Goal: Task Accomplishment & Management: Use online tool/utility

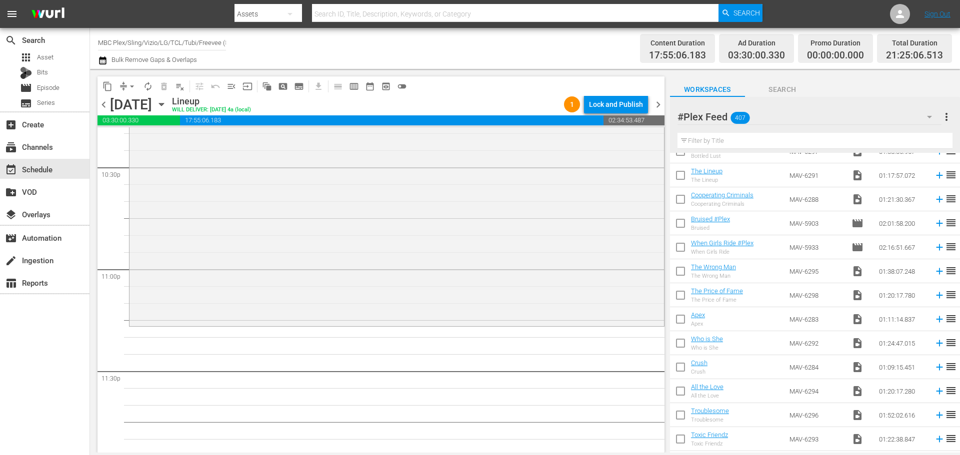
scroll to position [700, 0]
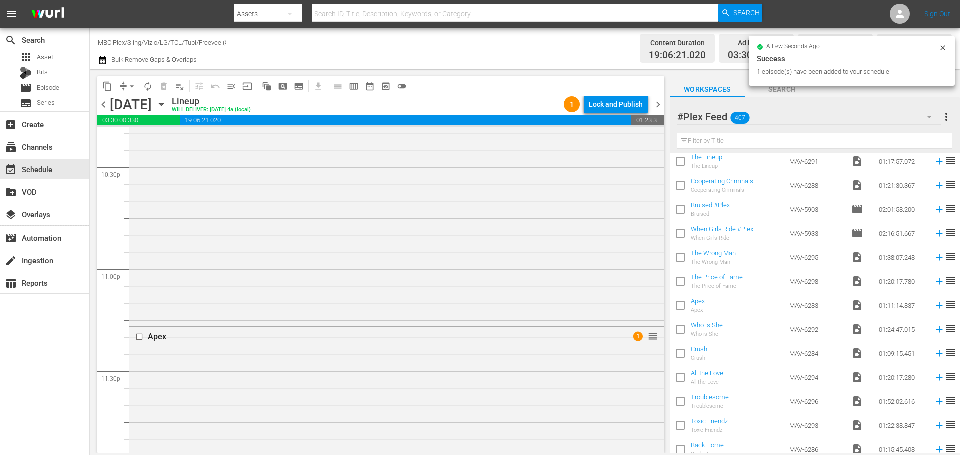
click at [449, 349] on div "Apex 1 reorder" at bounding box center [396, 446] width 534 height 239
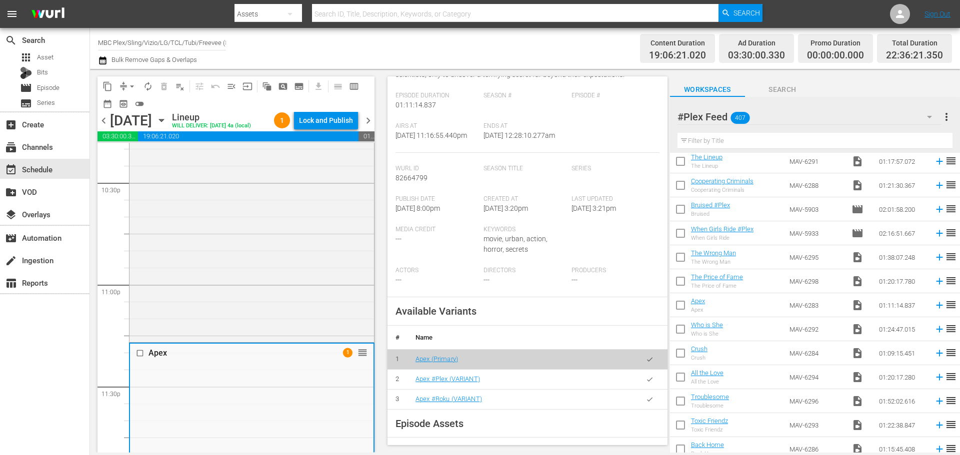
scroll to position [332, 0]
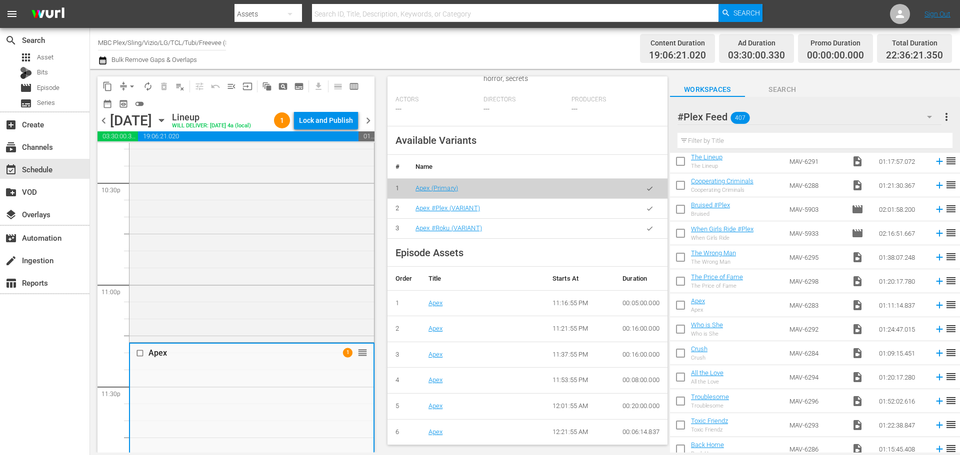
click at [646, 210] on icon "button" at bounding box center [649, 208] width 7 height 7
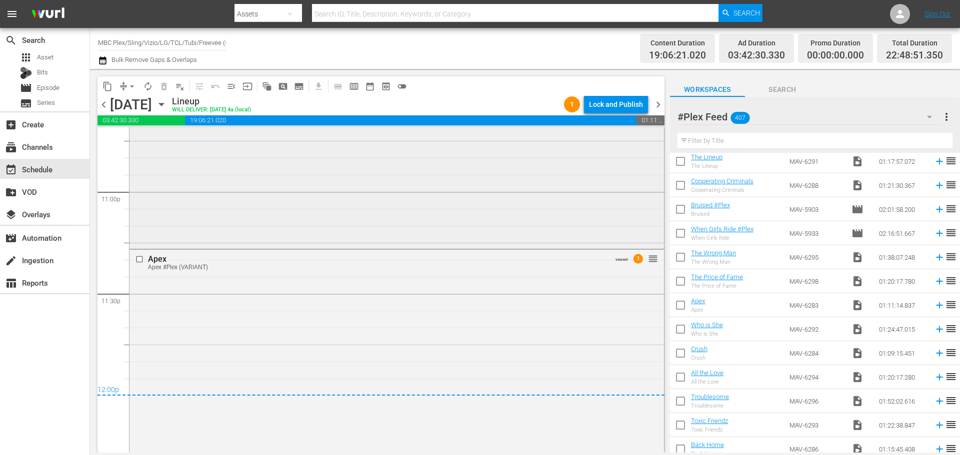
scroll to position [4699, 0]
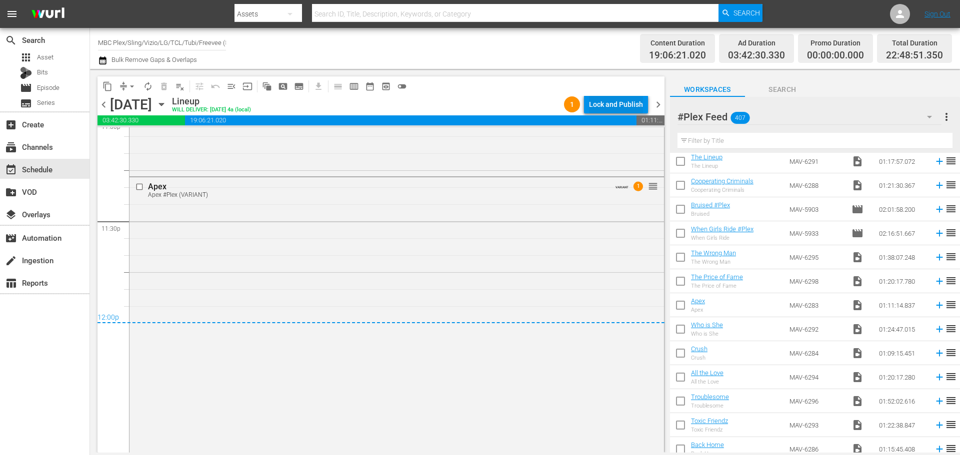
click at [623, 109] on div "Lock and Publish" at bounding box center [616, 104] width 54 height 18
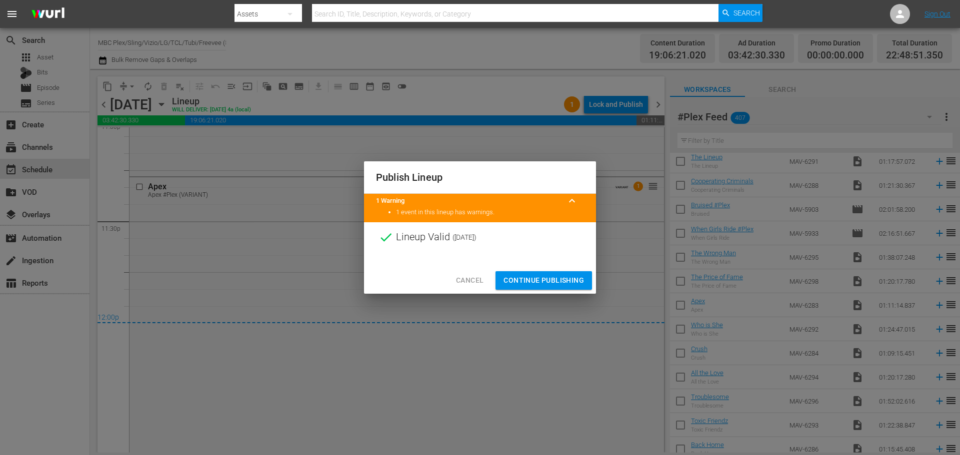
click at [544, 280] on span "Continue Publishing" at bounding box center [543, 280] width 80 height 12
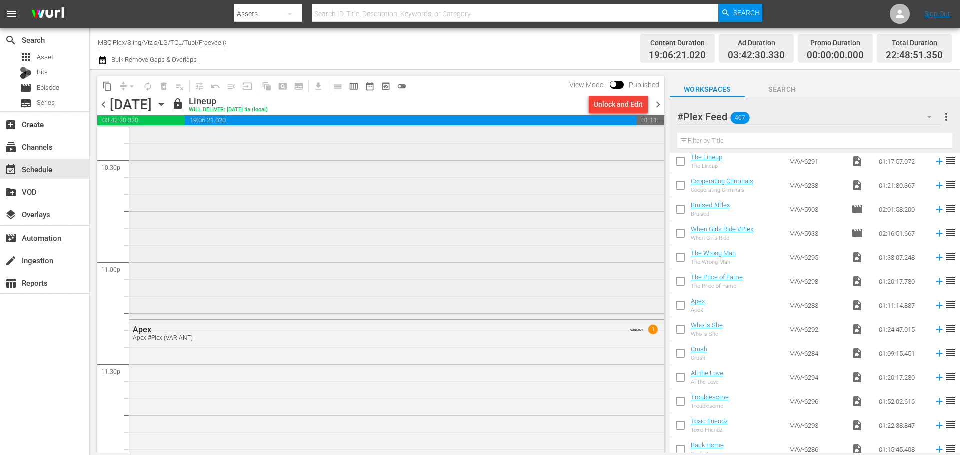
scroll to position [4599, 0]
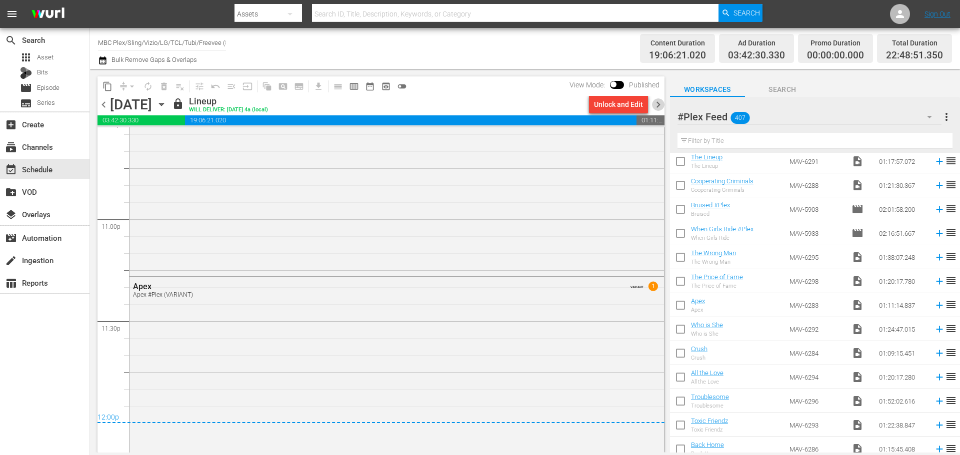
click at [654, 106] on span "chevron_right" at bounding box center [658, 104] width 12 height 12
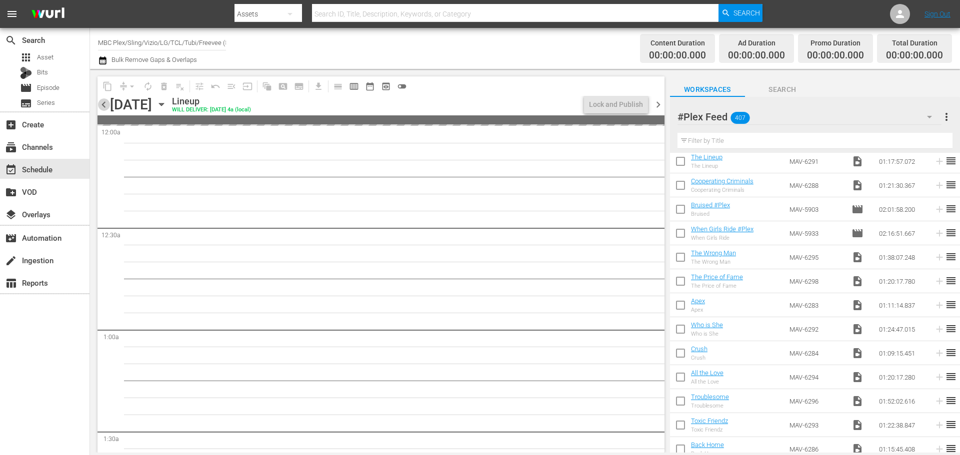
click at [107, 104] on span "chevron_left" at bounding box center [103, 104] width 12 height 12
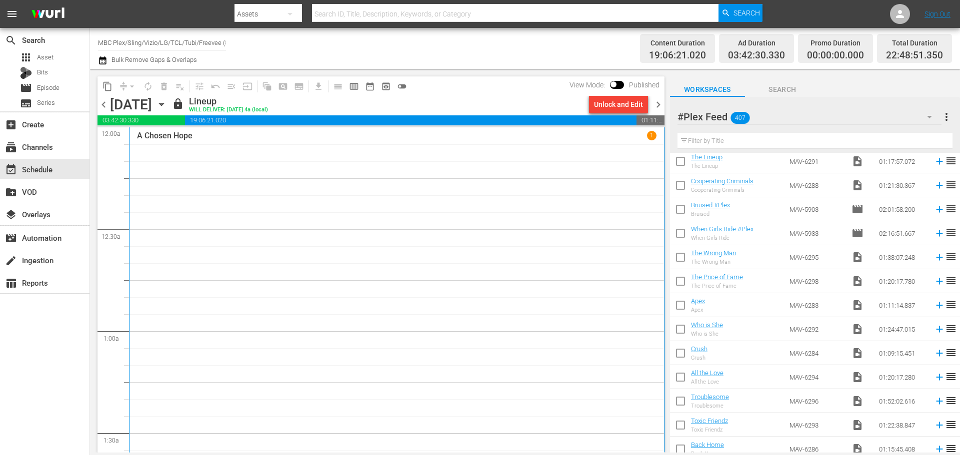
click at [658, 108] on span "chevron_right" at bounding box center [658, 104] width 12 height 12
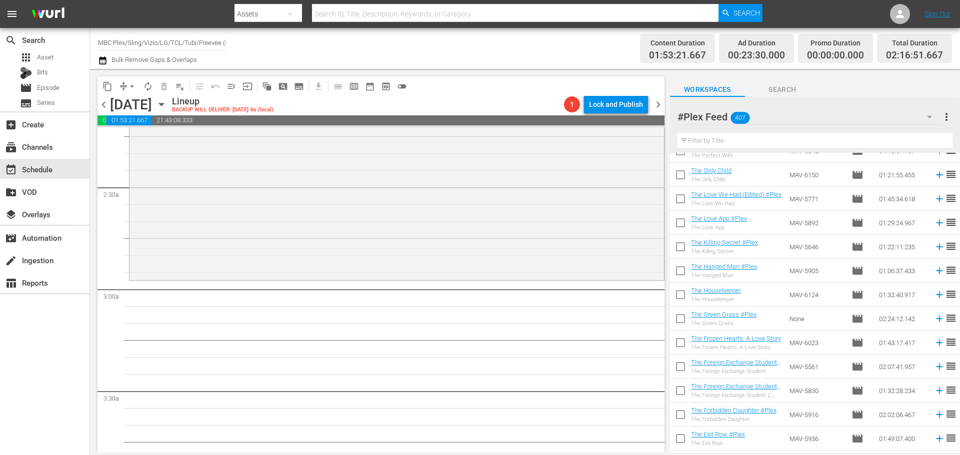
scroll to position [3399, 0]
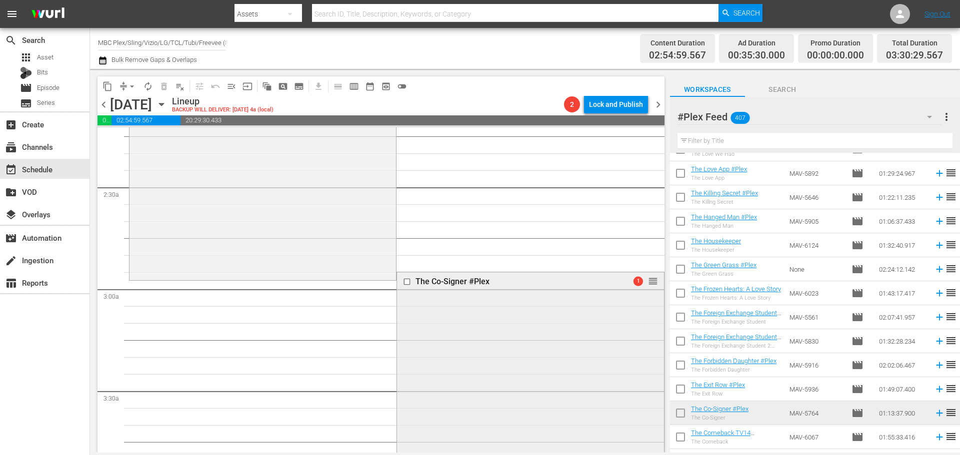
drag, startPoint x: 653, startPoint y: 278, endPoint x: 650, endPoint y: 286, distance: 8.4
click at [650, 286] on div "The Co-Signer #Plex 1 reorder" at bounding box center [530, 281] width 266 height 19
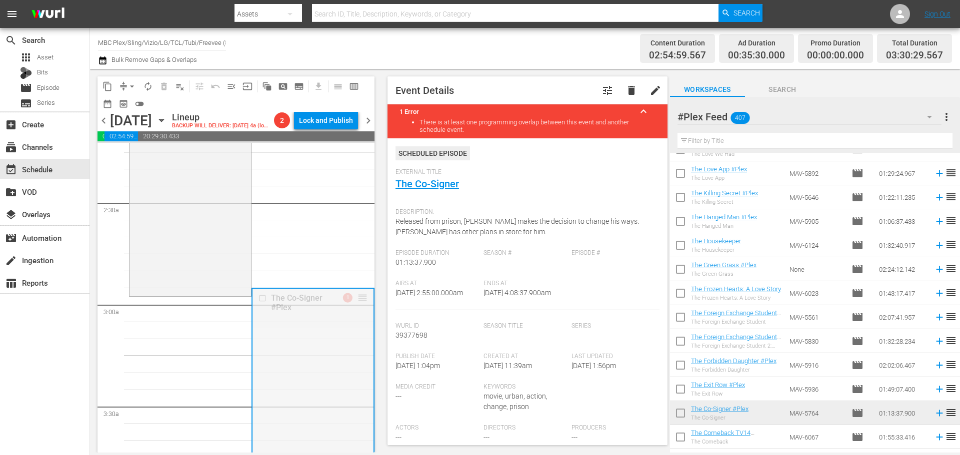
drag, startPoint x: 354, startPoint y: 297, endPoint x: 353, endPoint y: 302, distance: 5.5
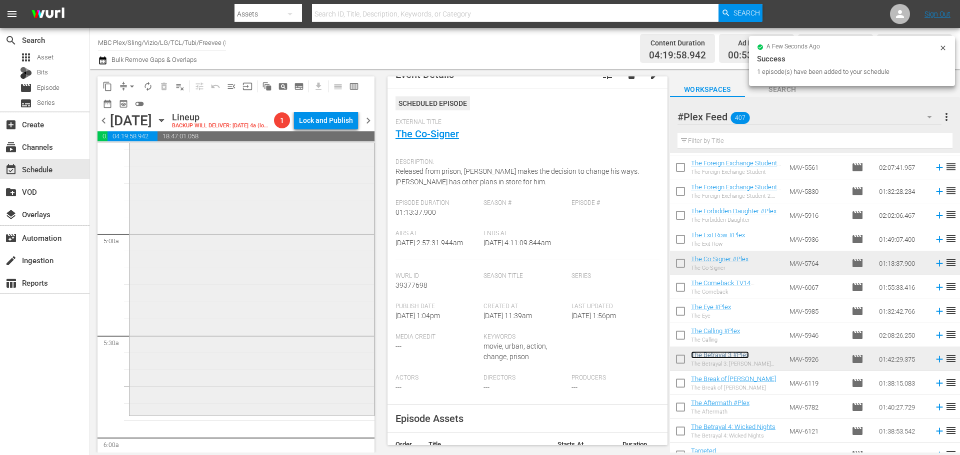
scroll to position [1000, 0]
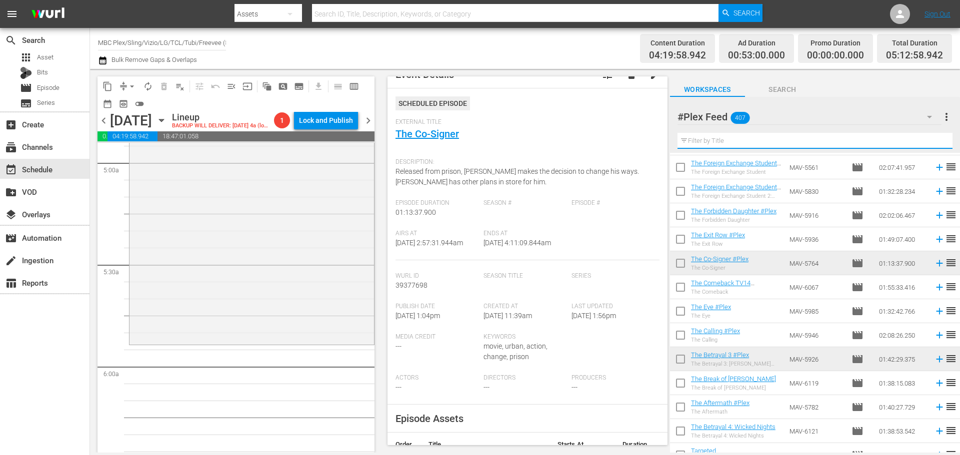
click at [726, 141] on input "text" at bounding box center [814, 141] width 275 height 16
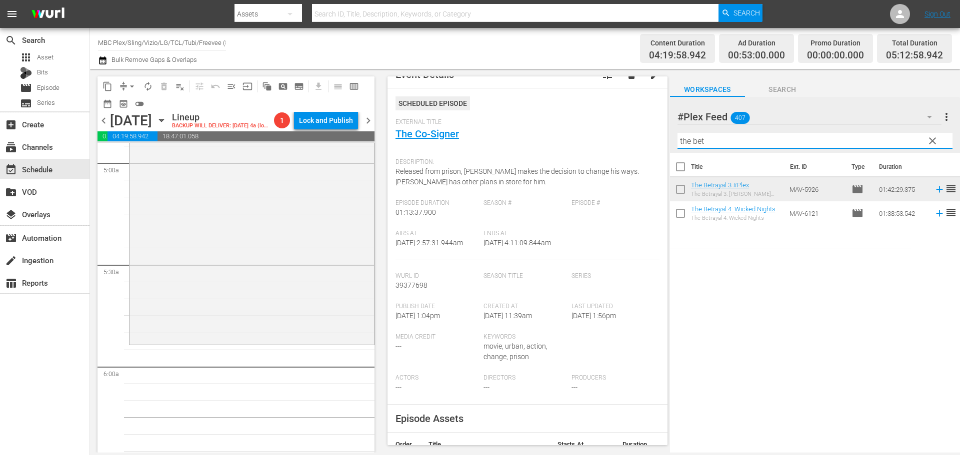
scroll to position [0, 0]
type input "the betr"
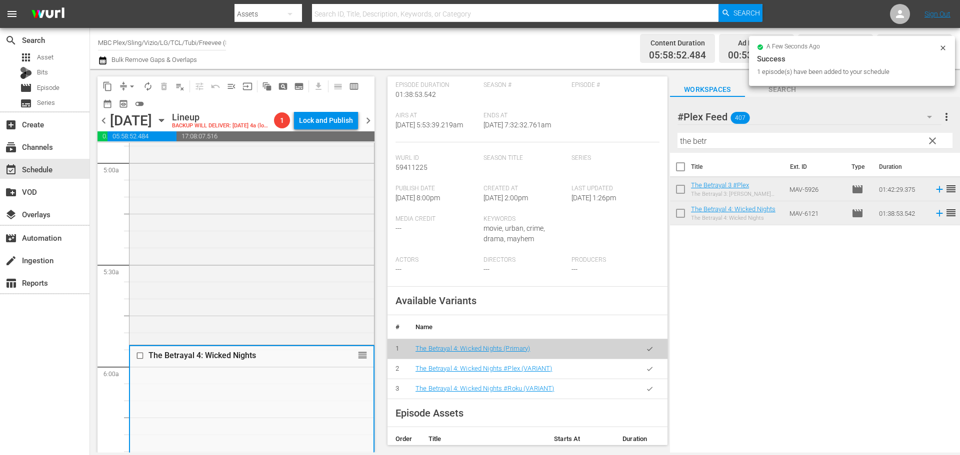
scroll to position [300, 0]
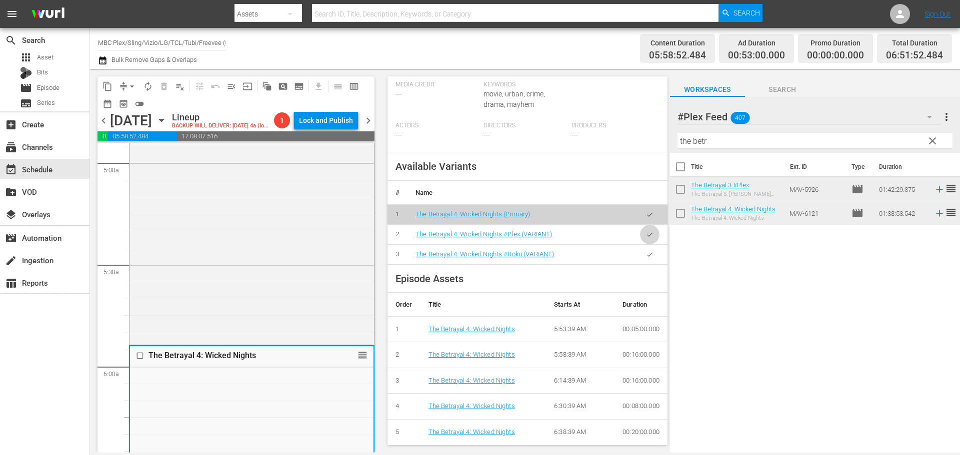
click at [646, 231] on icon "button" at bounding box center [649, 234] width 7 height 7
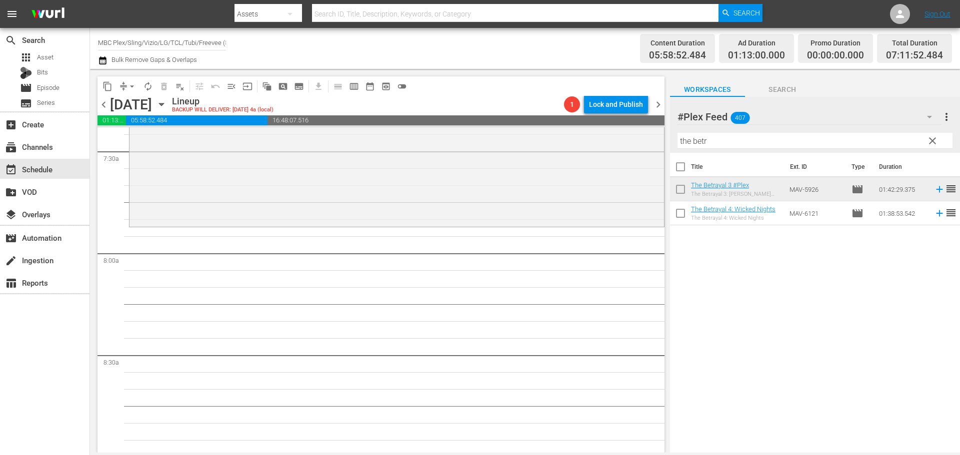
scroll to position [1550, 0]
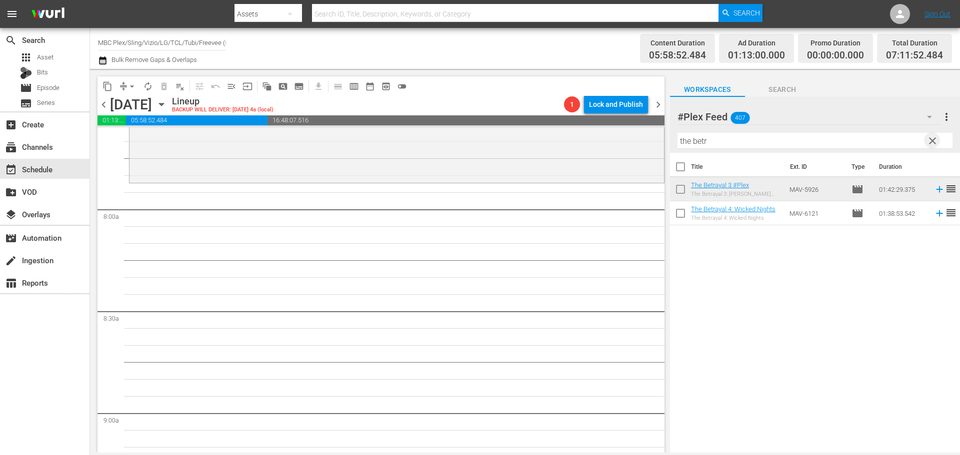
click at [935, 143] on span "clear" at bounding box center [932, 141] width 12 height 12
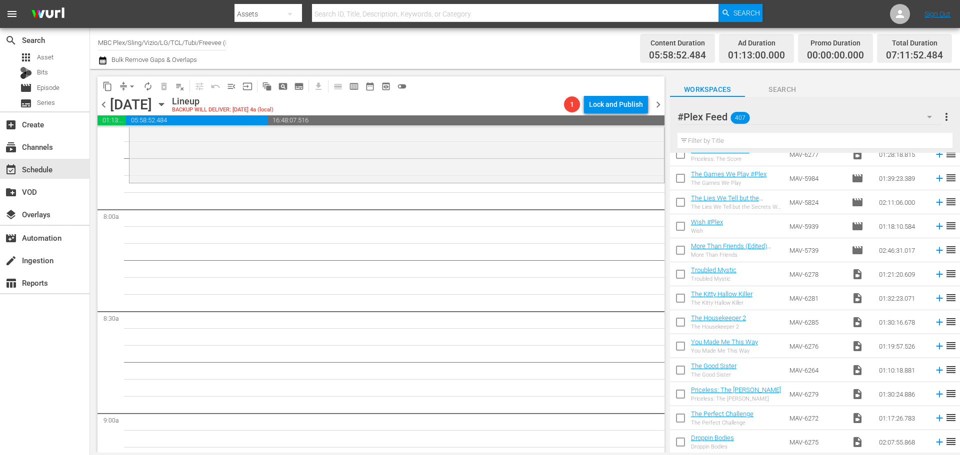
scroll to position [1050, 0]
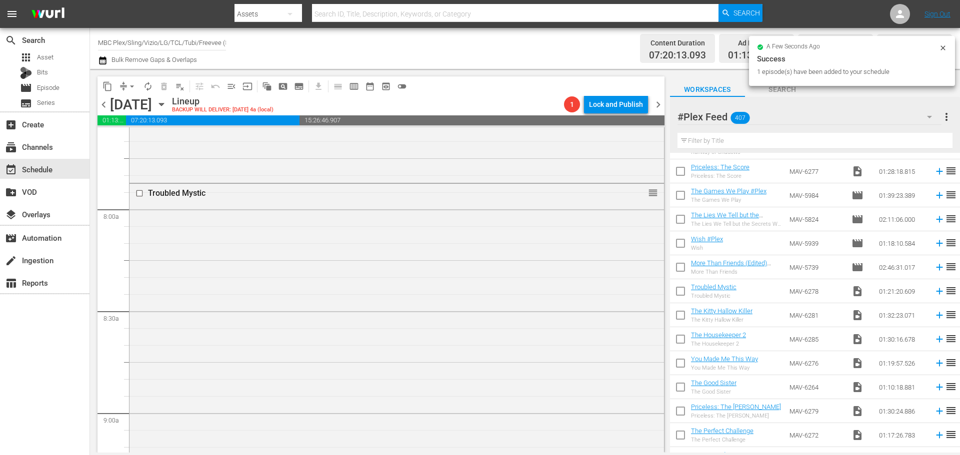
click at [428, 247] on div "Troubled Mystic reorder" at bounding box center [396, 320] width 534 height 273
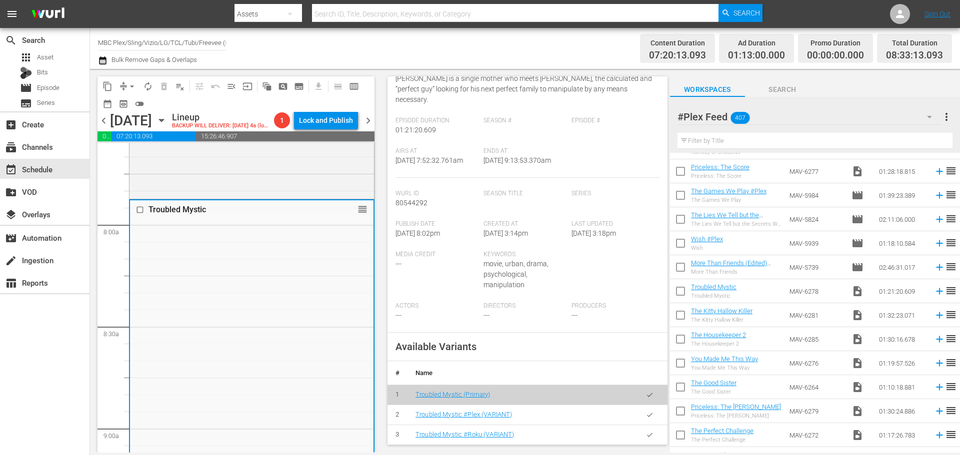
scroll to position [150, 0]
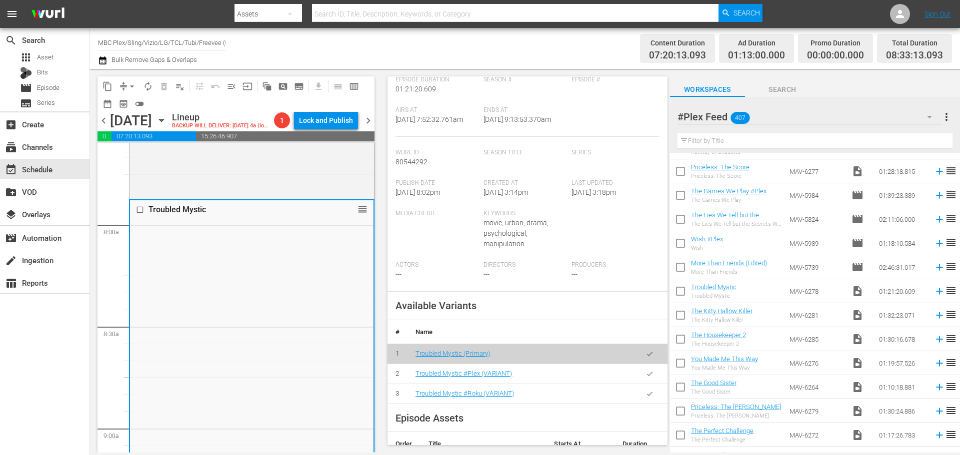
click at [646, 370] on icon "button" at bounding box center [649, 373] width 7 height 7
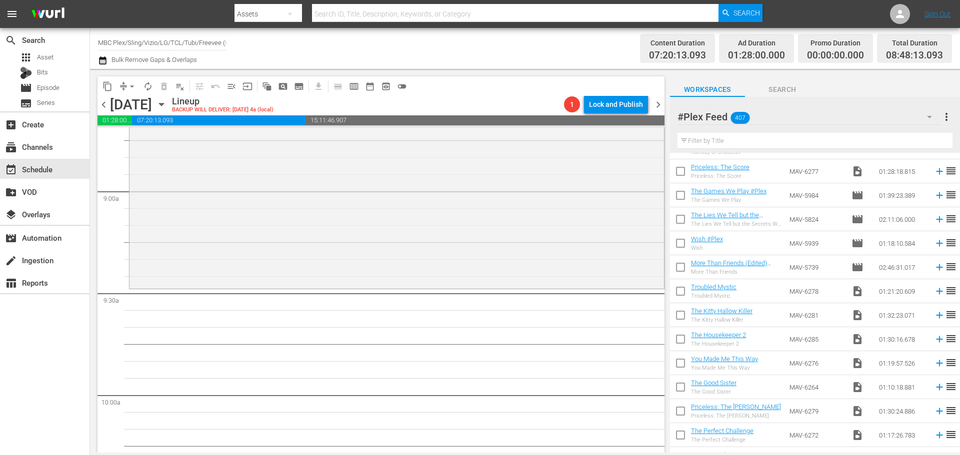
scroll to position [1800, 0]
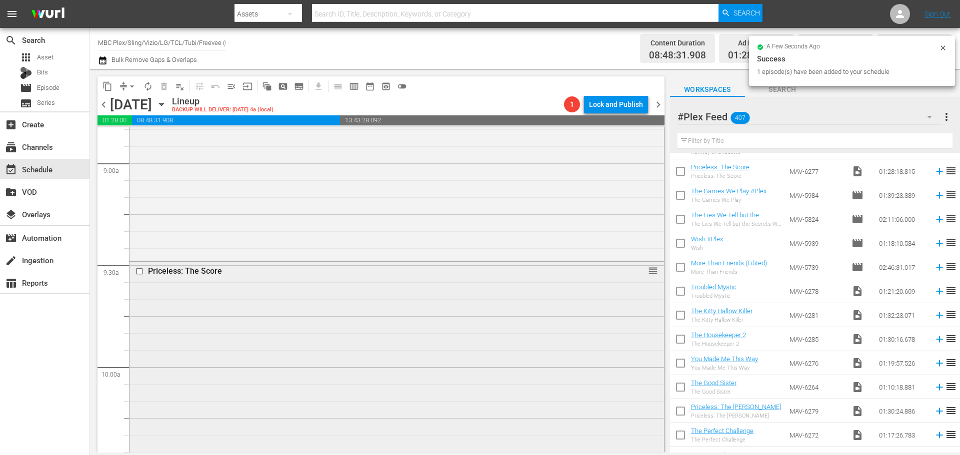
click at [433, 287] on div "Priceless: The Score reorder" at bounding box center [396, 410] width 534 height 297
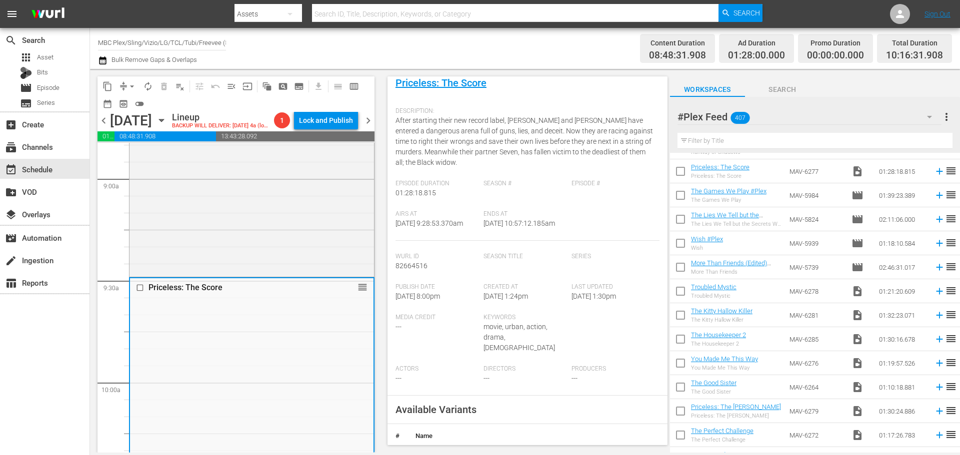
scroll to position [250, 0]
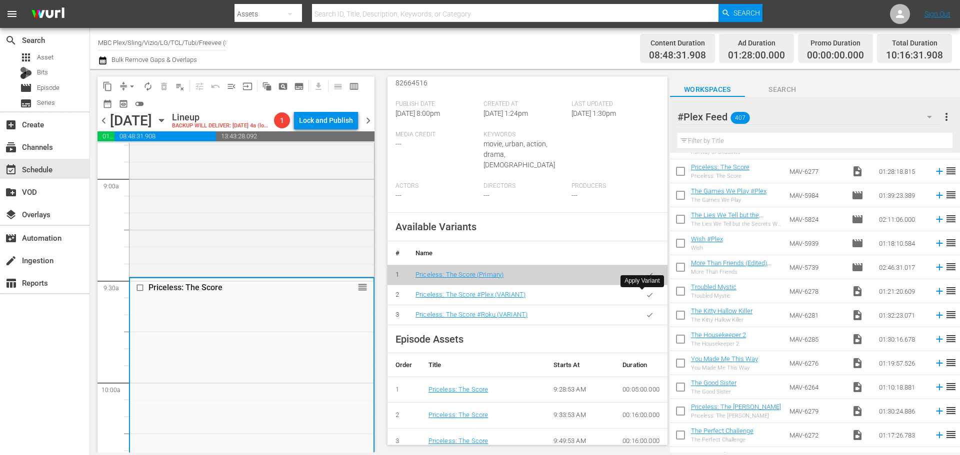
click at [646, 299] on icon "button" at bounding box center [649, 294] width 7 height 7
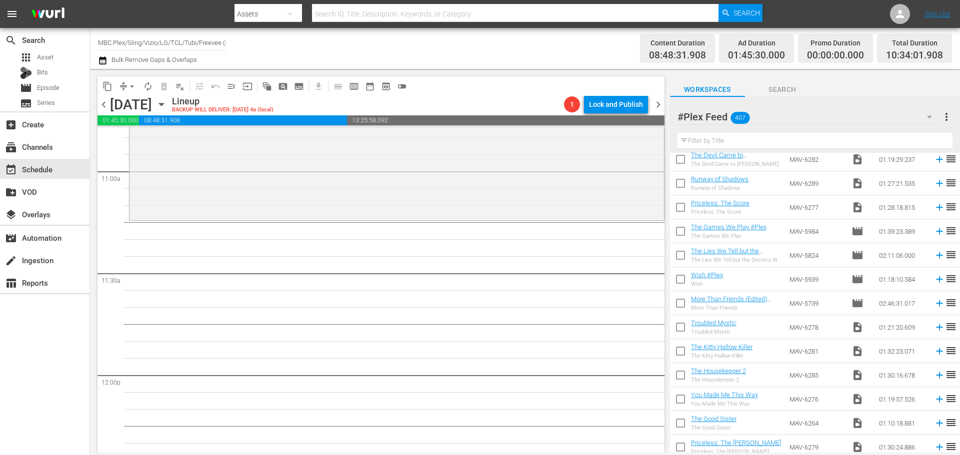
scroll to position [950, 0]
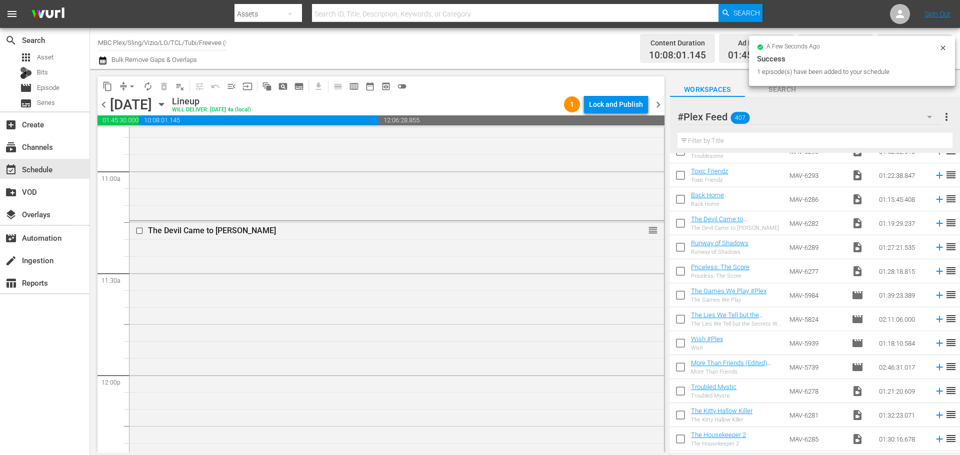
click at [412, 240] on div "The Devil Came to [PERSON_NAME] reorder" at bounding box center [396, 230] width 534 height 19
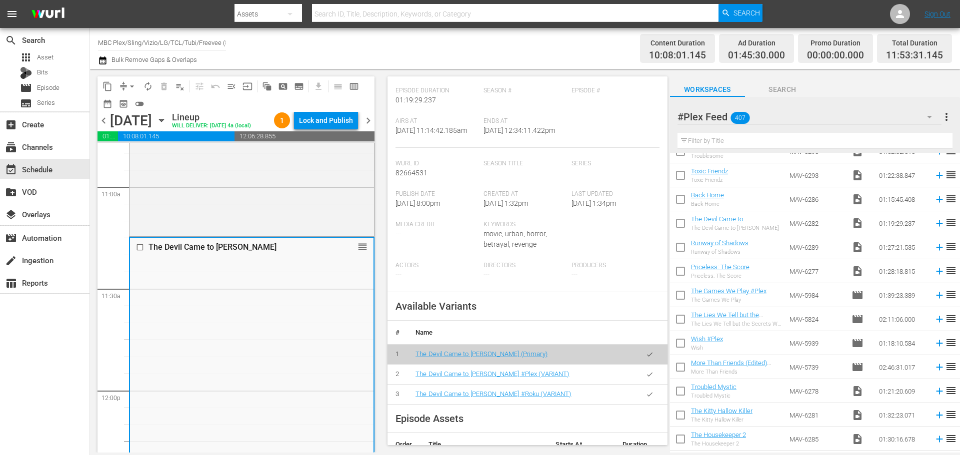
scroll to position [150, 0]
click at [647, 378] on button "button" at bounding box center [649, 373] width 19 height 19
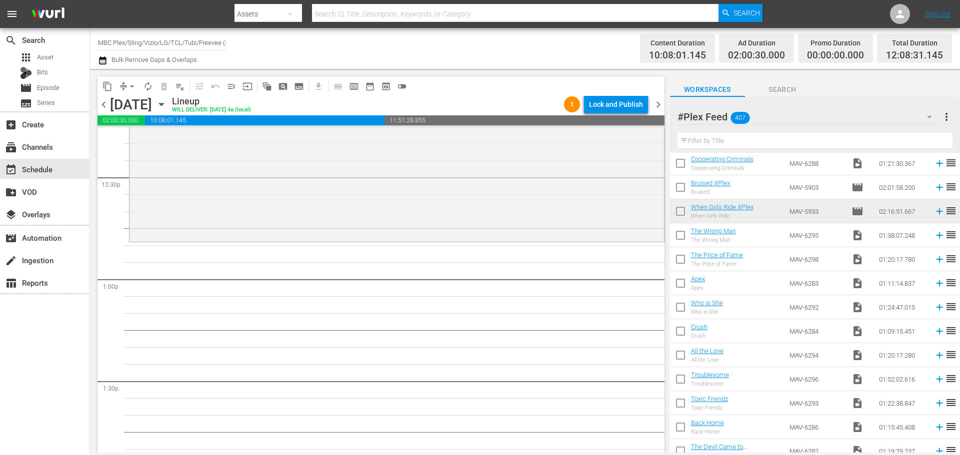
scroll to position [700, 0]
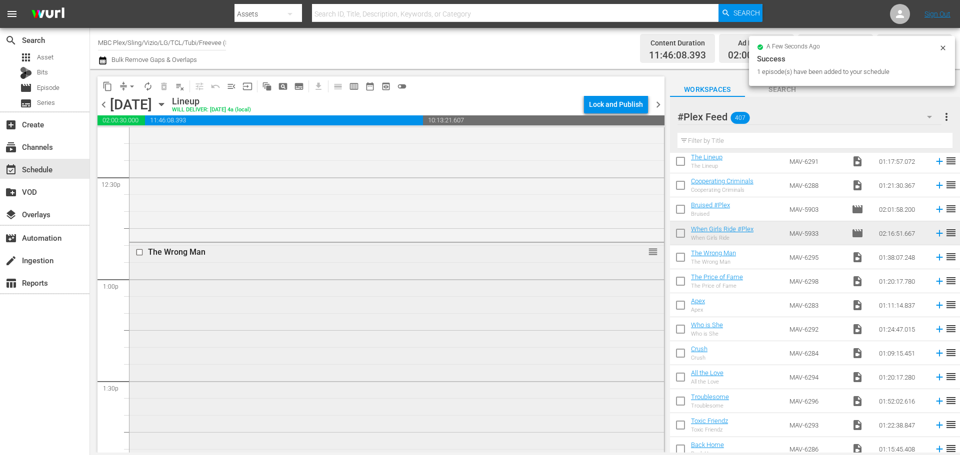
click at [357, 262] on div "The Wrong Man reorder" at bounding box center [396, 408] width 534 height 330
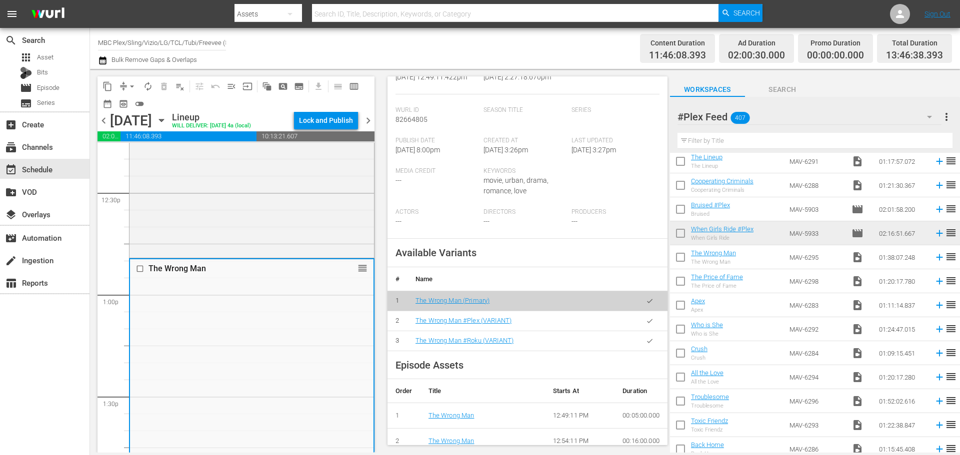
scroll to position [200, 0]
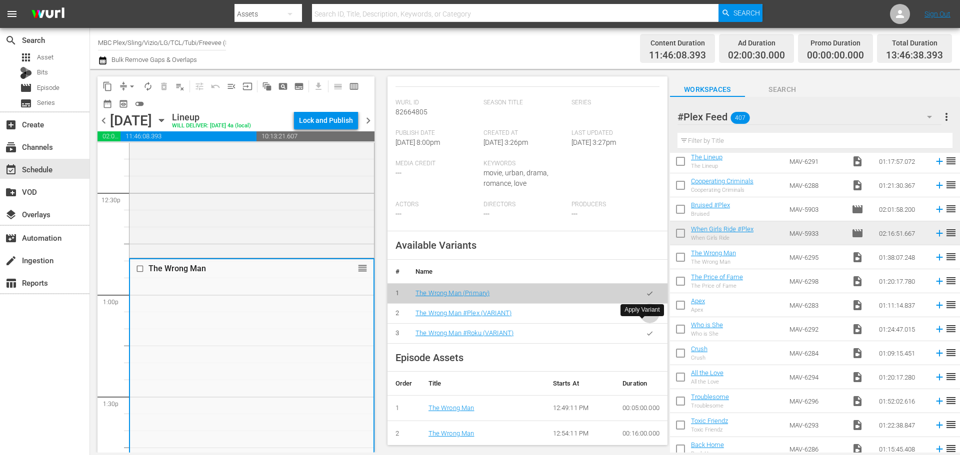
click at [646, 317] on icon "button" at bounding box center [649, 313] width 7 height 7
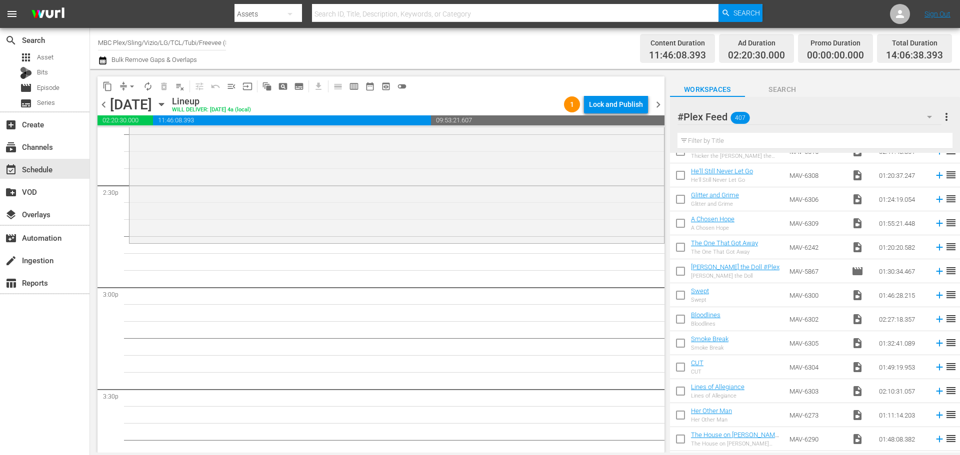
scroll to position [300, 0]
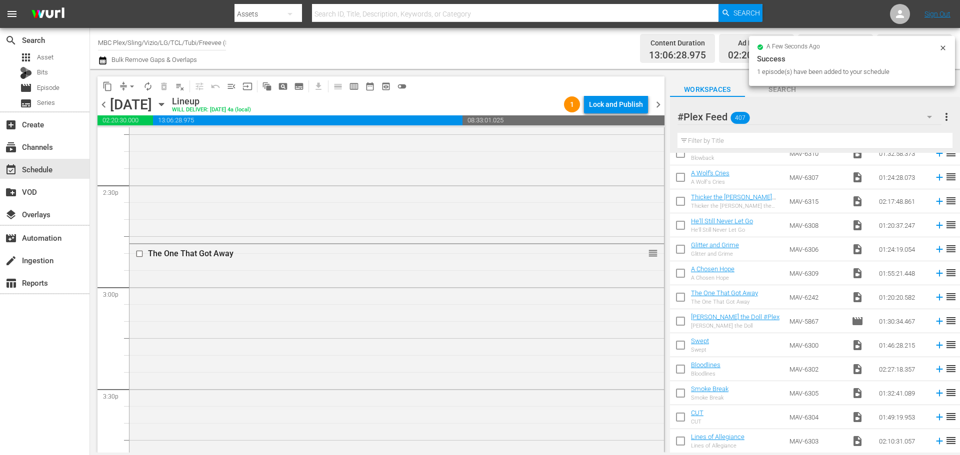
click at [433, 273] on div "The One That Got Away reorder" at bounding box center [396, 379] width 534 height 270
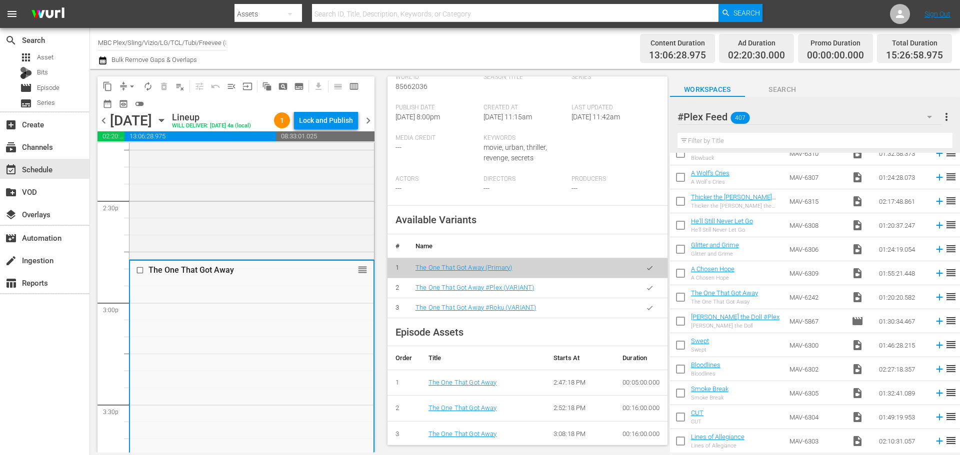
scroll to position [250, 0]
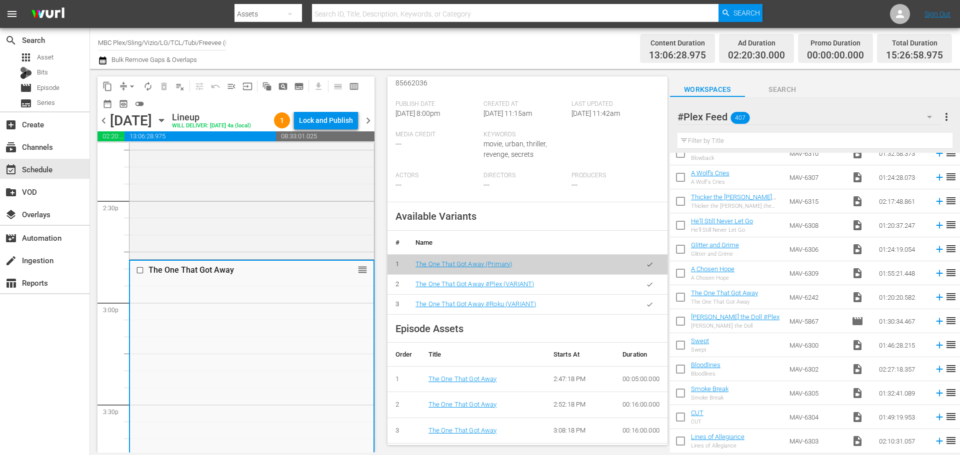
click at [646, 288] on icon "button" at bounding box center [649, 284] width 7 height 7
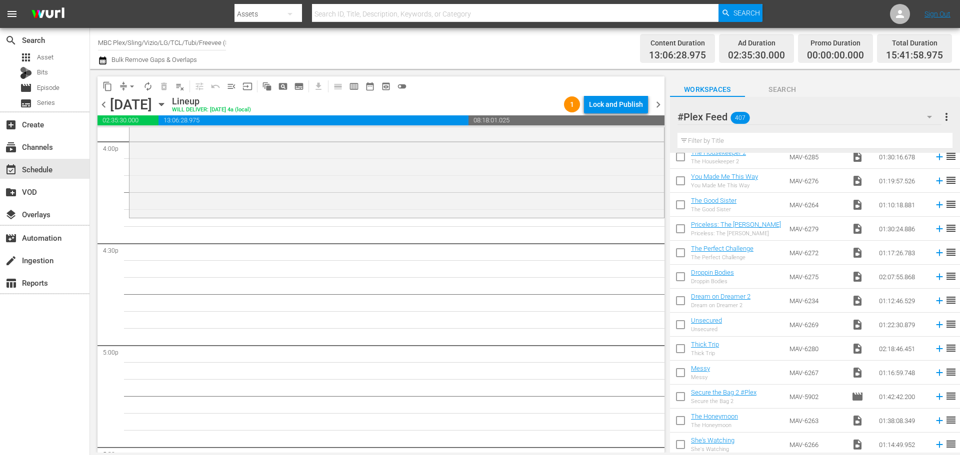
scroll to position [1250, 0]
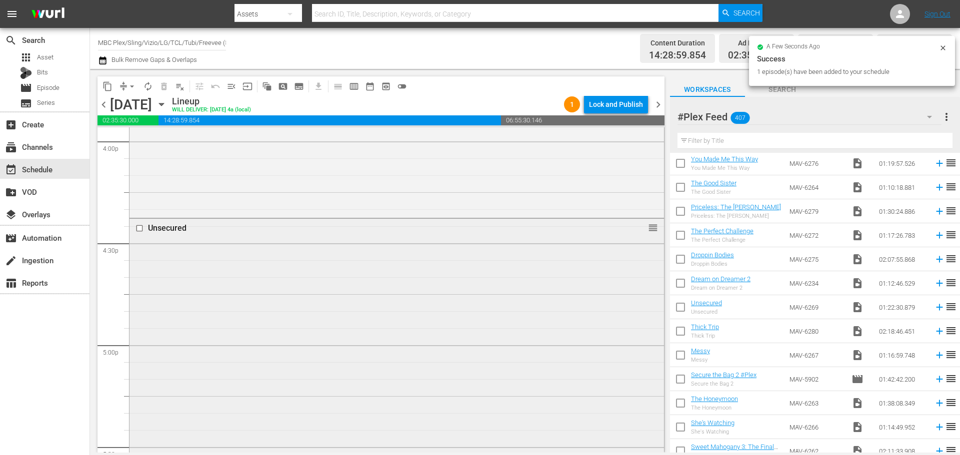
click at [354, 289] on div "Unsecured reorder" at bounding box center [396, 357] width 534 height 277
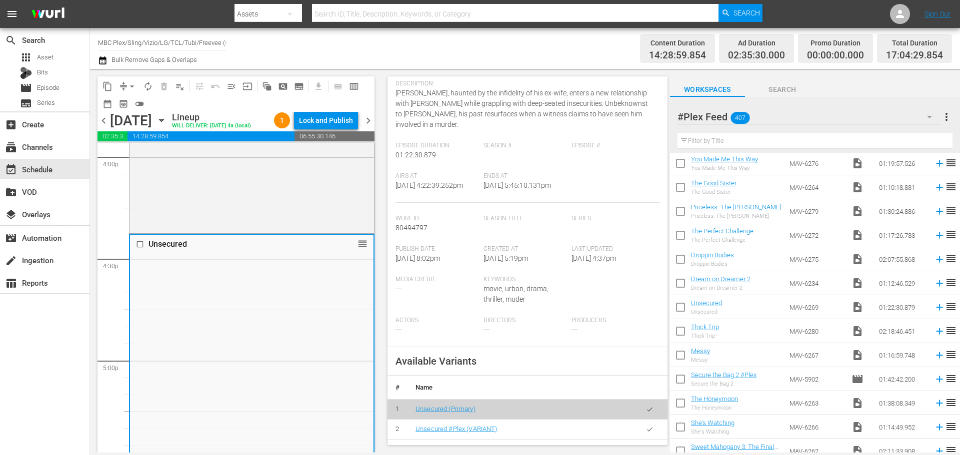
scroll to position [200, 0]
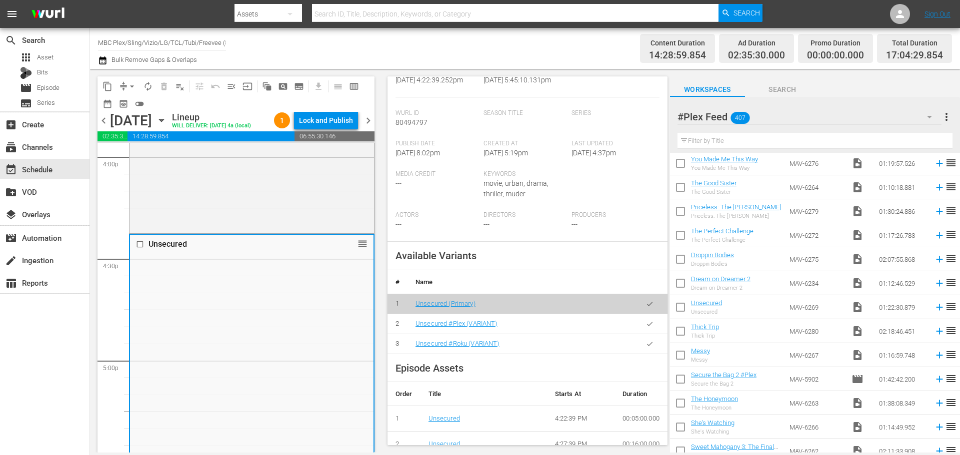
click at [640, 320] on button "button" at bounding box center [649, 323] width 19 height 19
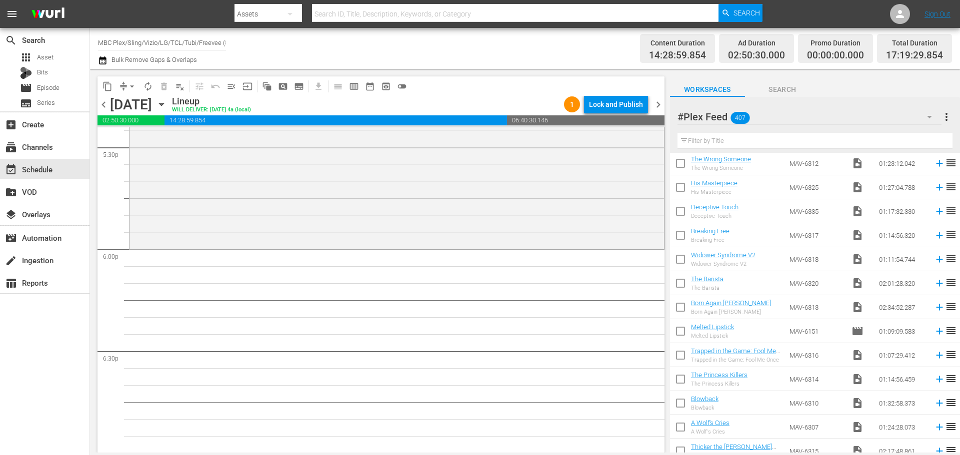
scroll to position [0, 0]
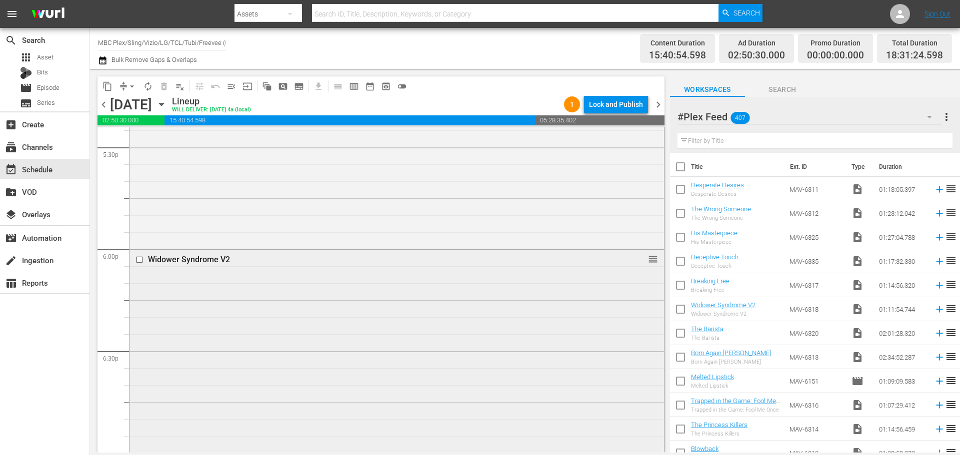
click at [264, 301] on div "Widower Syndrome V2 reorder" at bounding box center [396, 370] width 534 height 241
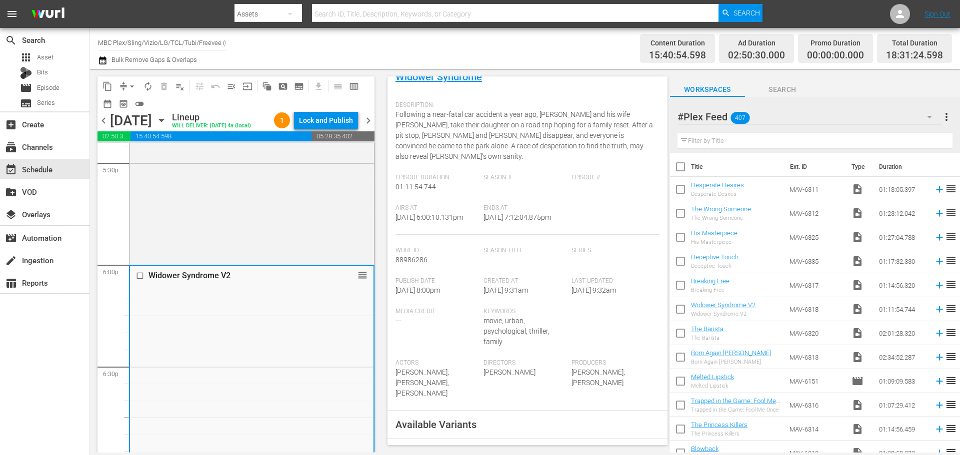
scroll to position [250, 0]
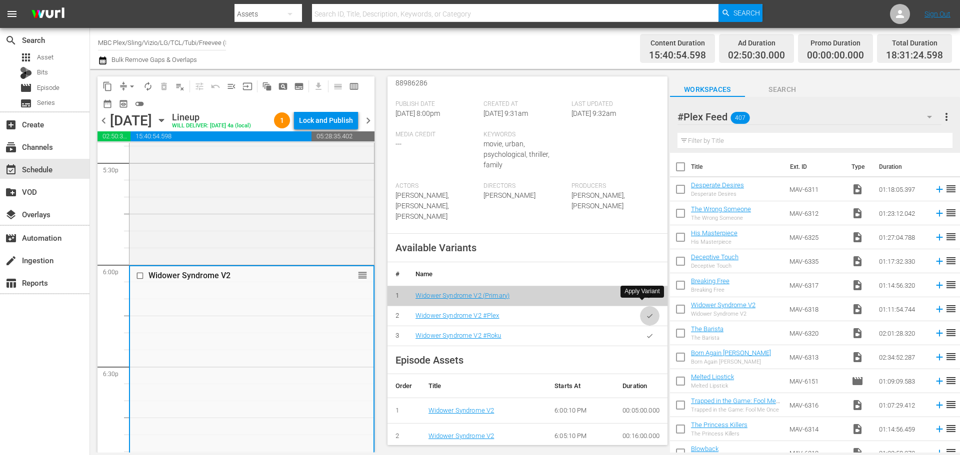
click at [648, 310] on button "button" at bounding box center [649, 315] width 19 height 19
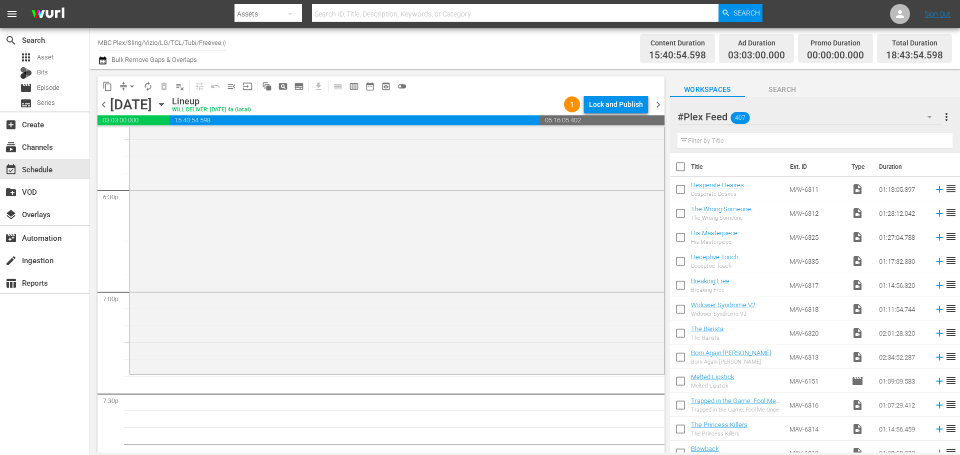
scroll to position [3849, 0]
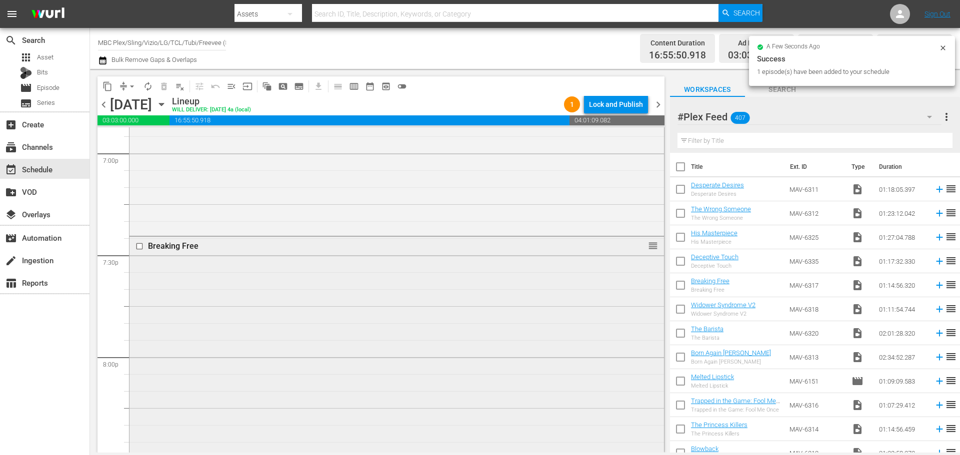
click at [524, 272] on div "Breaking Free reorder" at bounding box center [396, 363] width 534 height 252
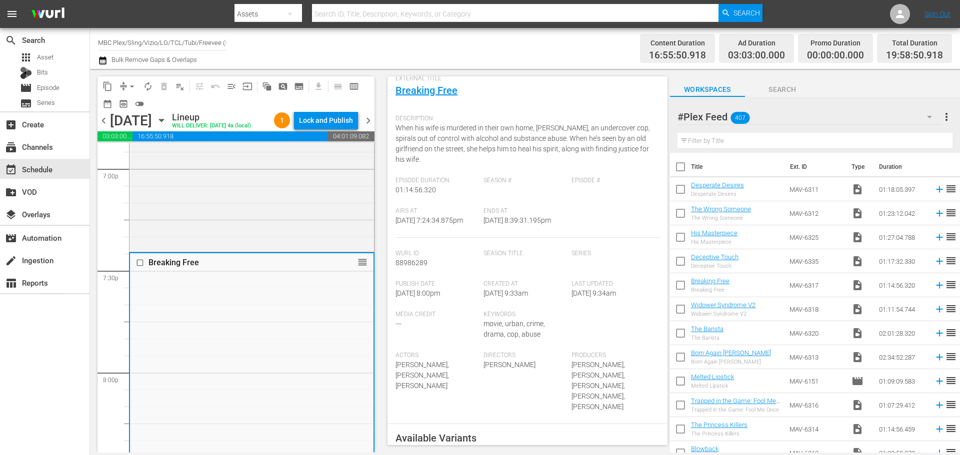
scroll to position [200, 0]
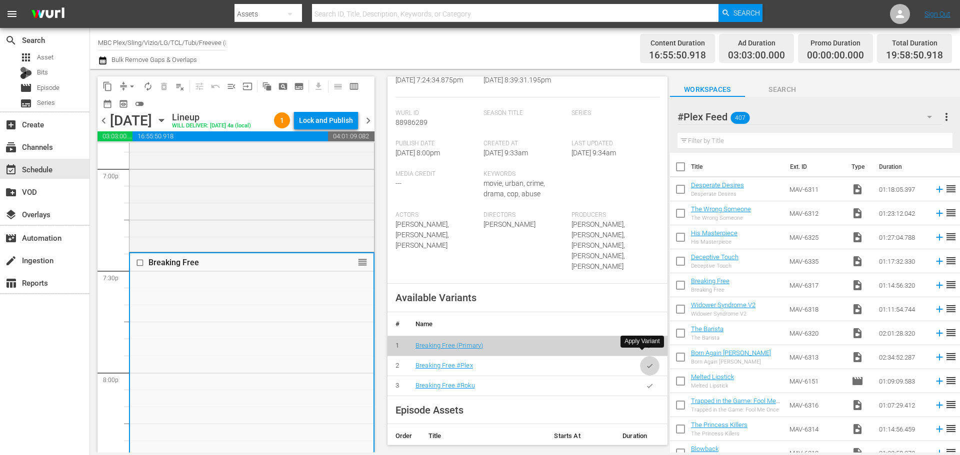
click at [646, 362] on icon "button" at bounding box center [649, 365] width 7 height 7
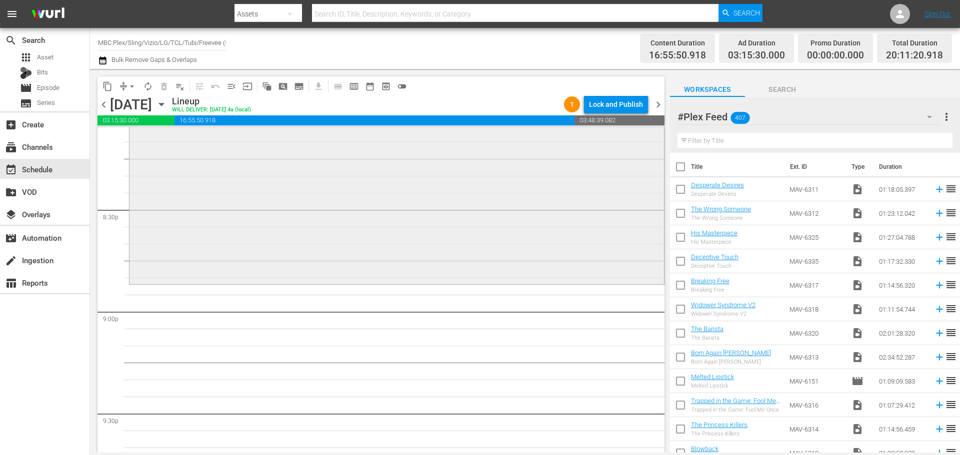
scroll to position [4099, 0]
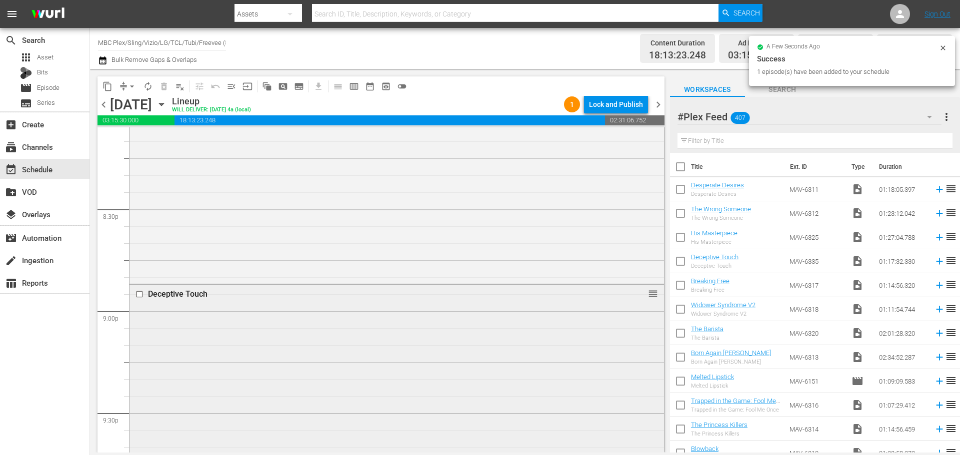
click at [254, 304] on div "Deceptive Touch reorder" at bounding box center [396, 415] width 534 height 260
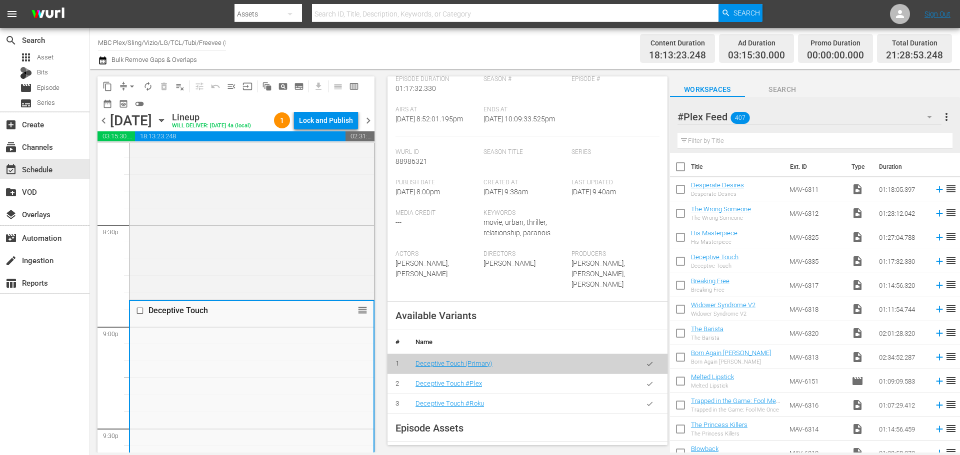
scroll to position [250, 0]
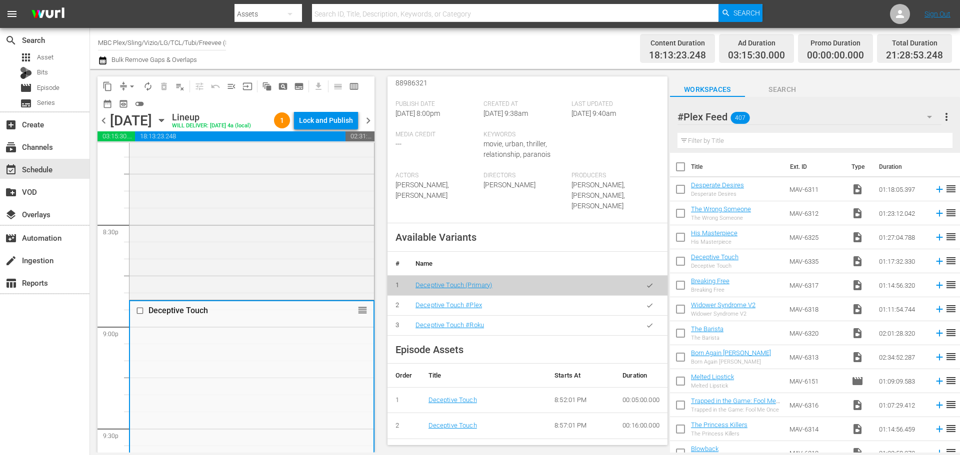
click at [646, 306] on icon "button" at bounding box center [649, 305] width 7 height 7
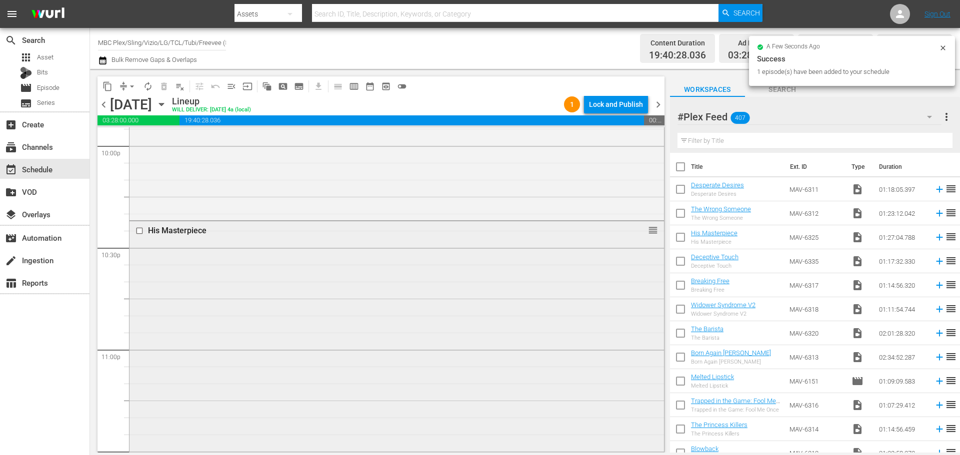
scroll to position [4499, 0]
click at [290, 290] on div "His Masterpiece reorder" at bounding box center [396, 337] width 534 height 293
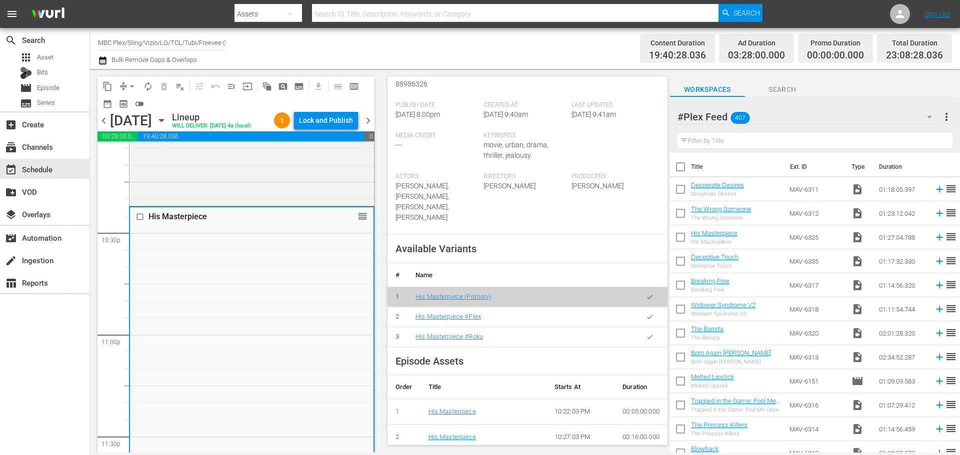
scroll to position [250, 0]
click at [646, 320] on icon "button" at bounding box center [649, 315] width 7 height 7
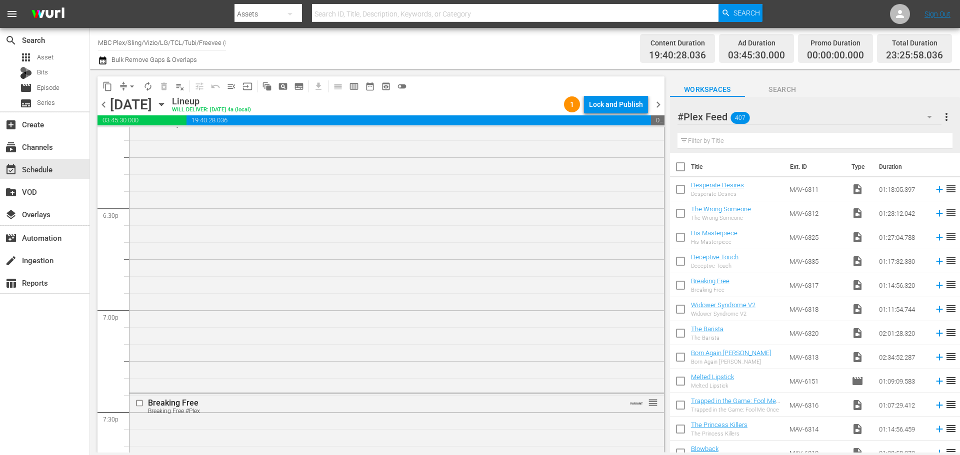
scroll to position [3292, 0]
click at [597, 106] on div "Lock and Publish" at bounding box center [616, 104] width 54 height 18
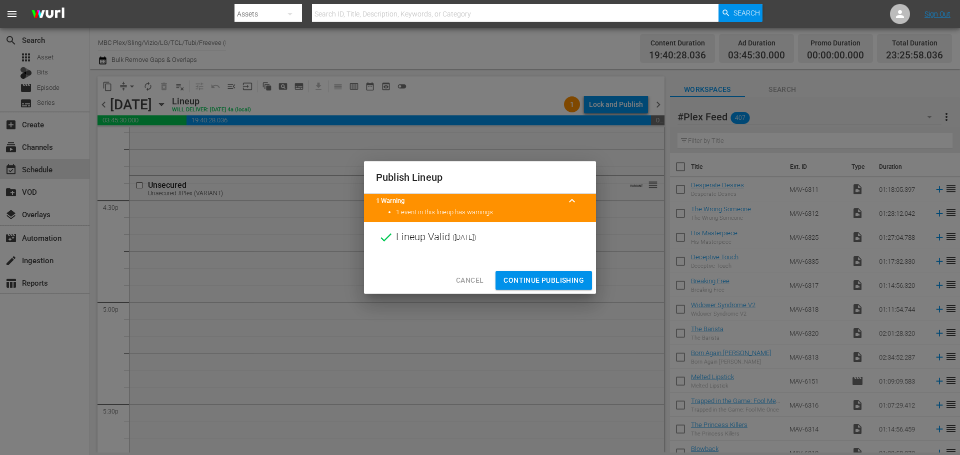
click at [556, 275] on span "Continue Publishing" at bounding box center [543, 280] width 80 height 12
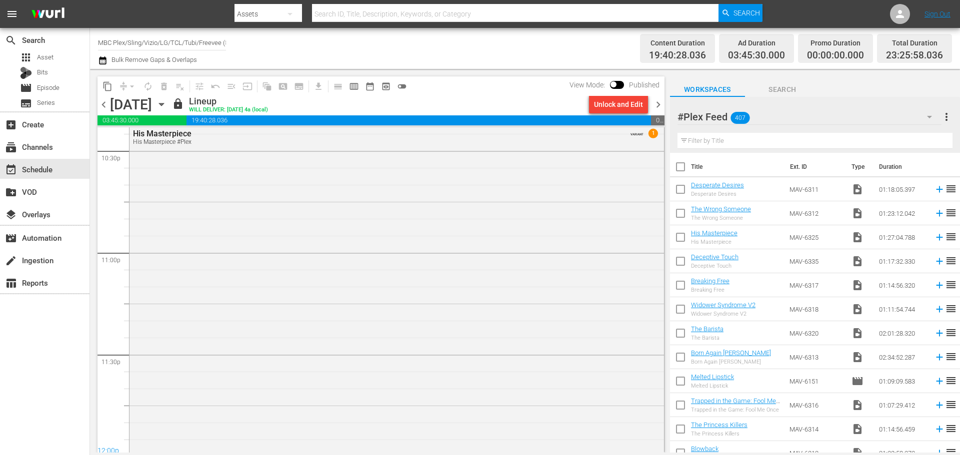
scroll to position [4542, 0]
click at [654, 105] on span "chevron_right" at bounding box center [658, 104] width 12 height 12
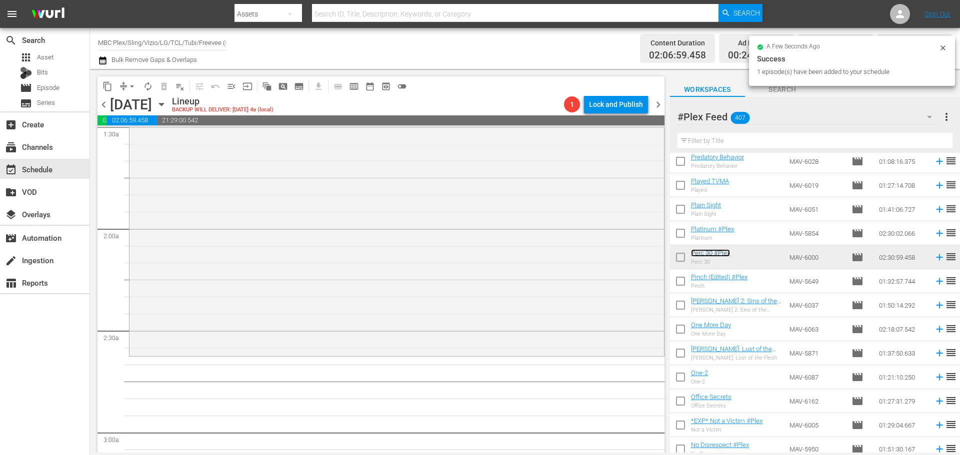
scroll to position [450, 0]
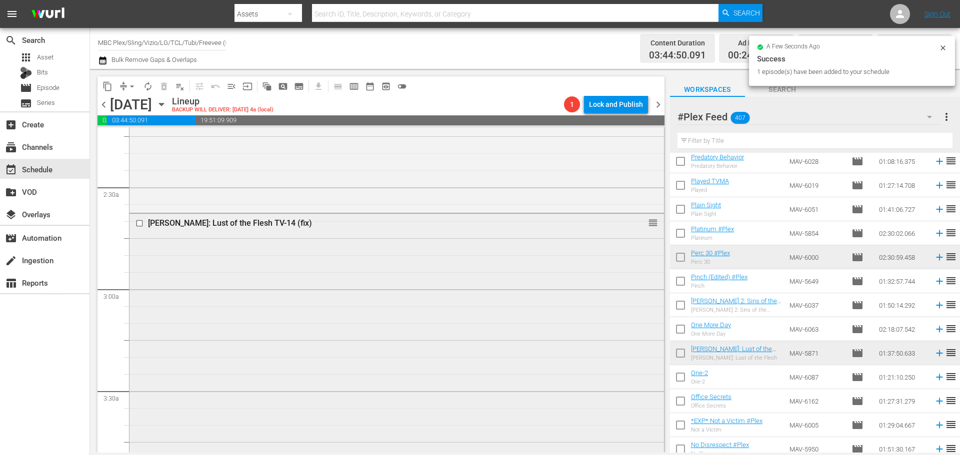
click at [332, 289] on div "[PERSON_NAME]: Lust of the Flesh TV-14 (fix) reorder" at bounding box center [396, 378] width 534 height 329
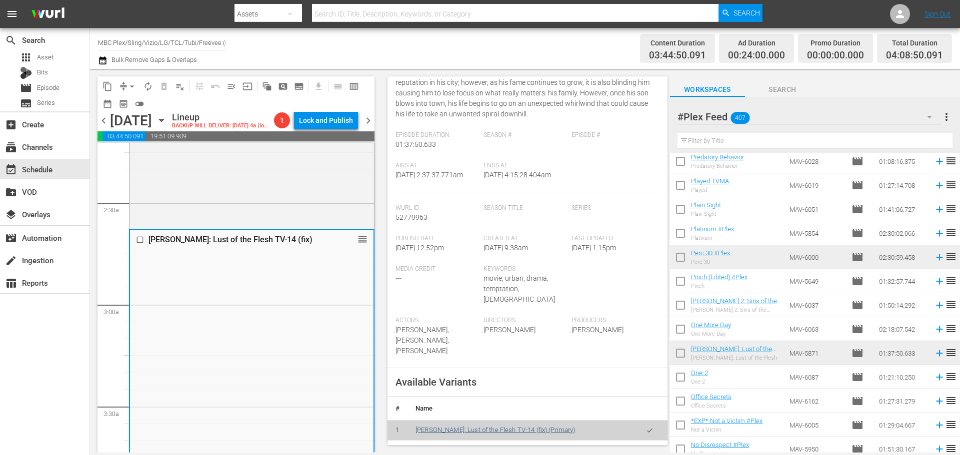
scroll to position [250, 0]
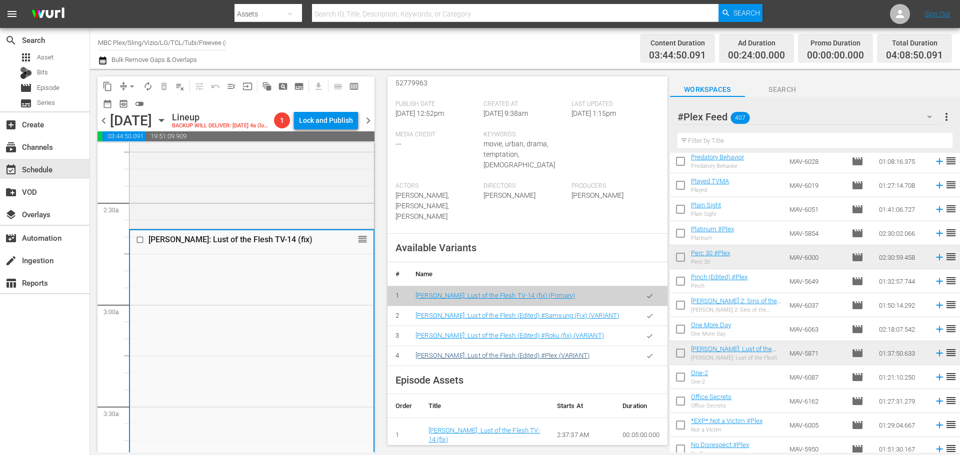
drag, startPoint x: 641, startPoint y: 346, endPoint x: 561, endPoint y: 341, distance: 80.6
click at [646, 352] on icon "button" at bounding box center [649, 355] width 7 height 7
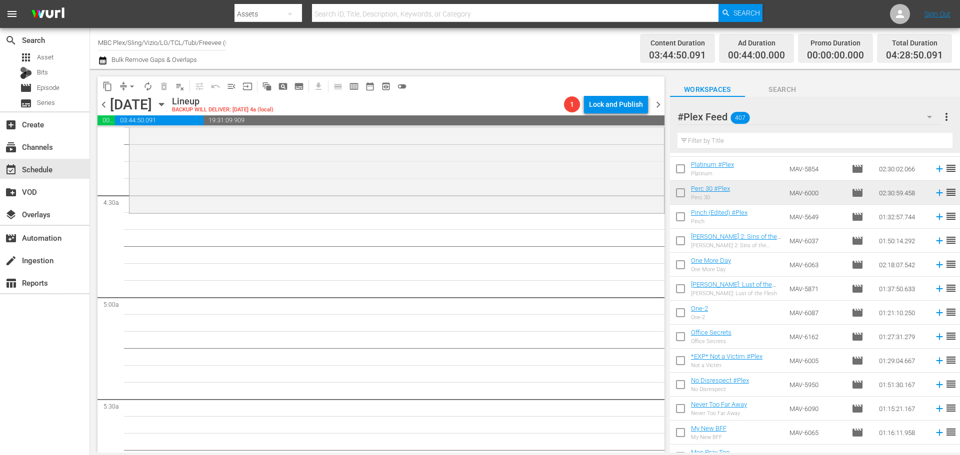
scroll to position [5049, 0]
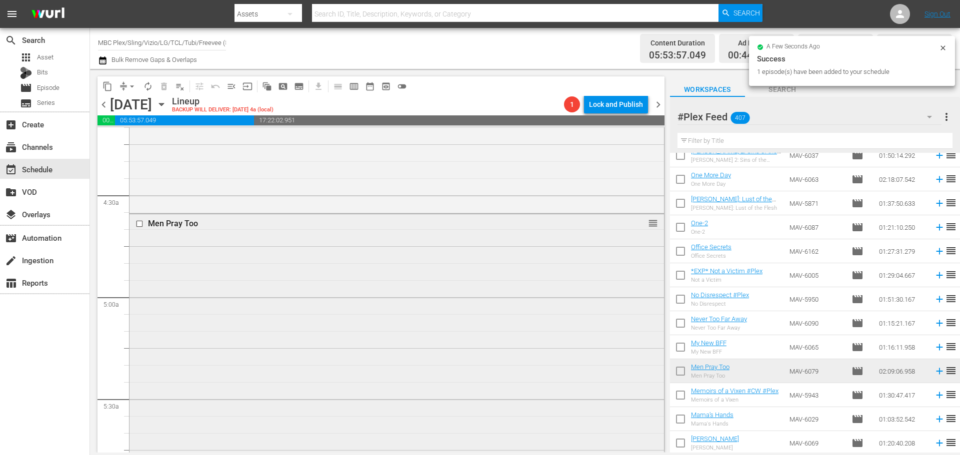
click at [291, 282] on div "Men Pray Too reorder" at bounding box center [396, 432] width 534 height 436
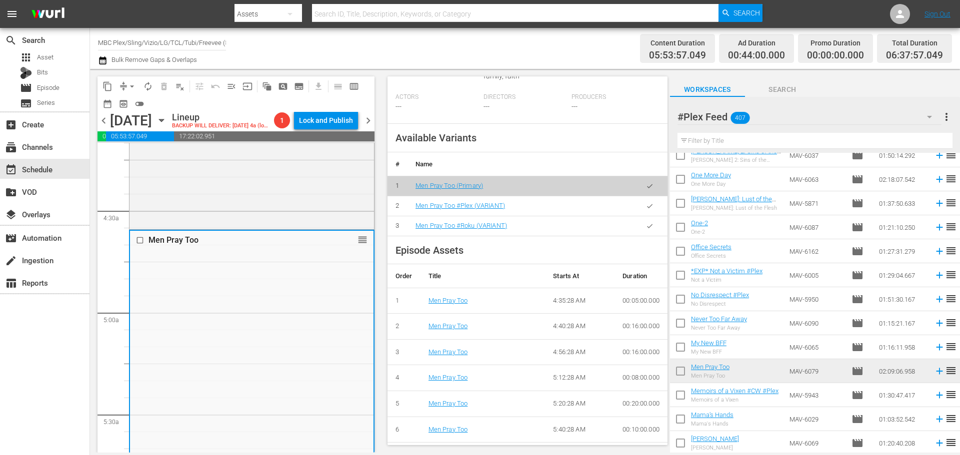
scroll to position [300, 0]
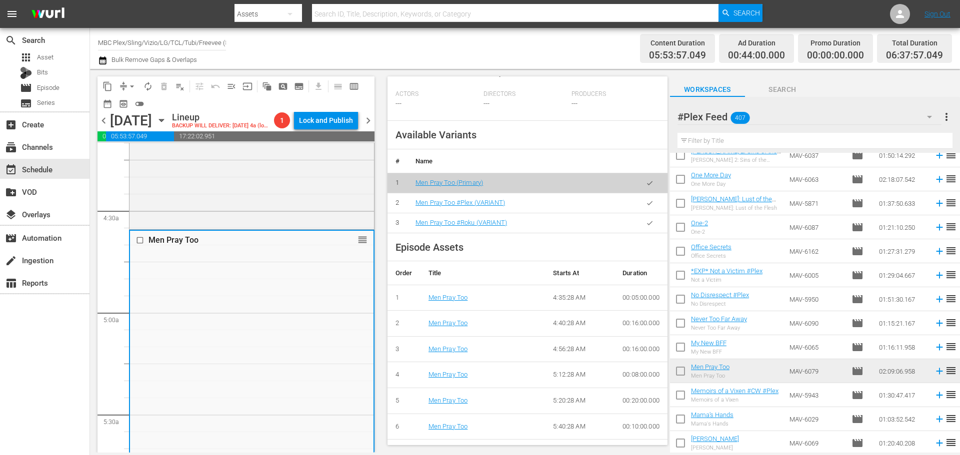
click at [647, 202] on button "button" at bounding box center [649, 202] width 19 height 19
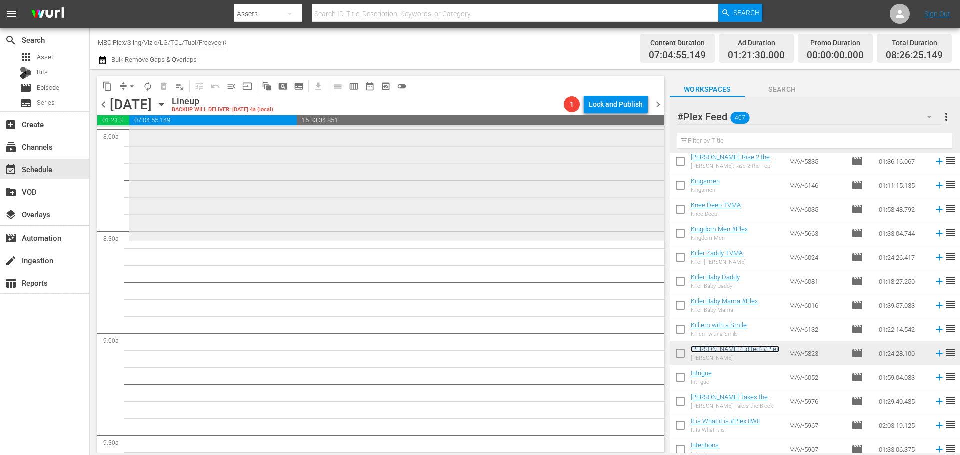
scroll to position [1650, 0]
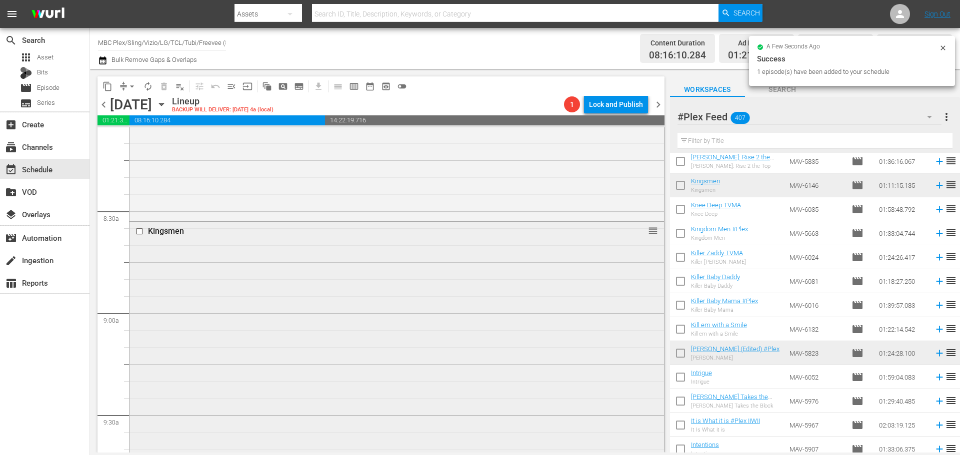
click at [275, 305] on div "Kingsmen reorder" at bounding box center [396, 341] width 534 height 239
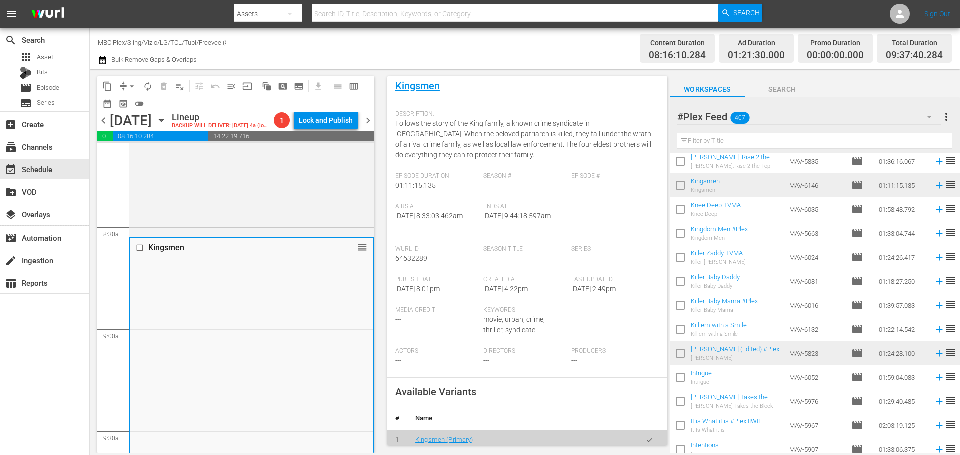
scroll to position [200, 0]
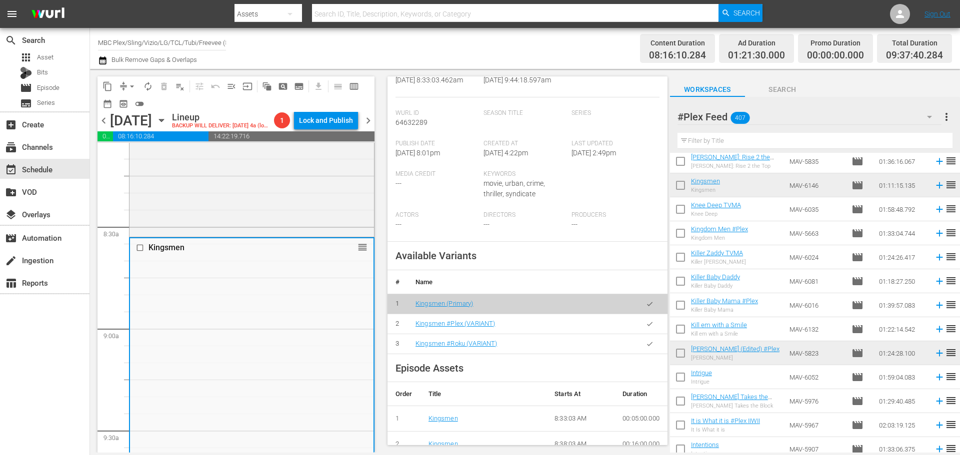
click at [640, 324] on button "button" at bounding box center [649, 323] width 19 height 19
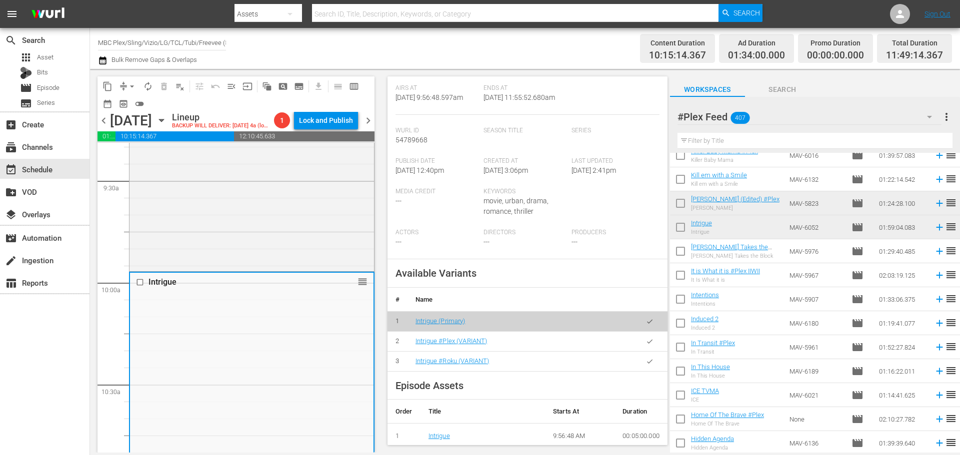
scroll to position [250, 0]
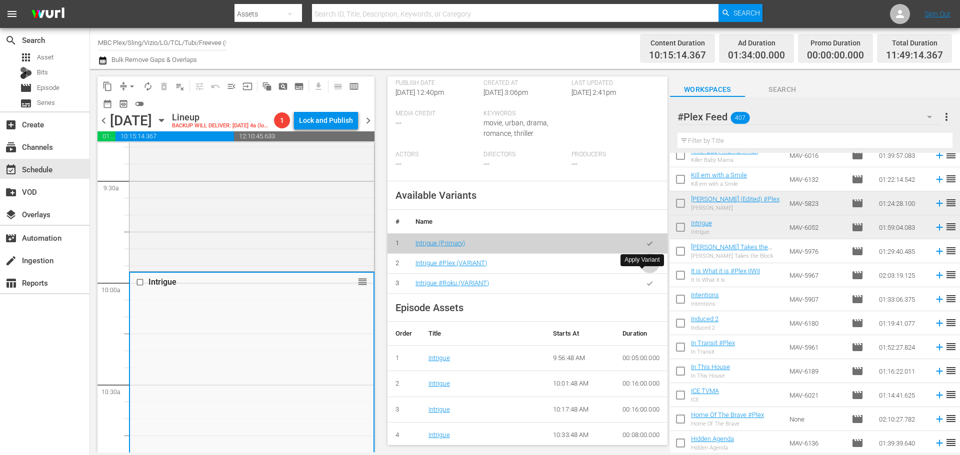
click at [646, 267] on icon "button" at bounding box center [649, 263] width 7 height 7
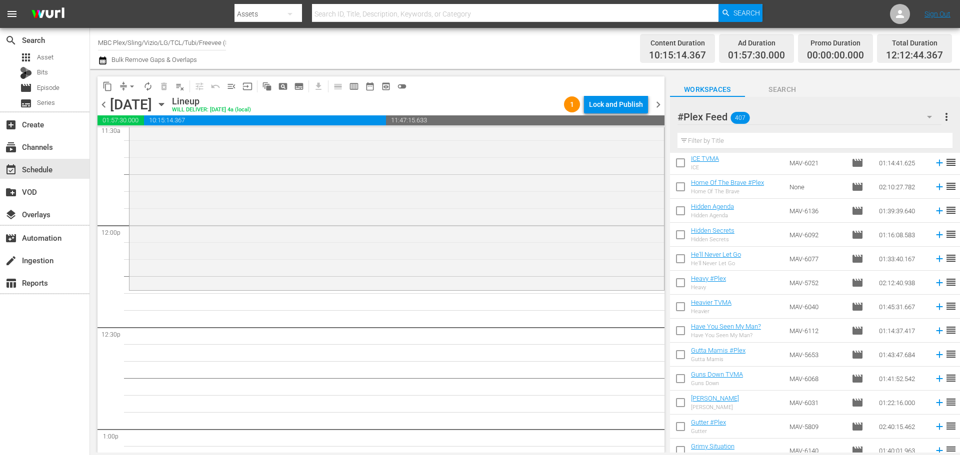
scroll to position [5899, 0]
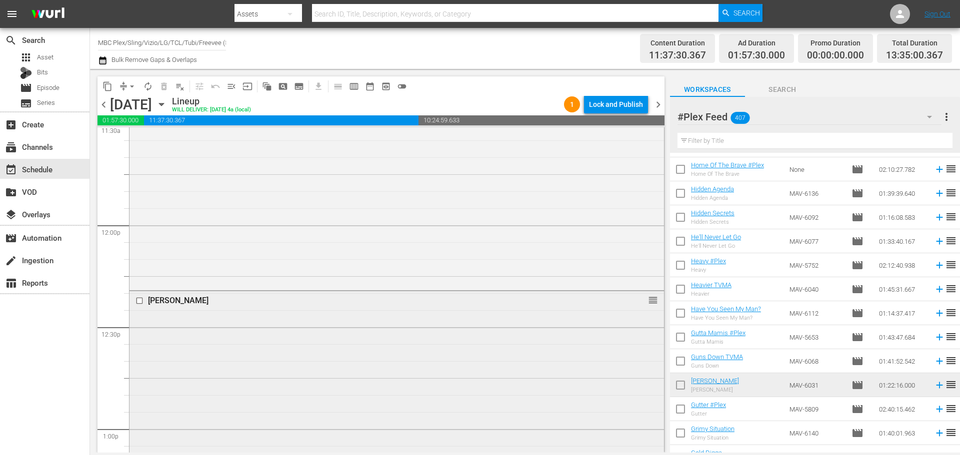
click at [203, 328] on div "[PERSON_NAME] reorder" at bounding box center [396, 429] width 534 height 276
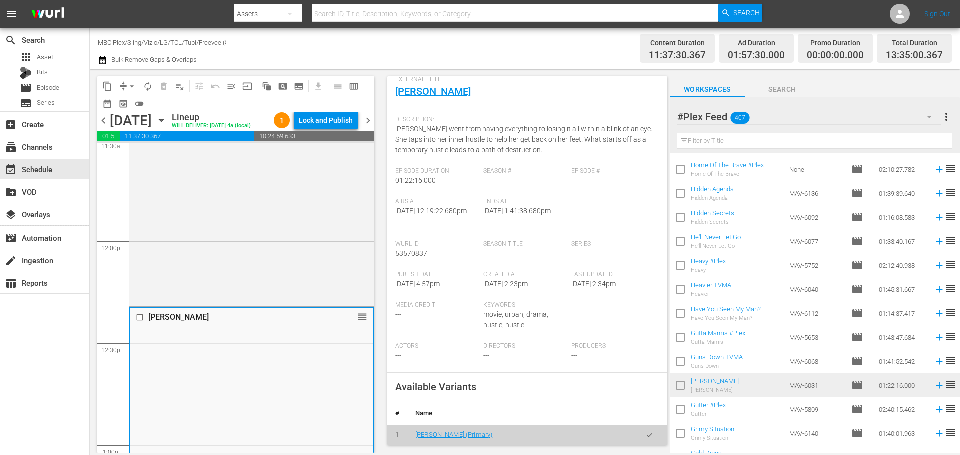
scroll to position [250, 0]
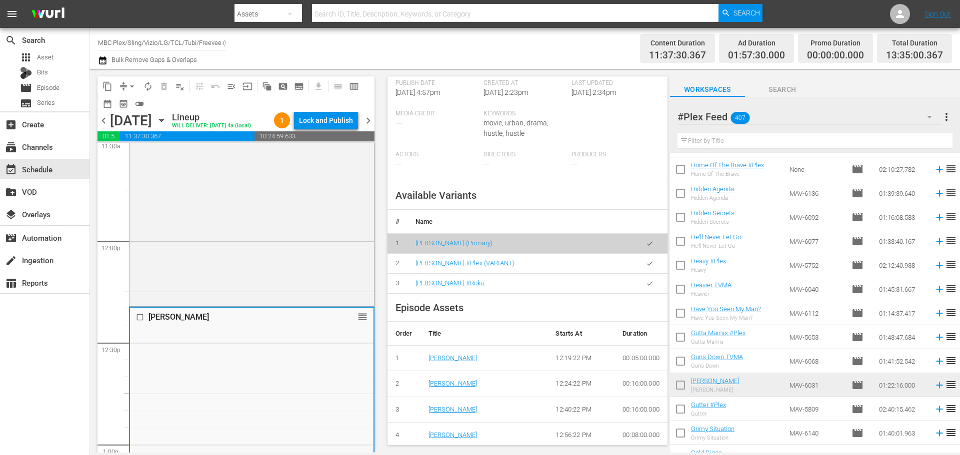
click at [646, 267] on icon "button" at bounding box center [649, 263] width 7 height 7
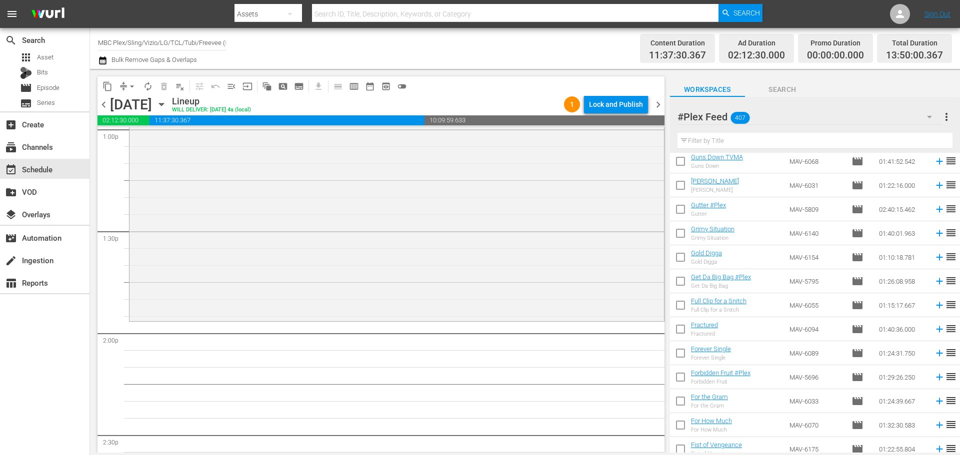
scroll to position [6349, 0]
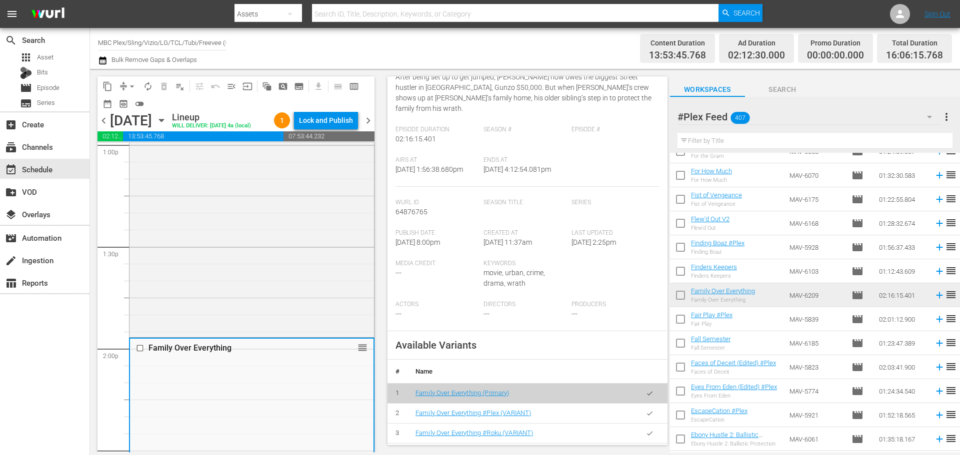
scroll to position [250, 0]
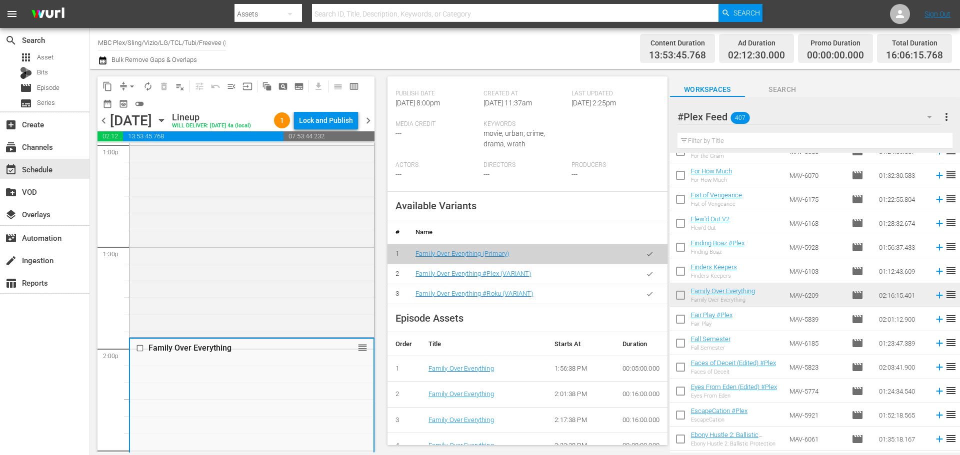
click at [646, 275] on icon "button" at bounding box center [649, 273] width 7 height 7
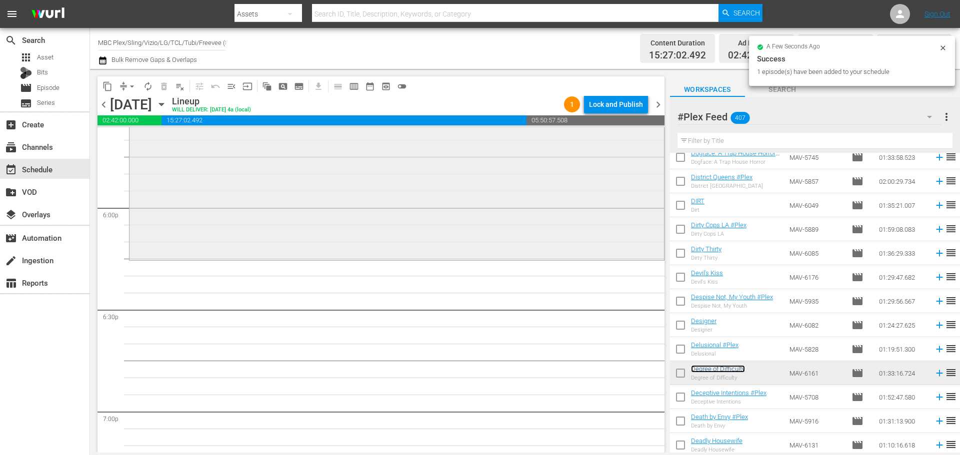
scroll to position [3599, 0]
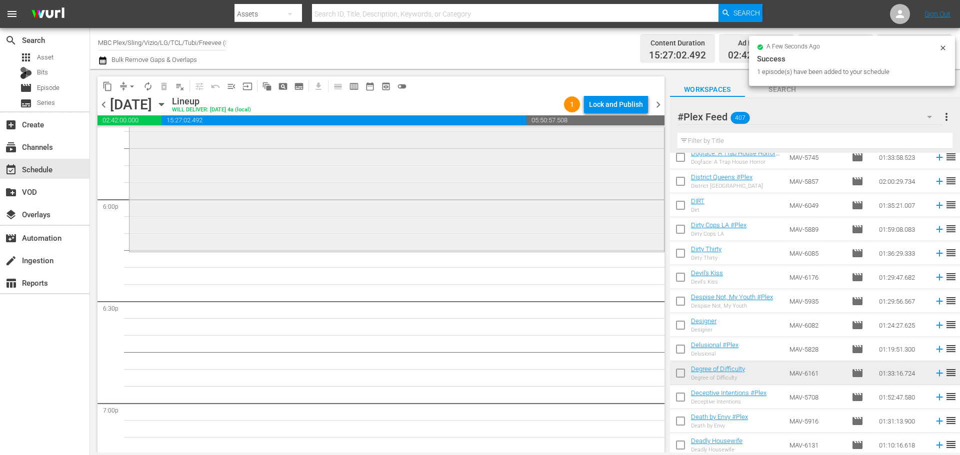
click at [294, 206] on div "Degree of Difficulty reorder" at bounding box center [396, 93] width 534 height 314
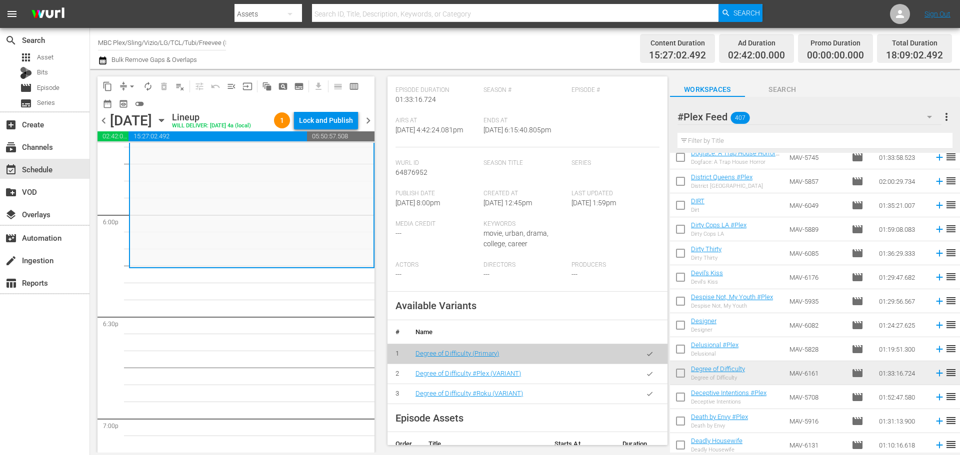
scroll to position [150, 0]
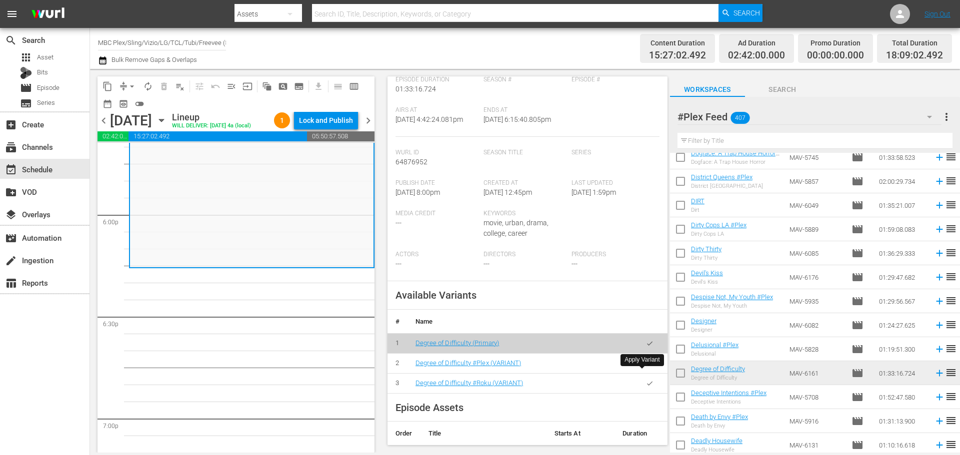
click at [647, 373] on button "button" at bounding box center [649, 363] width 19 height 19
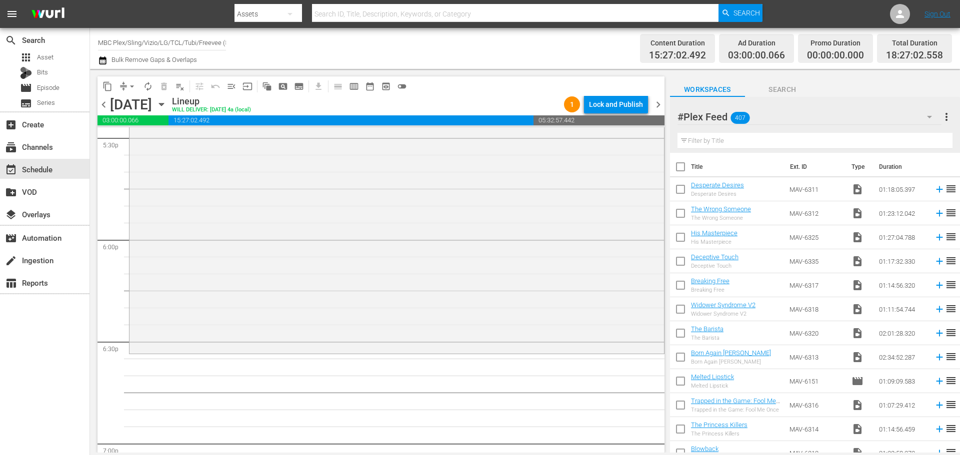
scroll to position [3599, 0]
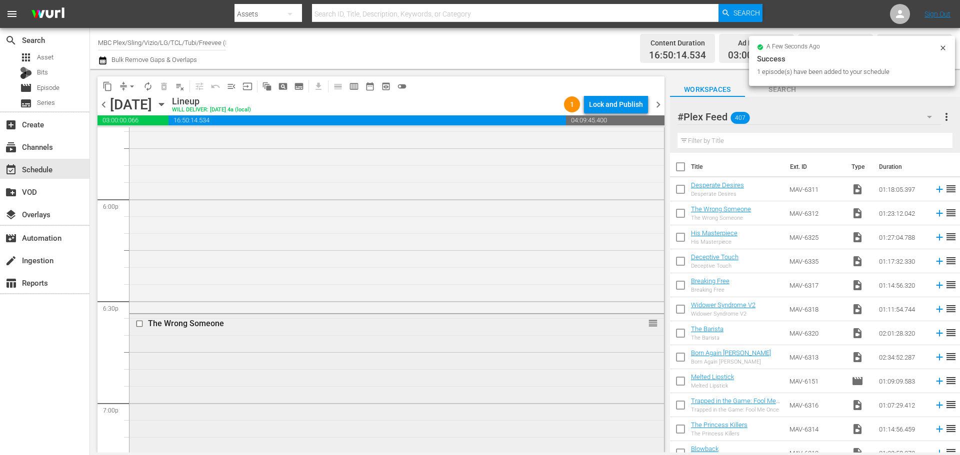
click at [369, 346] on div "The Wrong Someone reorder" at bounding box center [396, 454] width 534 height 280
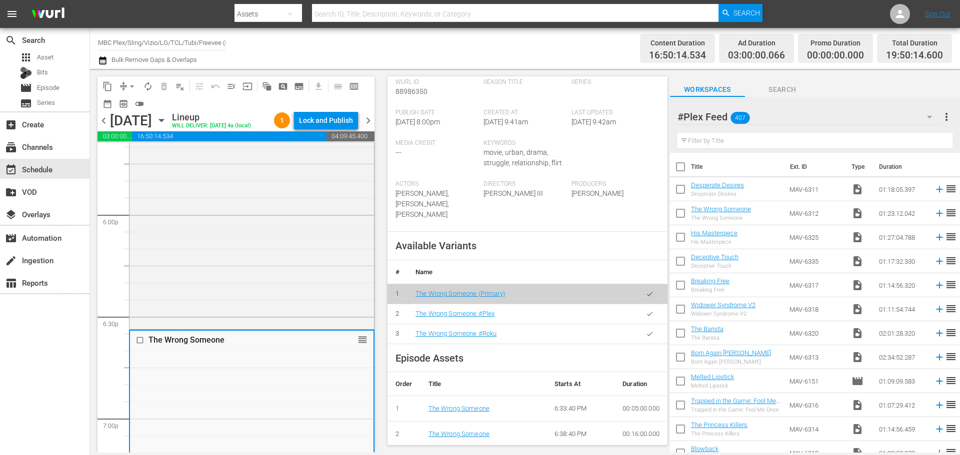
scroll to position [250, 0]
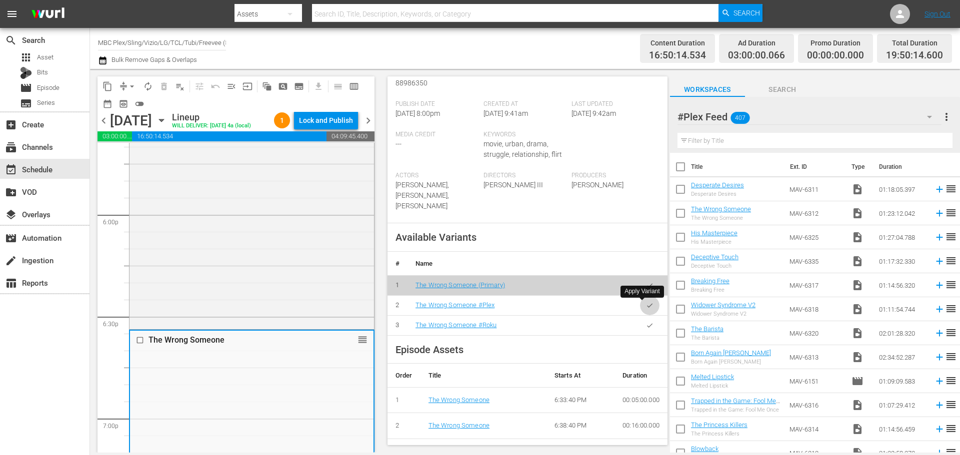
click at [646, 308] on icon "button" at bounding box center [649, 305] width 7 height 7
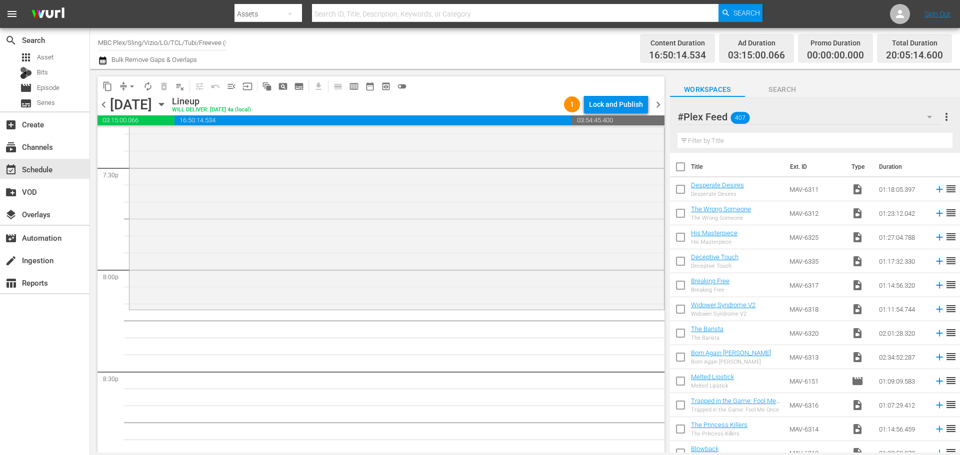
scroll to position [3949, 0]
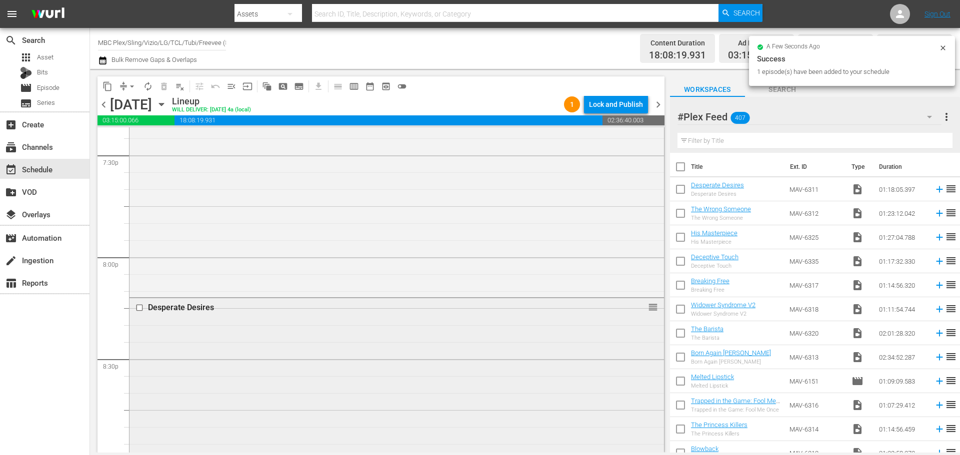
click at [168, 331] on div "Desperate Desires reorder" at bounding box center [396, 429] width 534 height 262
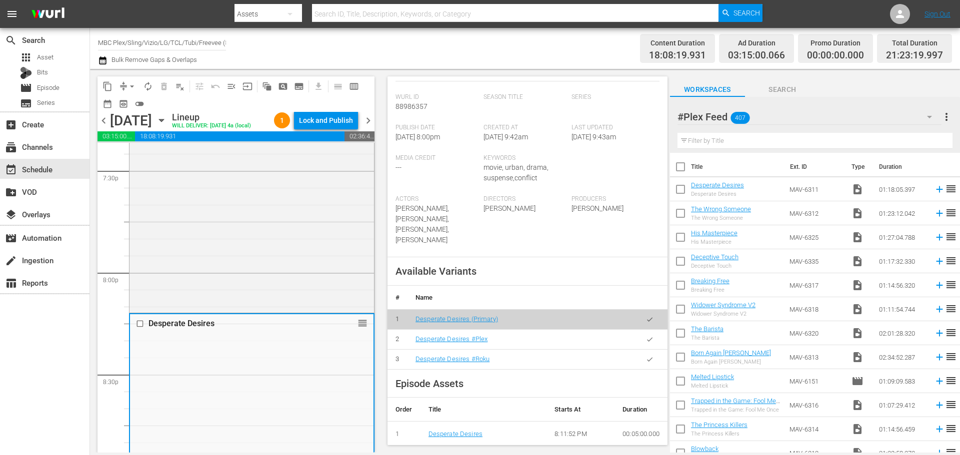
scroll to position [250, 0]
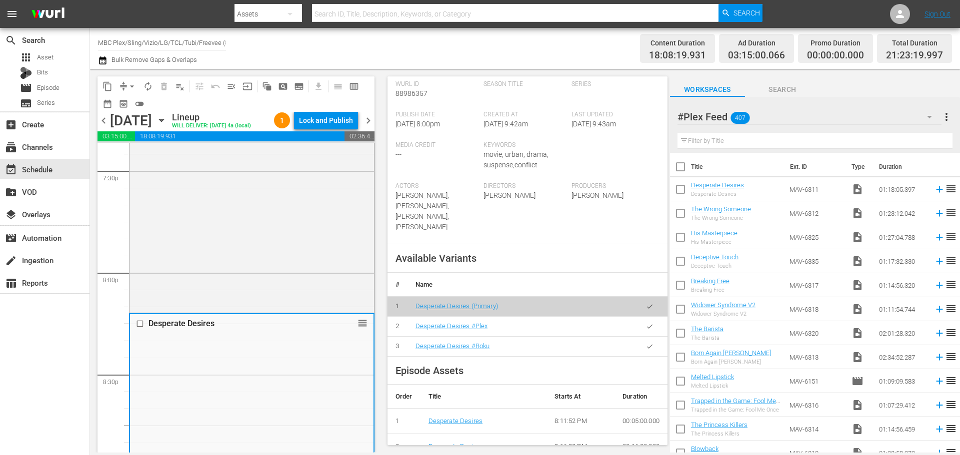
click at [640, 317] on button "button" at bounding box center [649, 326] width 19 height 19
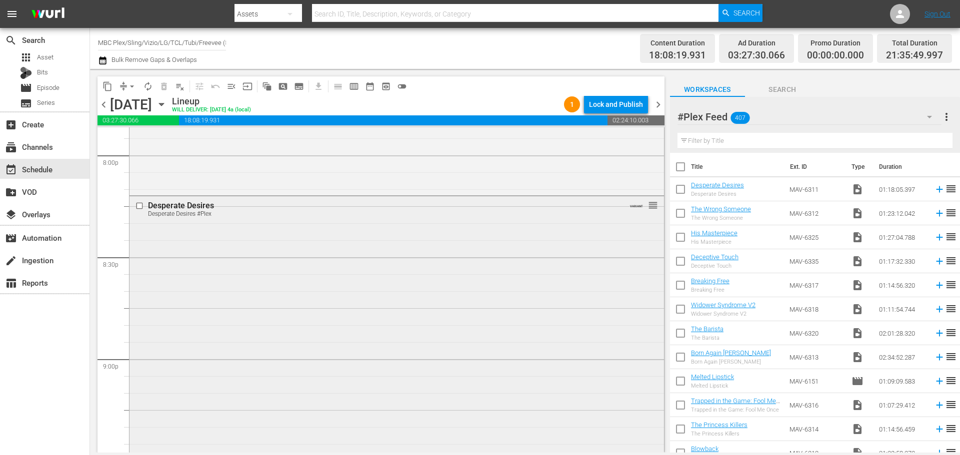
scroll to position [4249, 0]
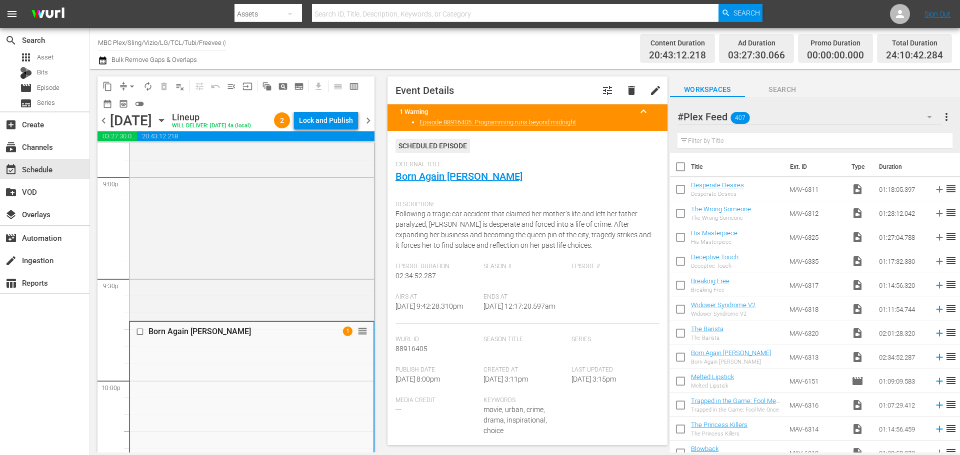
scroll to position [300, 0]
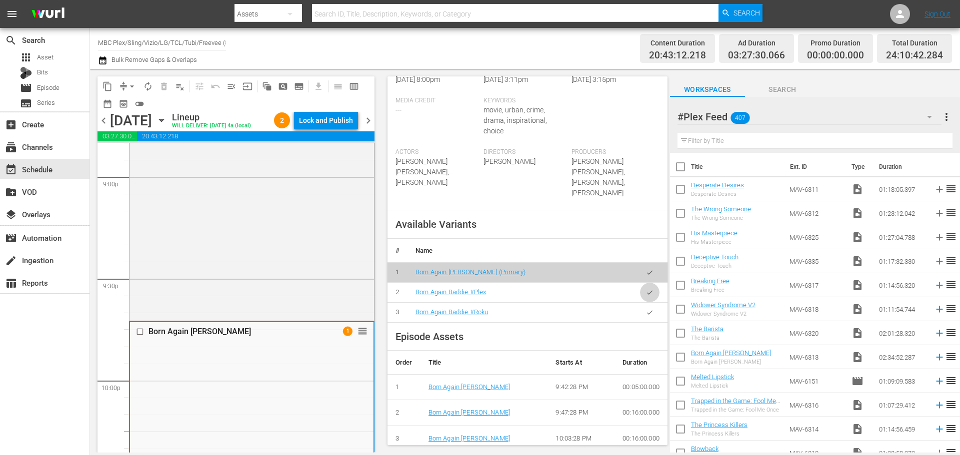
click at [646, 290] on icon "button" at bounding box center [649, 292] width 7 height 7
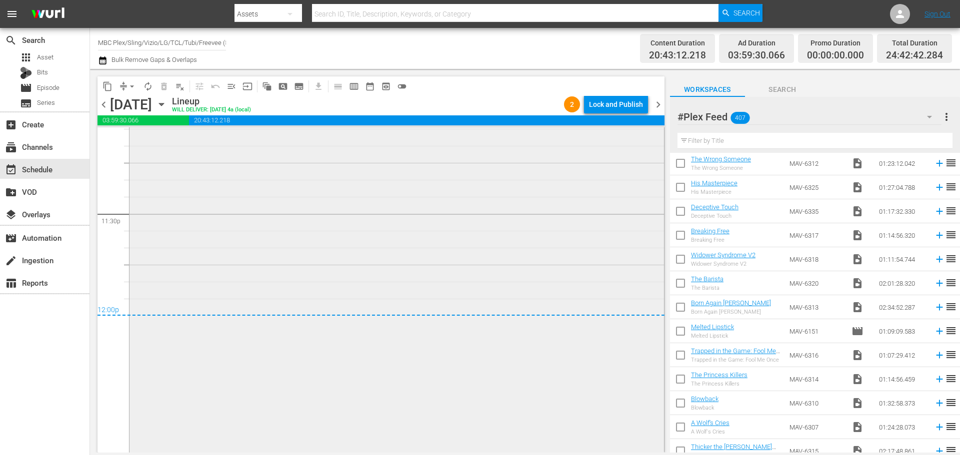
scroll to position [4737, 0]
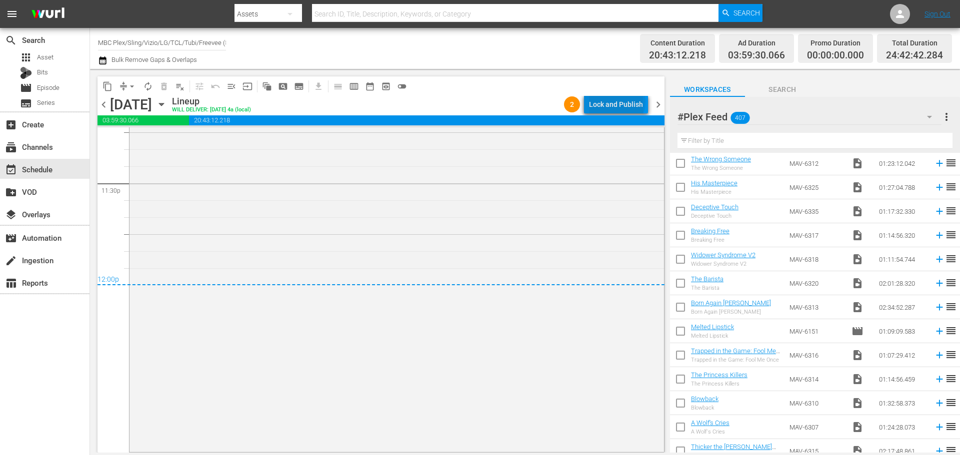
click at [619, 102] on div "Lock and Publish" at bounding box center [616, 104] width 54 height 18
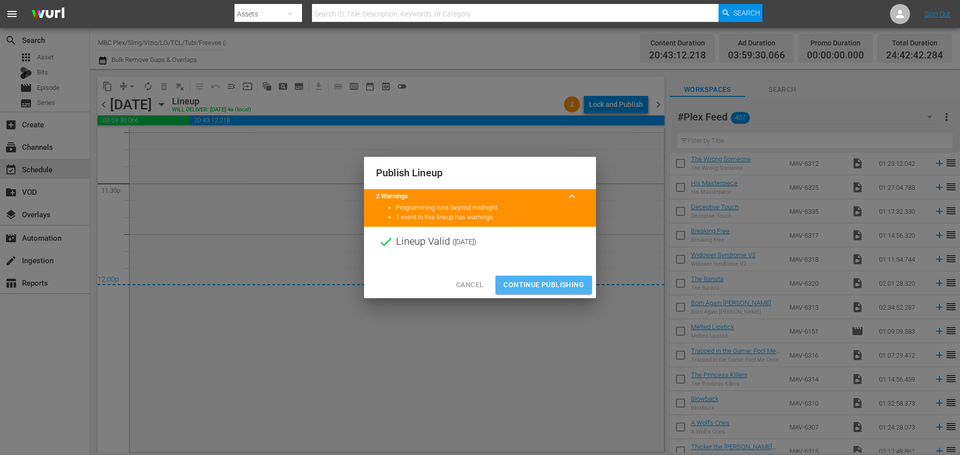
click at [534, 287] on span "Continue Publishing" at bounding box center [543, 285] width 80 height 12
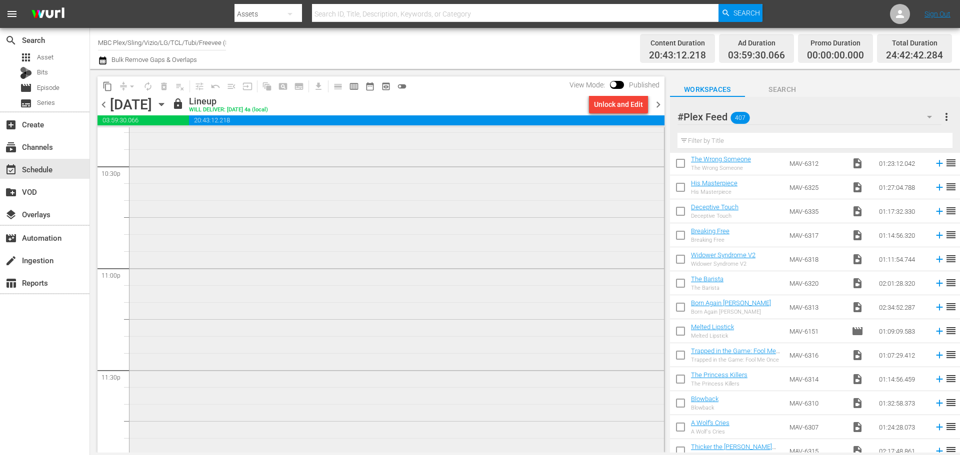
scroll to position [4537, 0]
click at [303, 274] on div "Born Again [PERSON_NAME] Born Again Baddie #Plex VARIANT 1" at bounding box center [396, 334] width 534 height 632
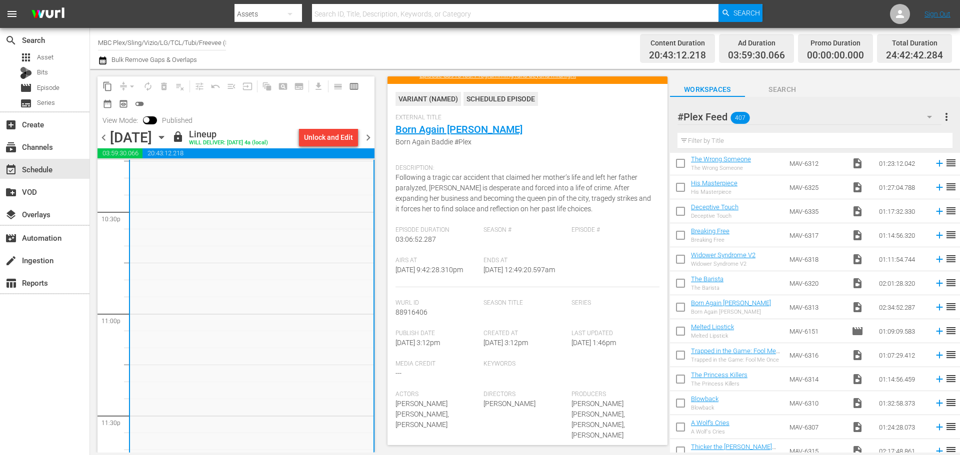
scroll to position [0, 0]
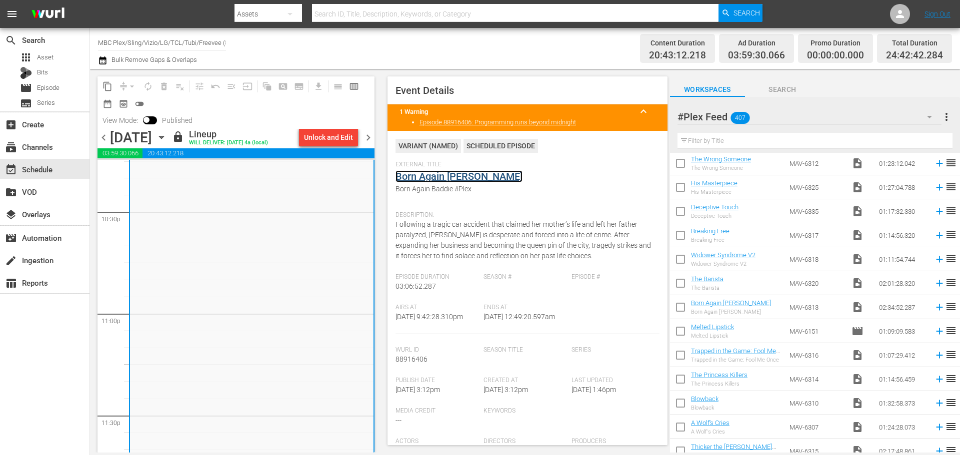
click at [444, 179] on link "Born Again [PERSON_NAME]" at bounding box center [458, 176] width 127 height 12
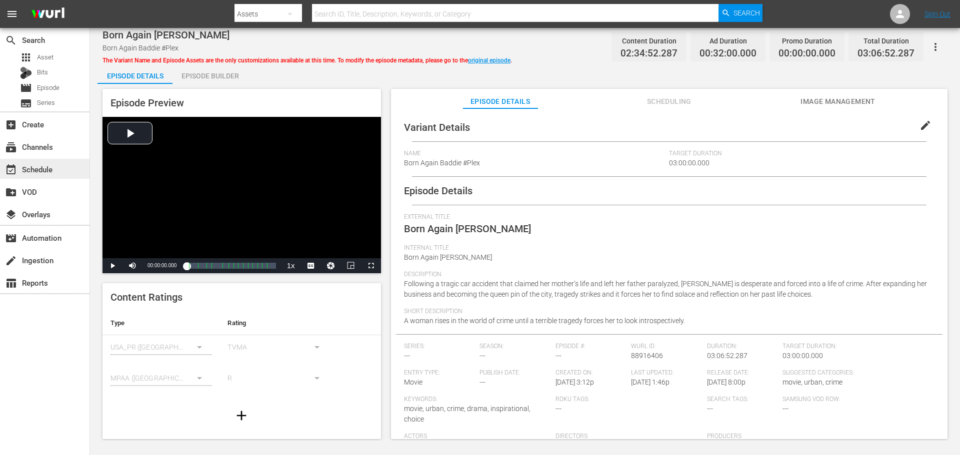
click at [24, 165] on div "event_available Schedule" at bounding box center [28, 167] width 56 height 9
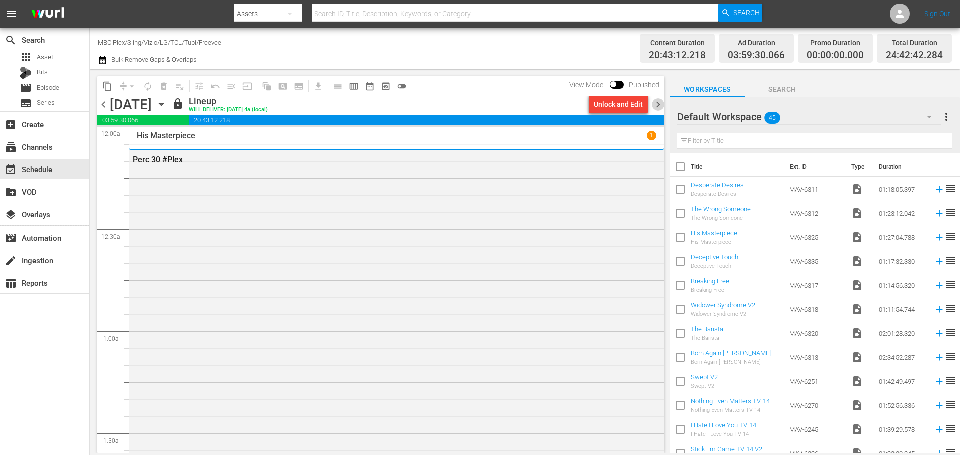
click at [656, 106] on span "chevron_right" at bounding box center [658, 104] width 12 height 12
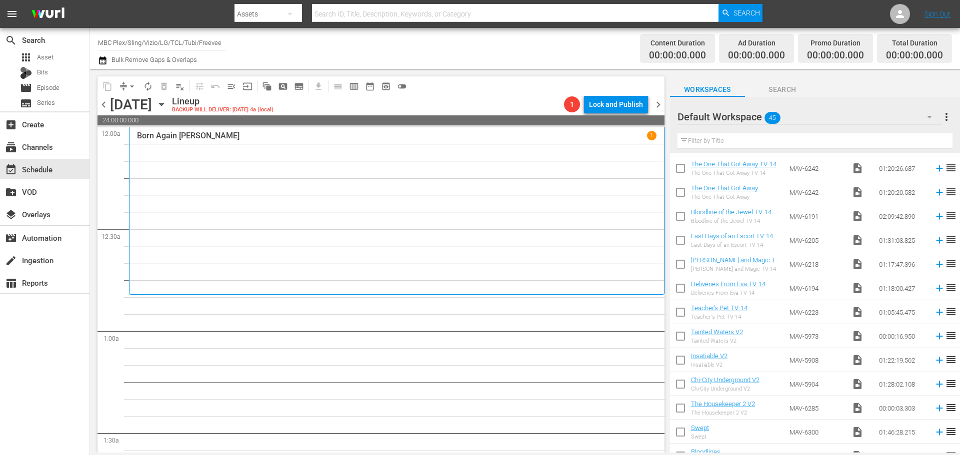
scroll to position [403, 0]
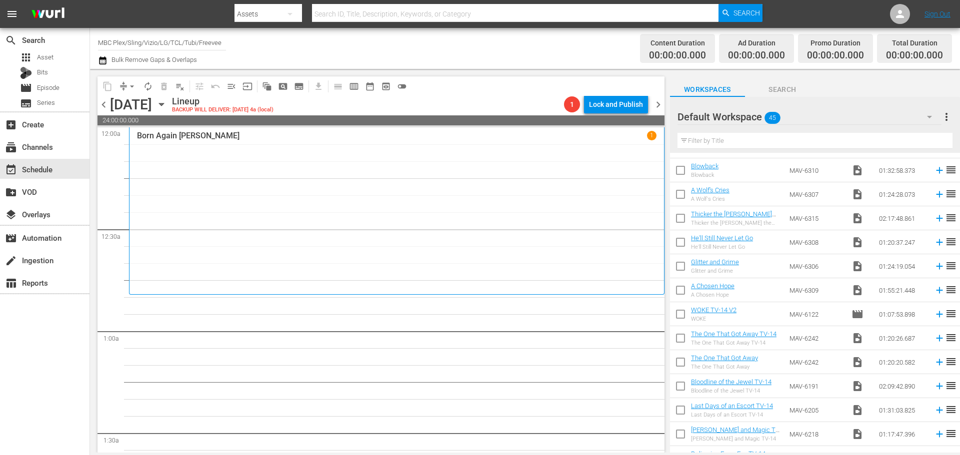
click at [814, 120] on div "Default Workspace 45" at bounding box center [809, 117] width 264 height 28
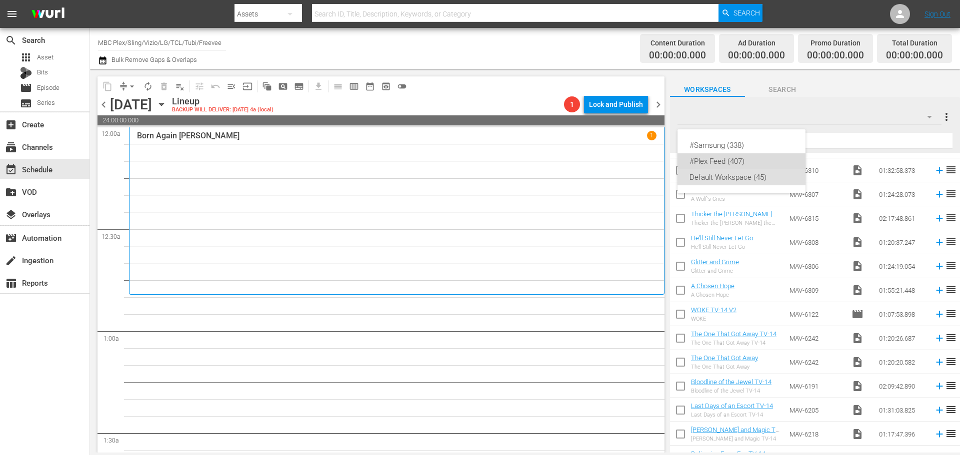
click at [752, 160] on div "#Plex Feed (407)" at bounding box center [741, 161] width 104 height 16
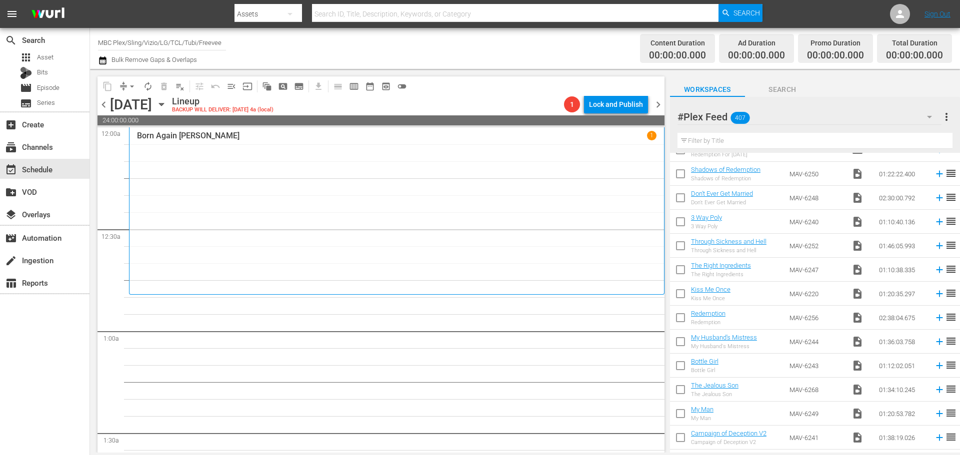
scroll to position [1907, 0]
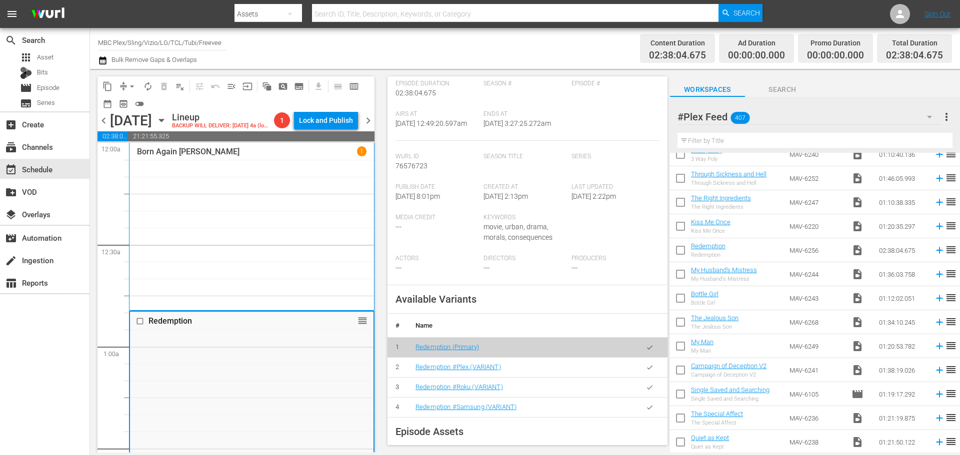
scroll to position [150, 0]
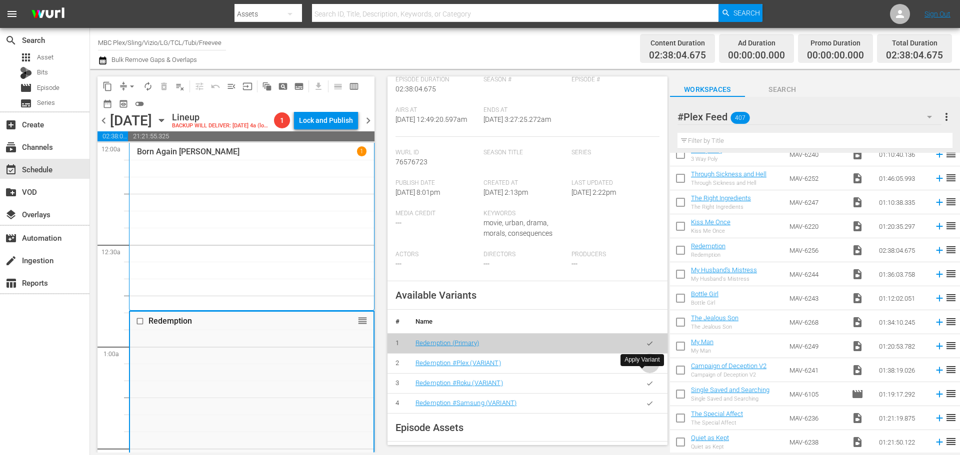
click at [649, 371] on button "button" at bounding box center [649, 363] width 19 height 19
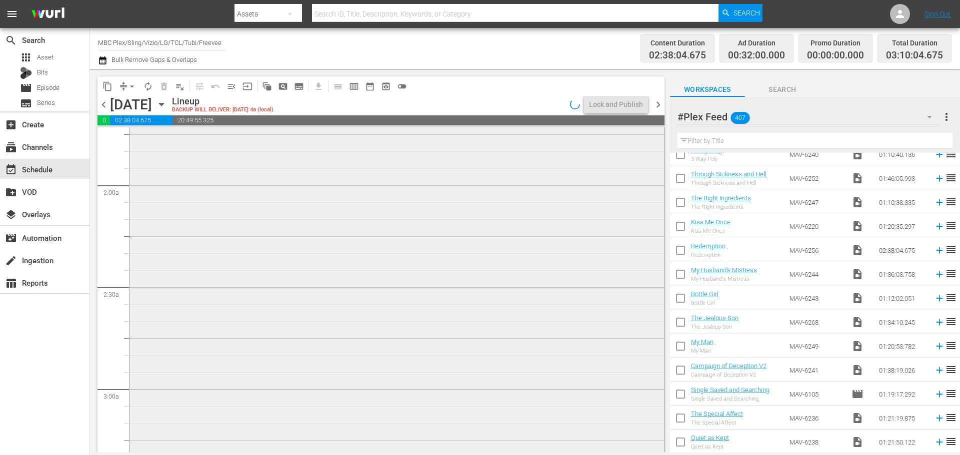
scroll to position [600, 0]
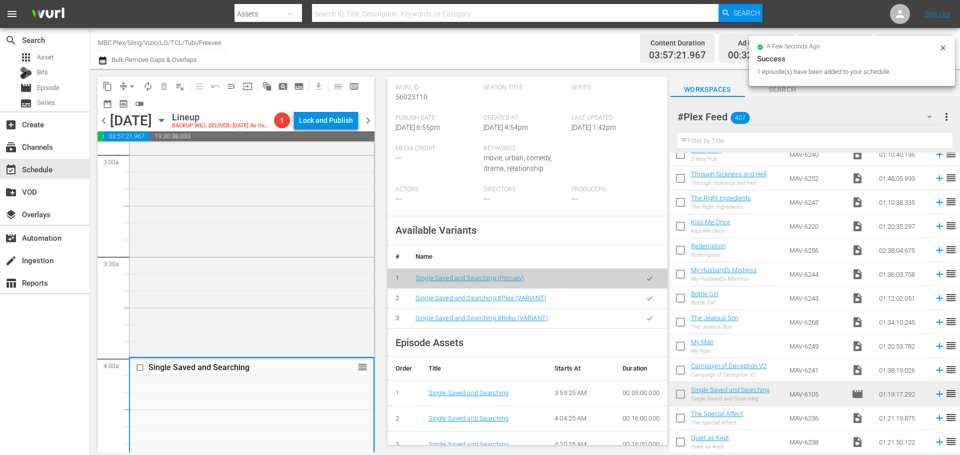
scroll to position [250, 0]
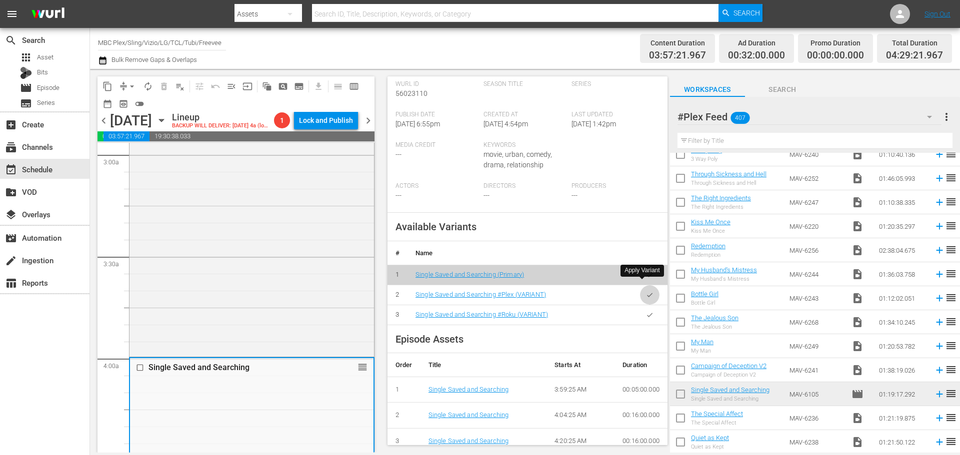
click at [646, 291] on icon "button" at bounding box center [649, 294] width 7 height 7
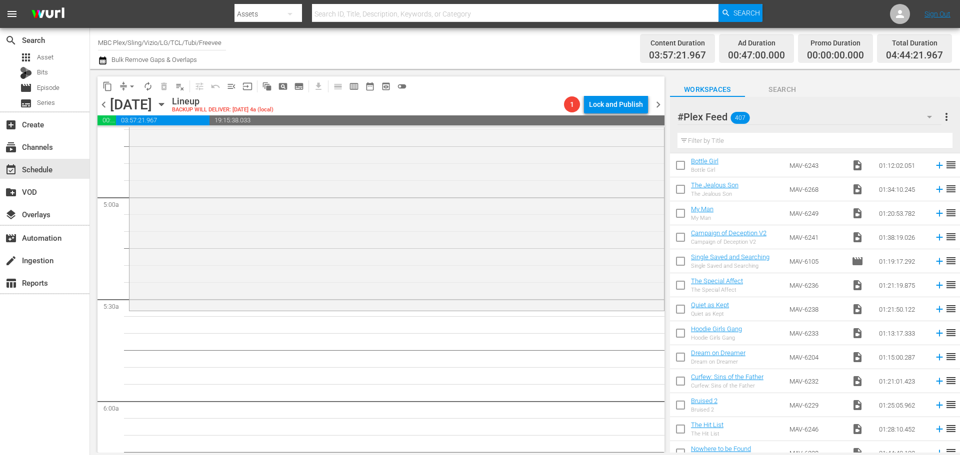
scroll to position [2057, 0]
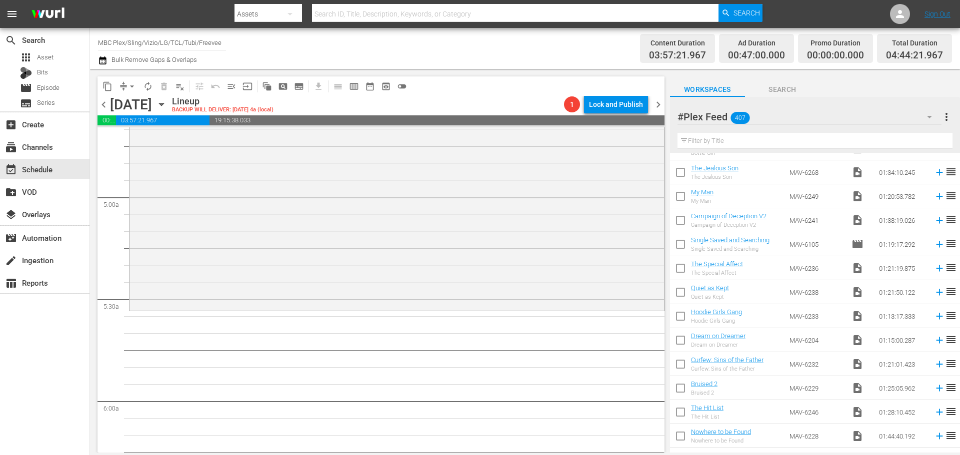
click at [776, 139] on input "text" at bounding box center [814, 141] width 275 height 16
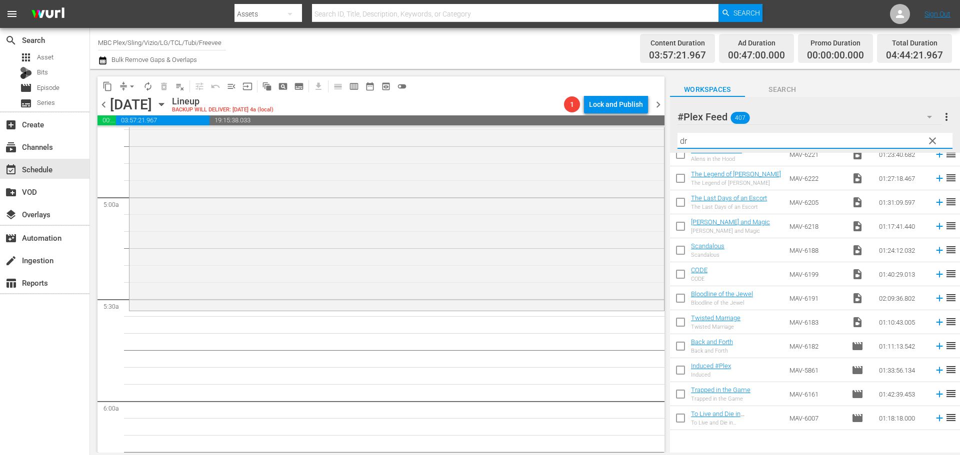
scroll to position [0, 0]
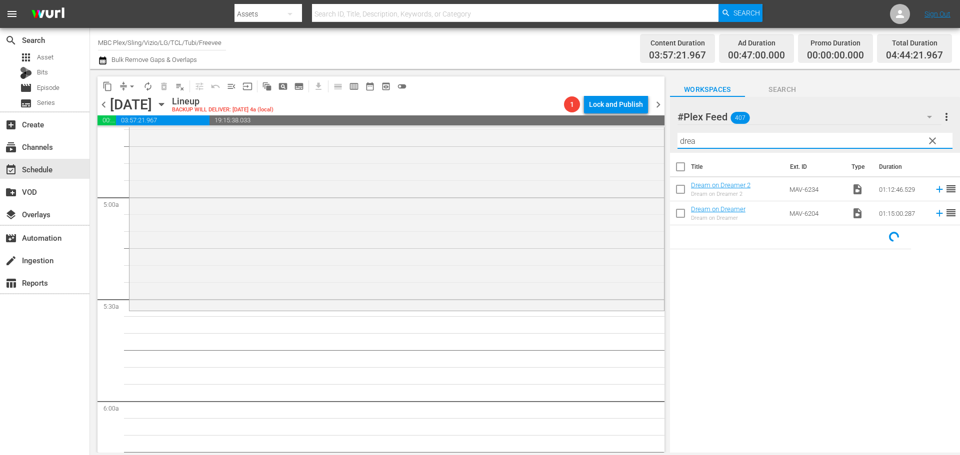
type input "drea"
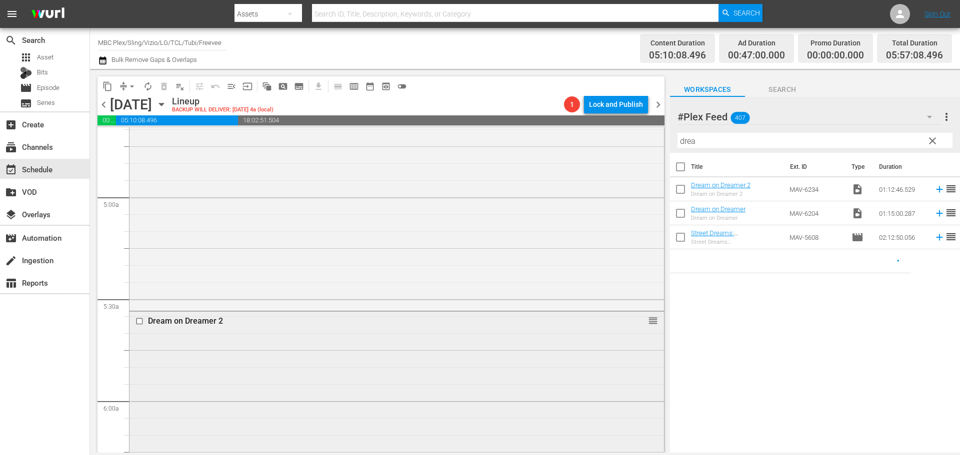
click at [337, 352] on div "Dream on Dreamer 2 reorder" at bounding box center [396, 434] width 534 height 244
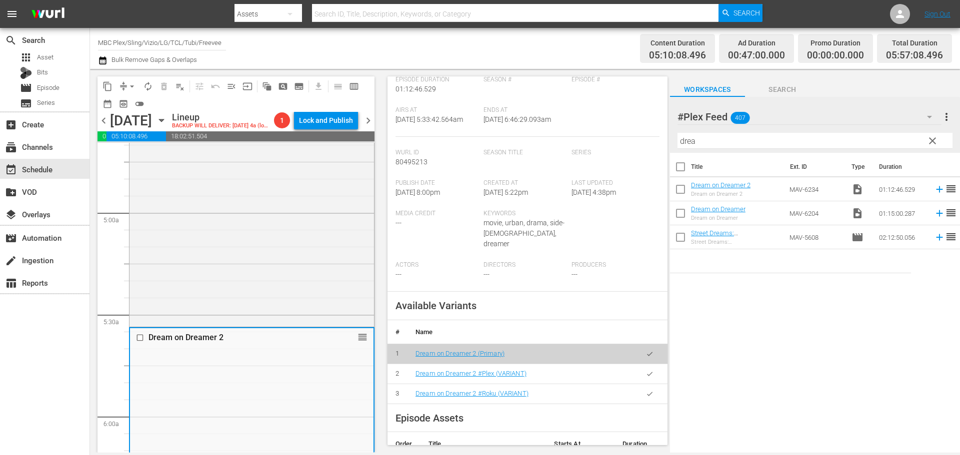
scroll to position [200, 0]
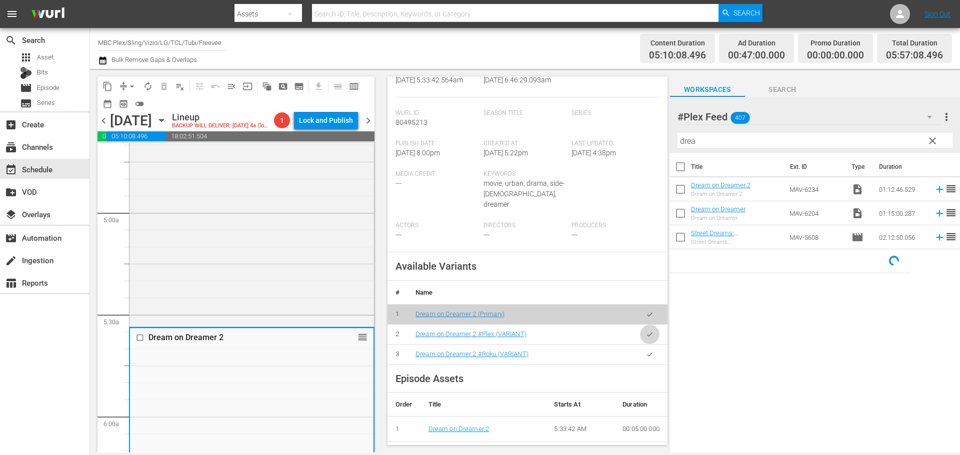
click at [651, 325] on button "button" at bounding box center [649, 334] width 19 height 19
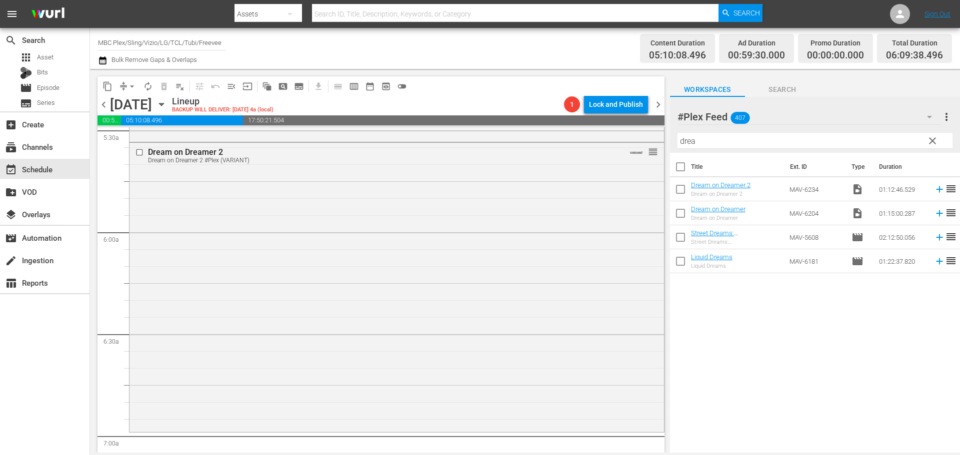
scroll to position [1250, 0]
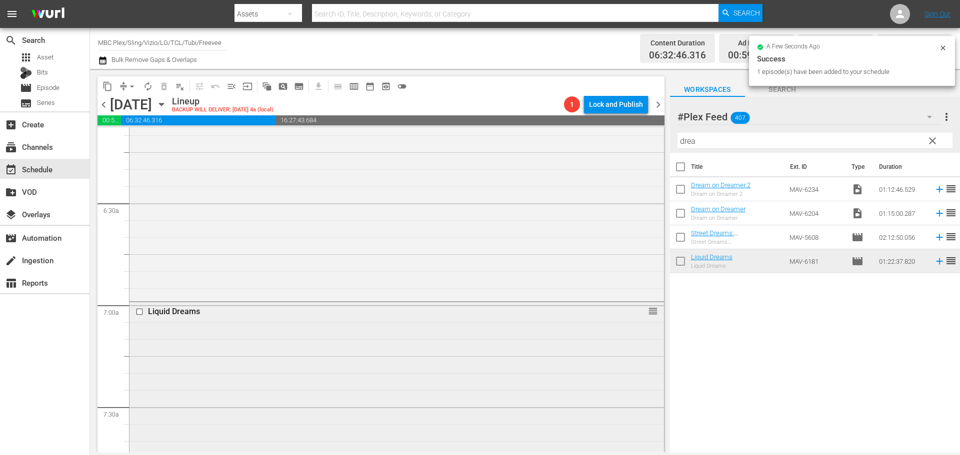
click at [315, 368] on div "Liquid Dreams reorder" at bounding box center [396, 441] width 534 height 278
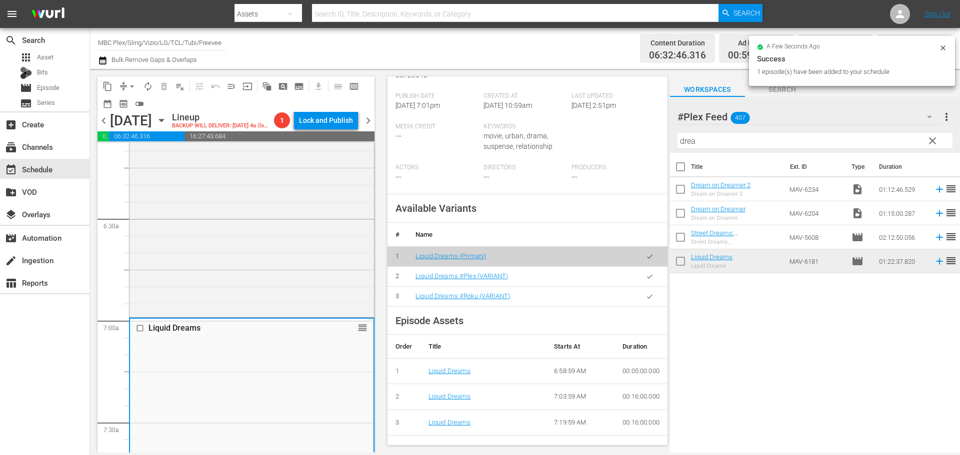
scroll to position [250, 0]
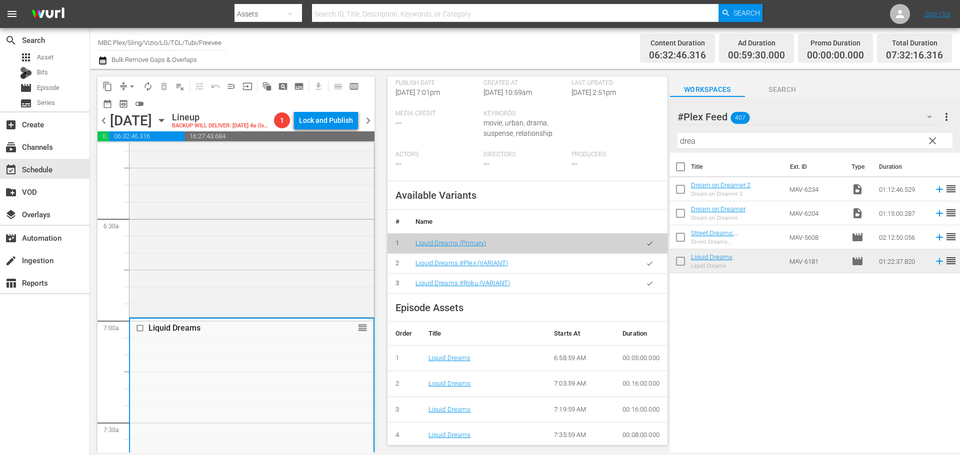
click at [646, 262] on icon "button" at bounding box center [649, 263] width 7 height 7
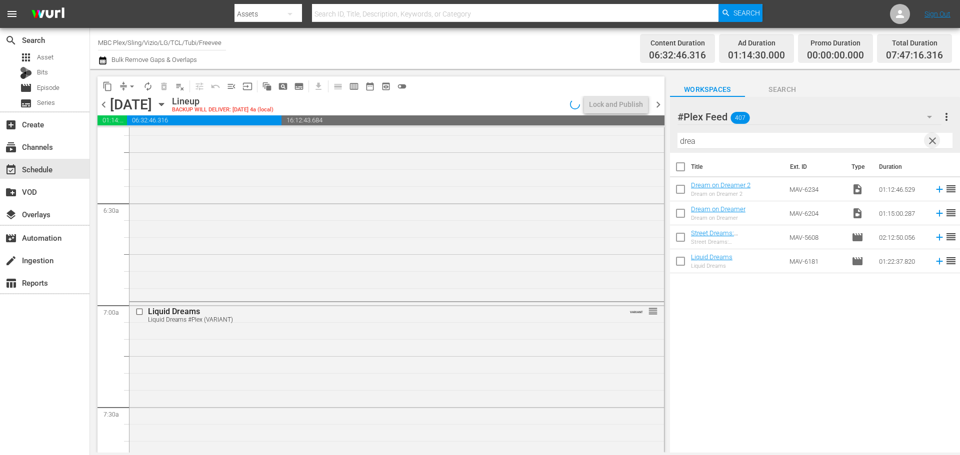
click at [934, 140] on span "clear" at bounding box center [932, 141] width 12 height 12
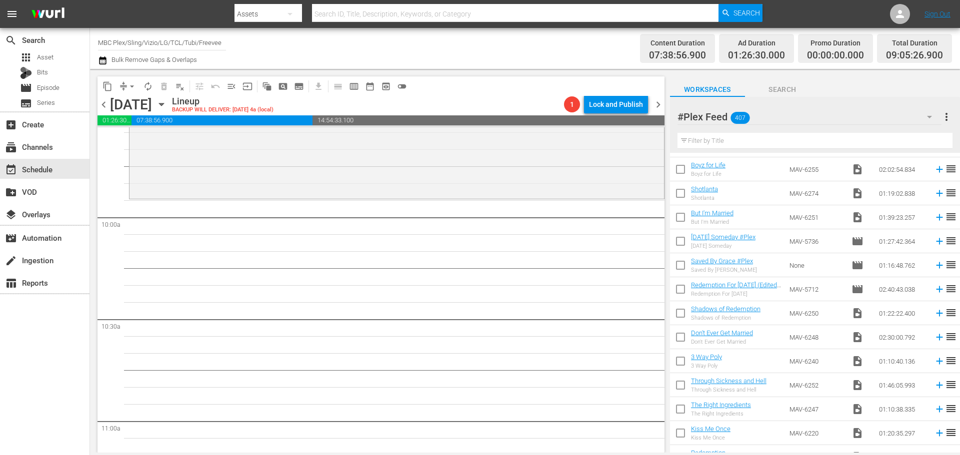
scroll to position [1750, 0]
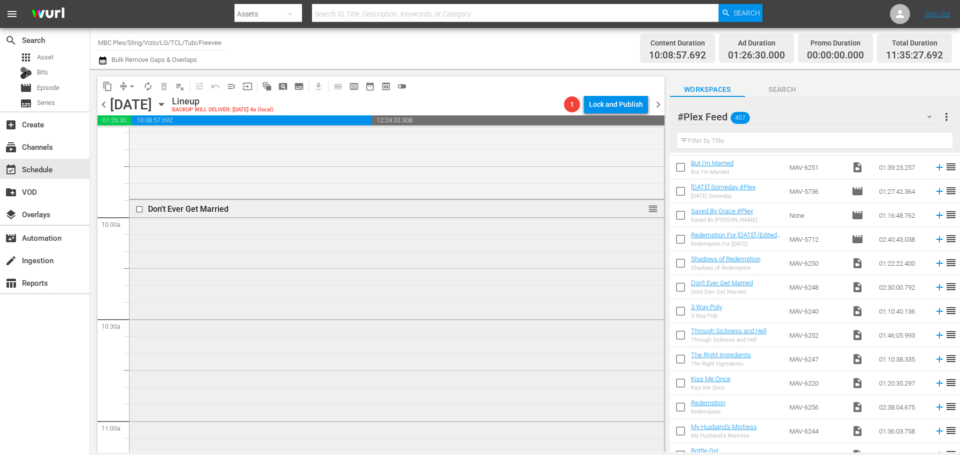
click at [282, 279] on div "Don't Ever Get Married reorder" at bounding box center [396, 453] width 534 height 507
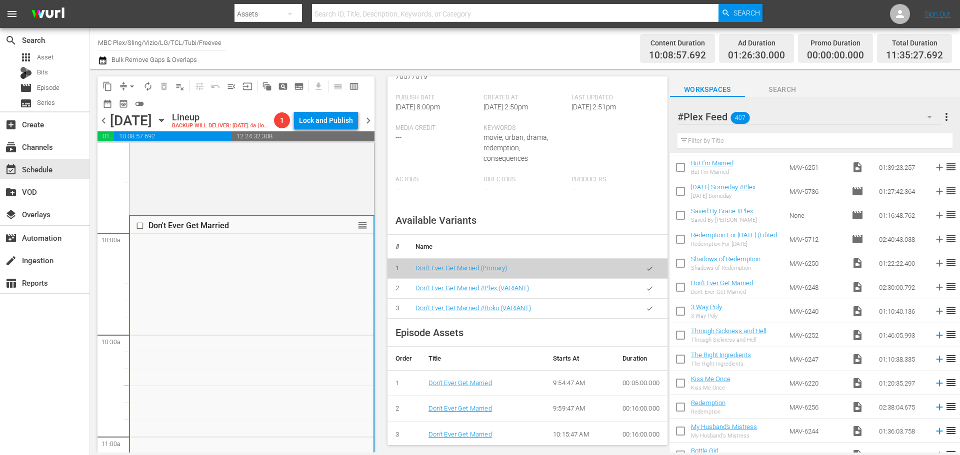
scroll to position [250, 0]
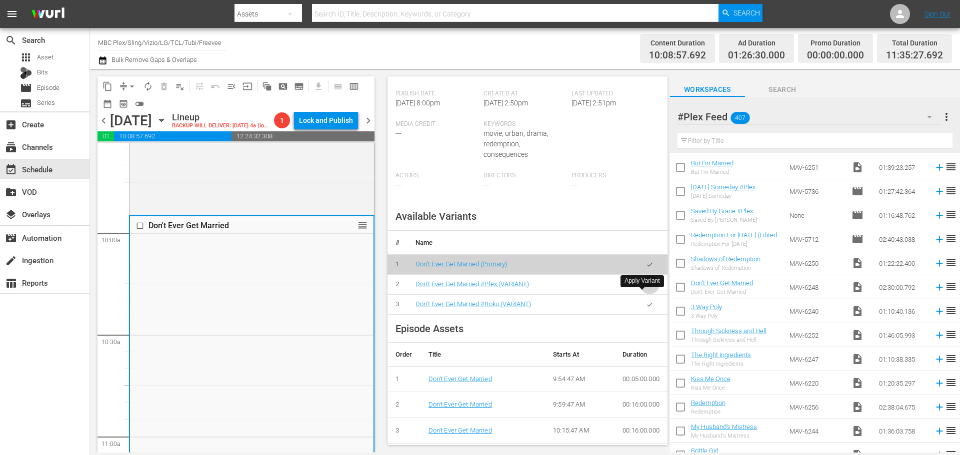
click at [648, 294] on button "button" at bounding box center [649, 284] width 19 height 19
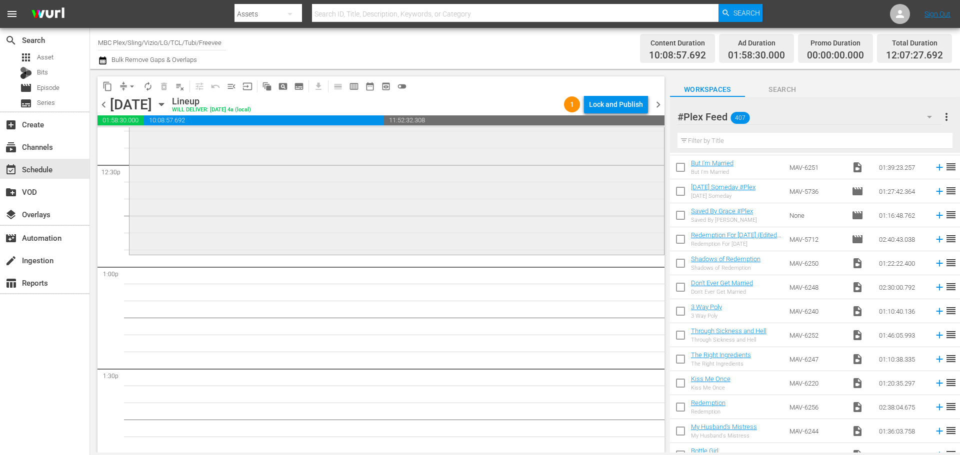
scroll to position [2550, 0]
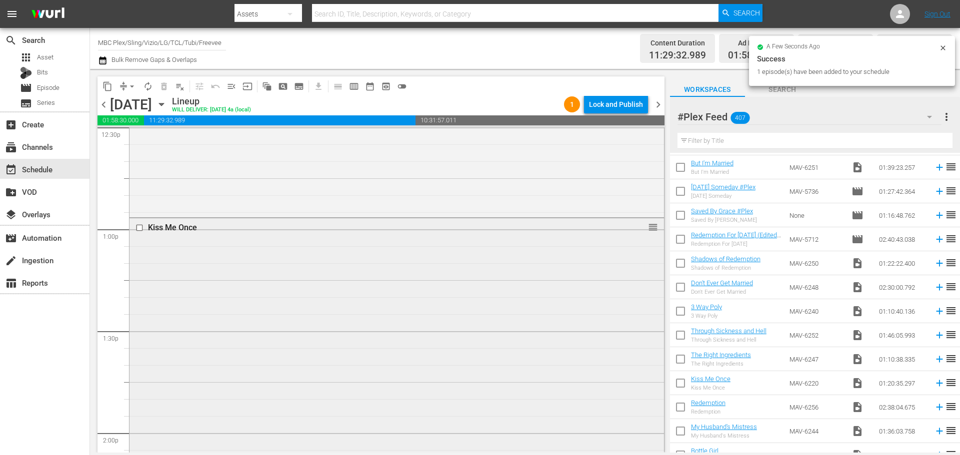
click at [361, 257] on div "Kiss Me Once reorder" at bounding box center [396, 353] width 534 height 271
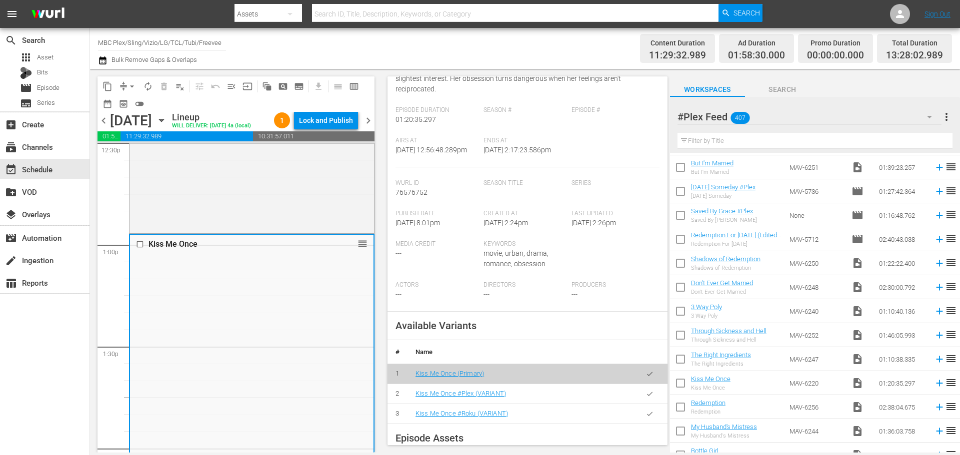
scroll to position [300, 0]
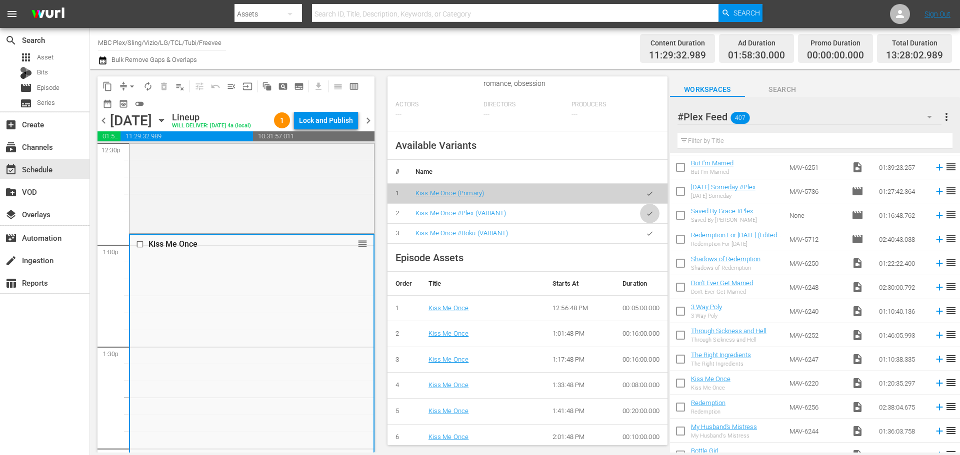
click at [646, 214] on button "button" at bounding box center [649, 213] width 19 height 19
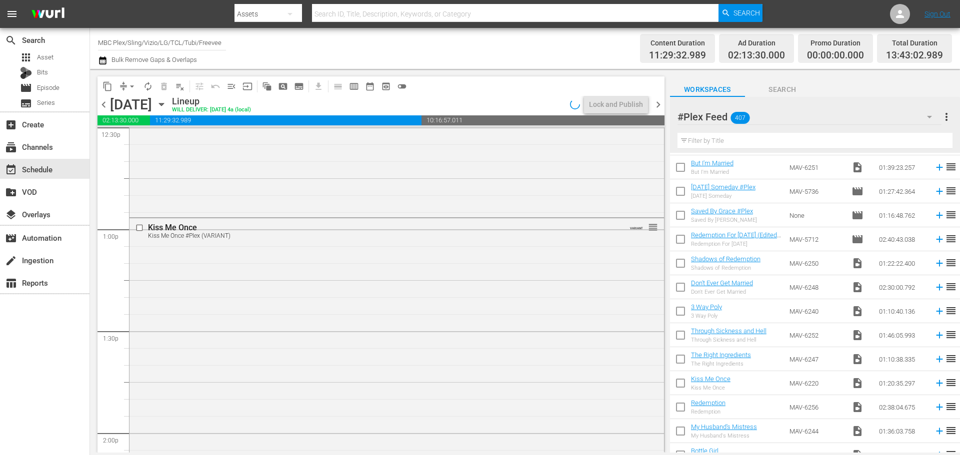
scroll to position [2850, 0]
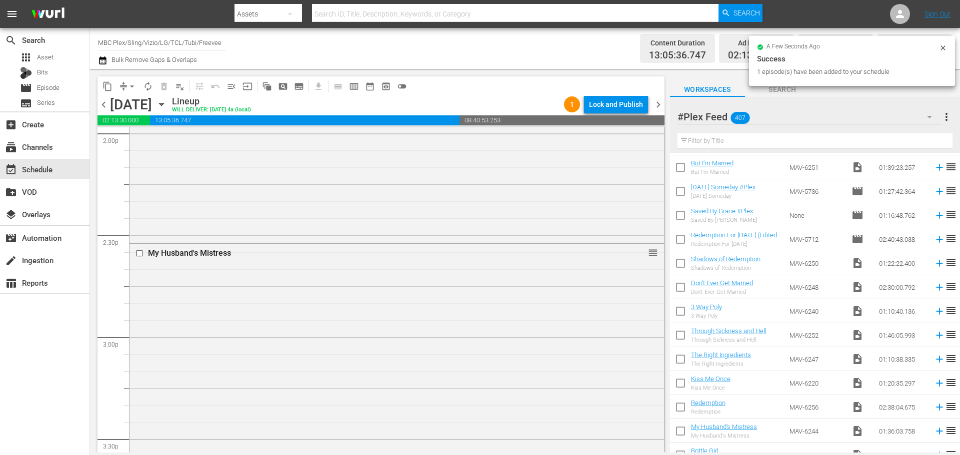
click at [388, 318] on div "My Husband's Mistress reorder" at bounding box center [396, 405] width 534 height 323
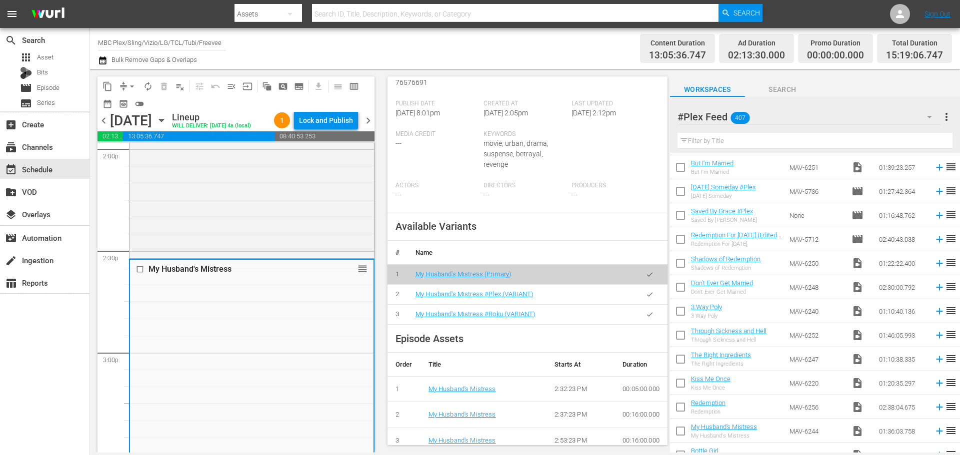
scroll to position [250, 0]
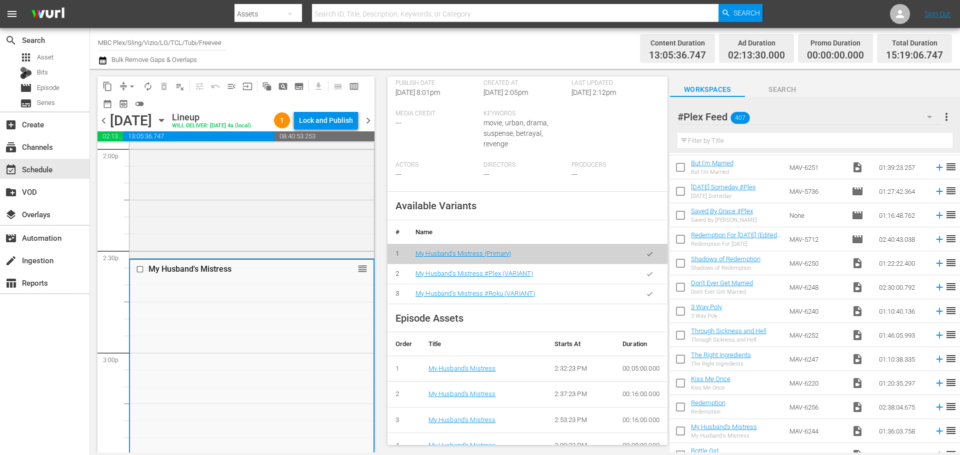
click at [647, 282] on button "button" at bounding box center [649, 273] width 19 height 19
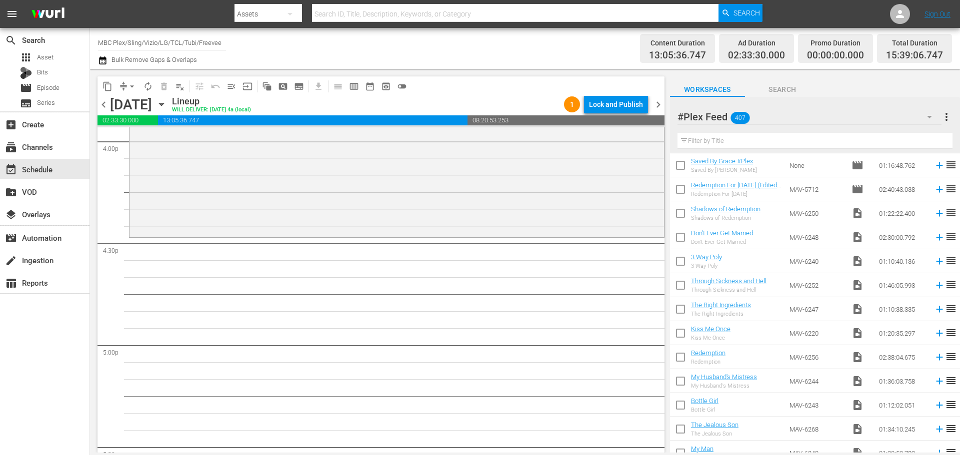
scroll to position [1850, 0]
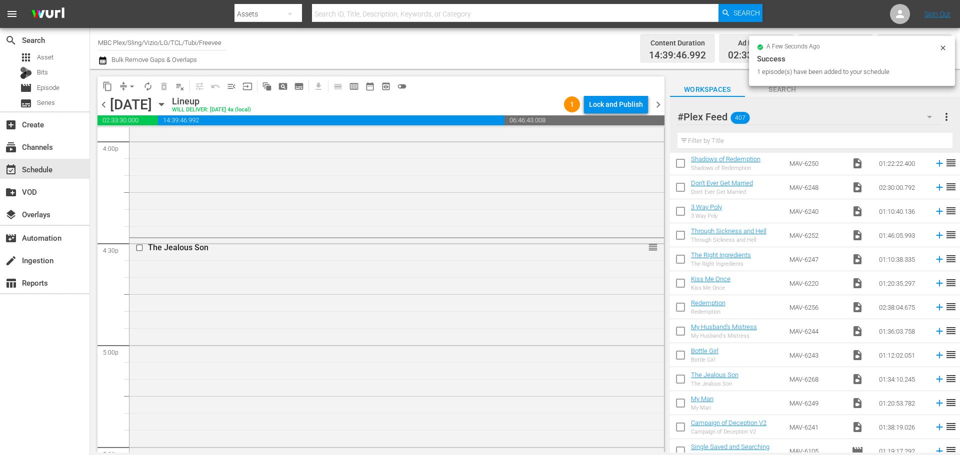
click at [324, 285] on div "The Jealous Son reorder" at bounding box center [396, 396] width 534 height 317
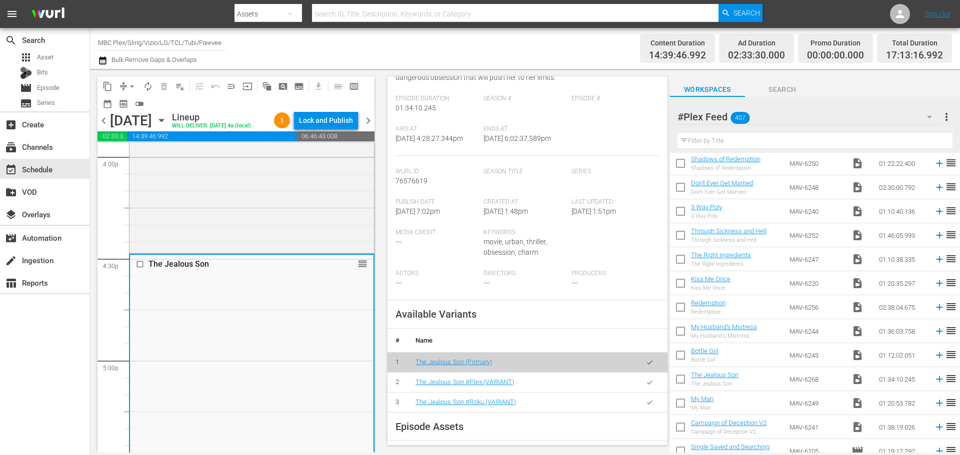
scroll to position [200, 0]
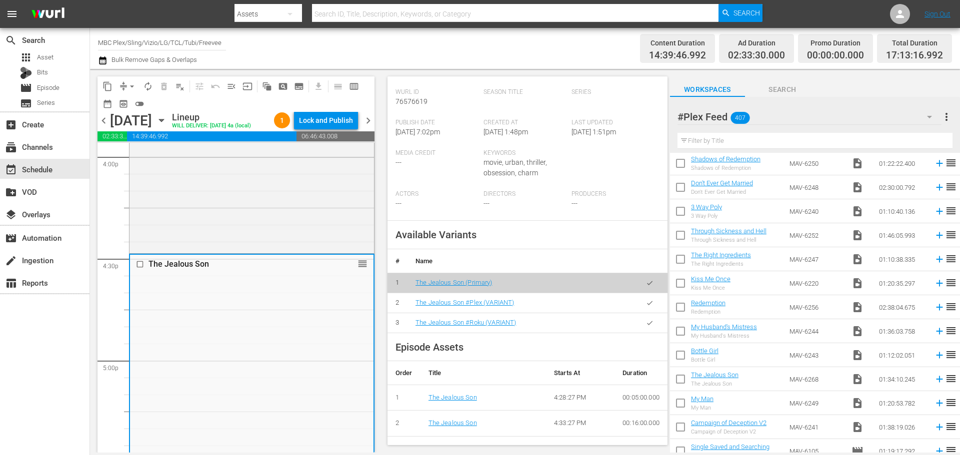
click at [643, 313] on button "button" at bounding box center [649, 302] width 19 height 19
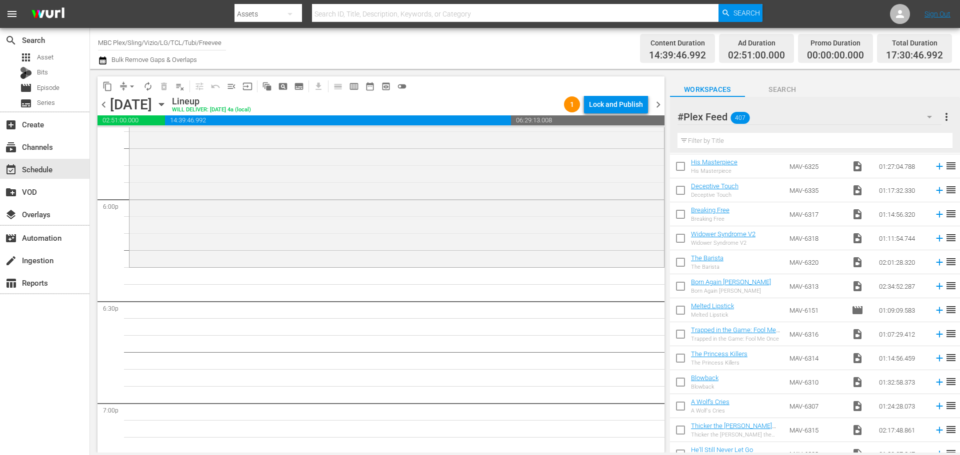
scroll to position [0, 0]
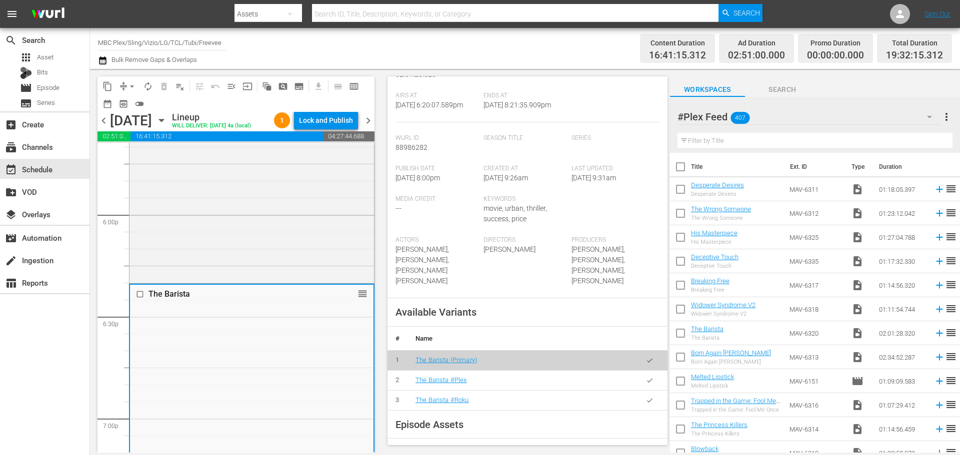
scroll to position [300, 0]
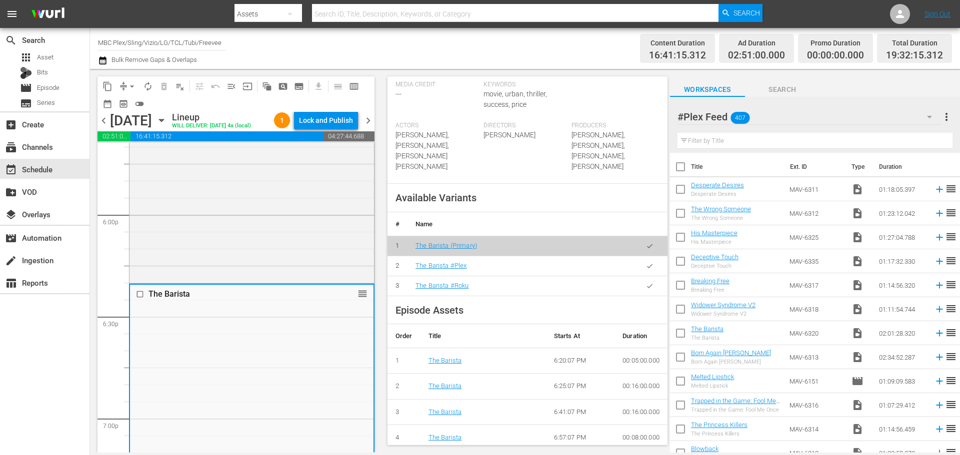
click at [640, 276] on button "button" at bounding box center [649, 265] width 19 height 19
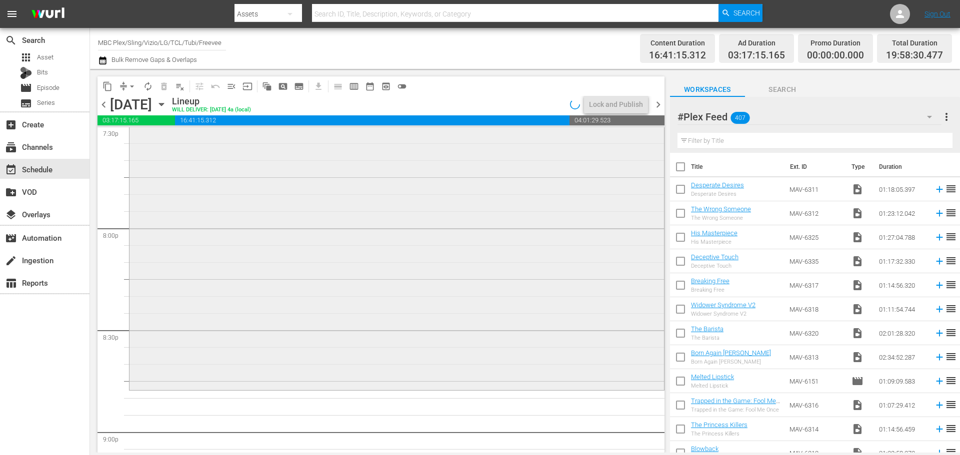
scroll to position [4099, 0]
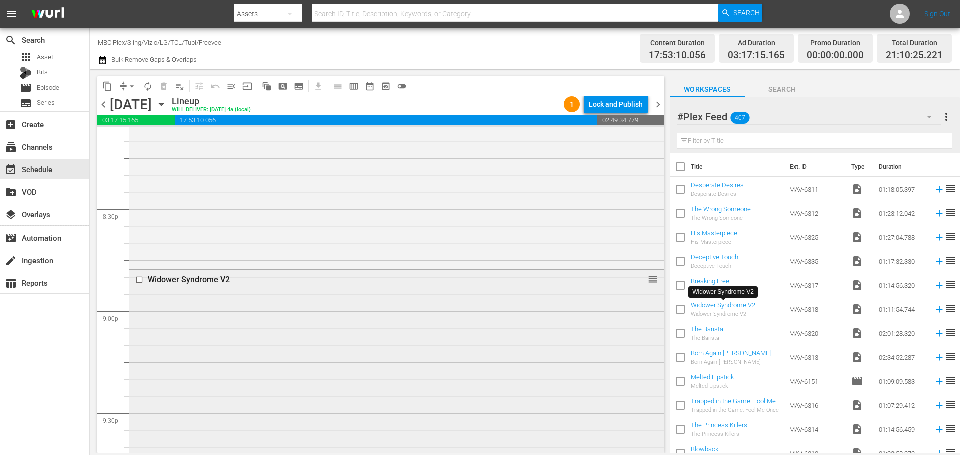
click at [329, 304] on div "Widower Syndrome V2 reorder" at bounding box center [396, 390] width 534 height 241
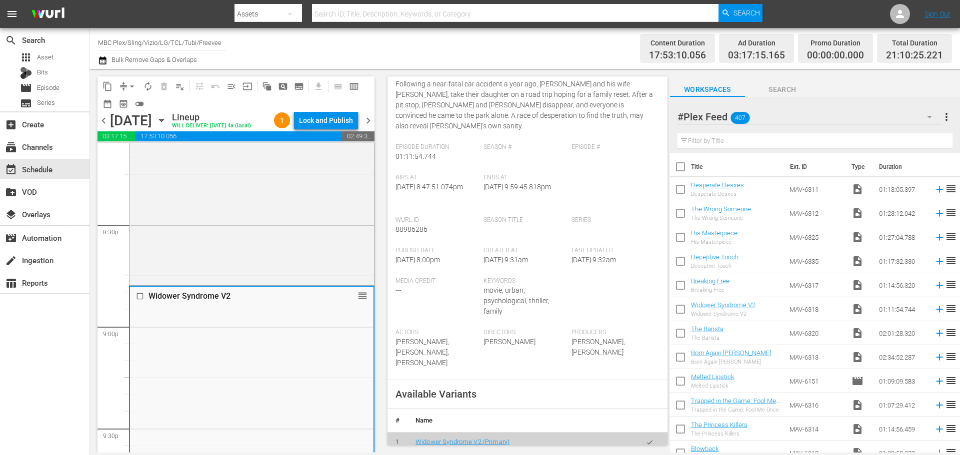
scroll to position [200, 0]
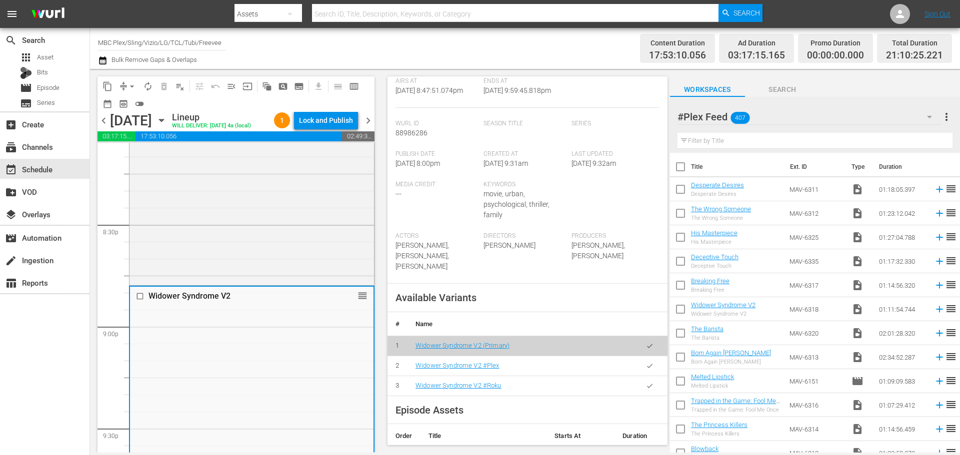
drag, startPoint x: 642, startPoint y: 360, endPoint x: 488, endPoint y: 329, distance: 156.6
click at [642, 359] on button "button" at bounding box center [649, 365] width 19 height 19
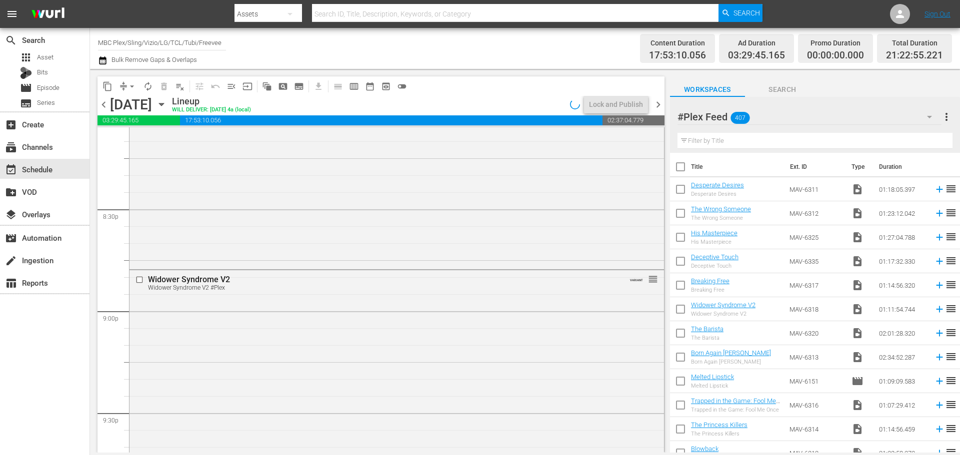
scroll to position [4449, 0]
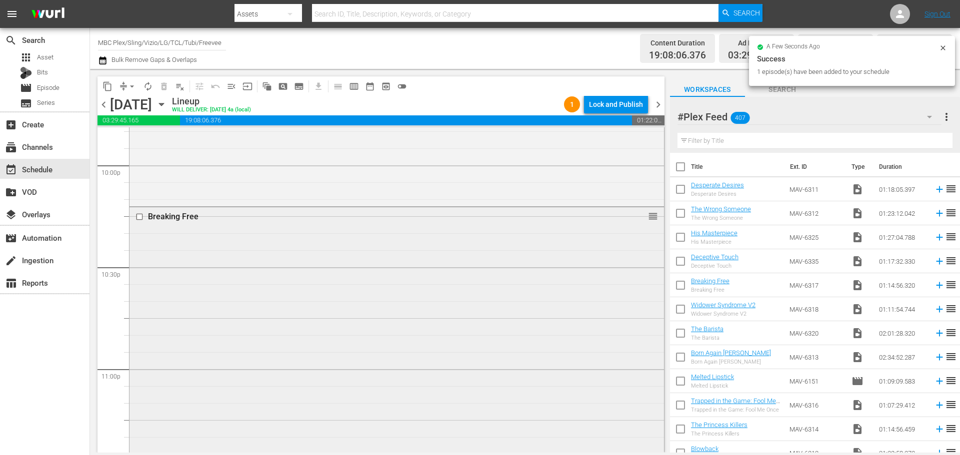
click at [342, 271] on div "Breaking Free reorder" at bounding box center [396, 333] width 534 height 252
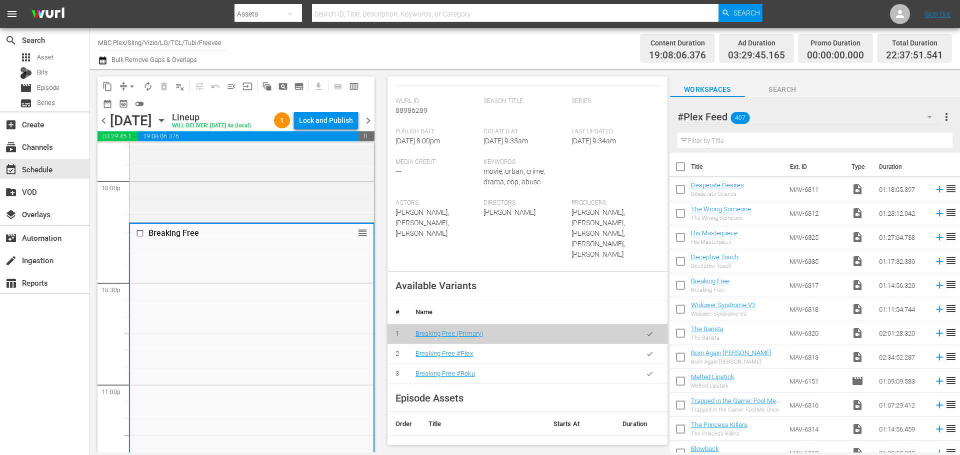
scroll to position [250, 0]
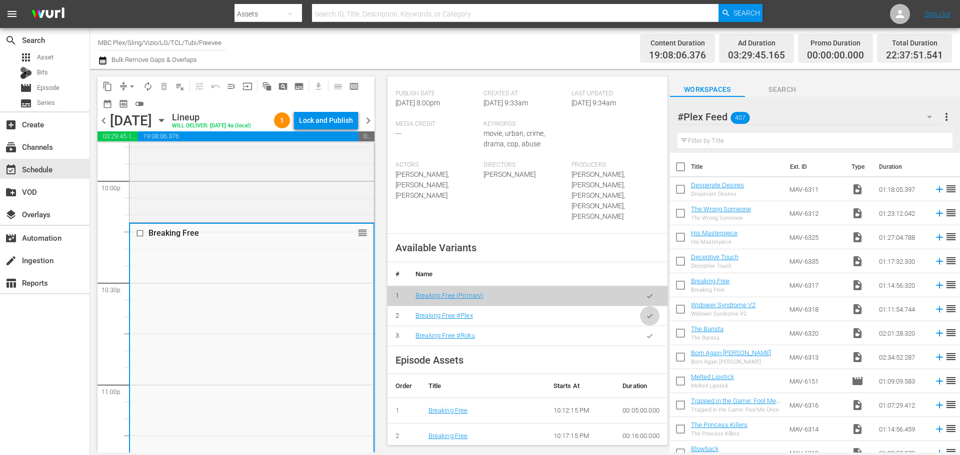
click at [646, 312] on icon "button" at bounding box center [649, 315] width 7 height 7
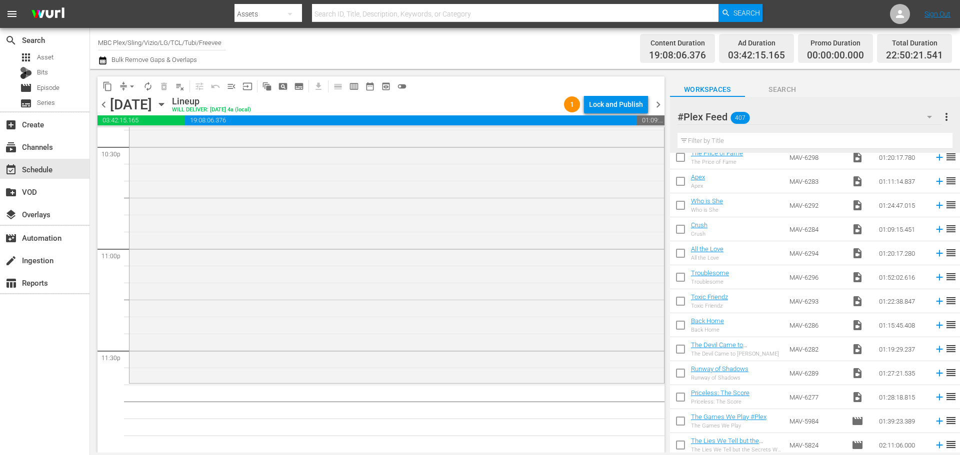
scroll to position [750, 0]
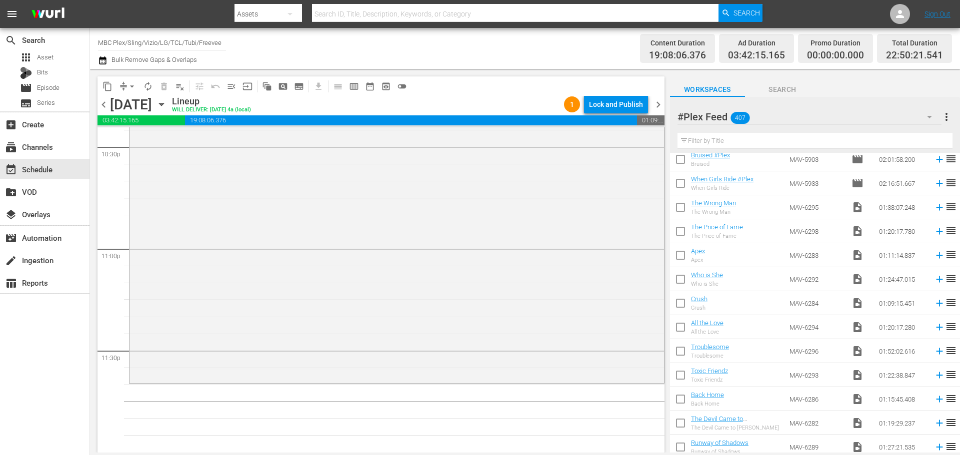
click at [754, 137] on input "text" at bounding box center [814, 141] width 275 height 16
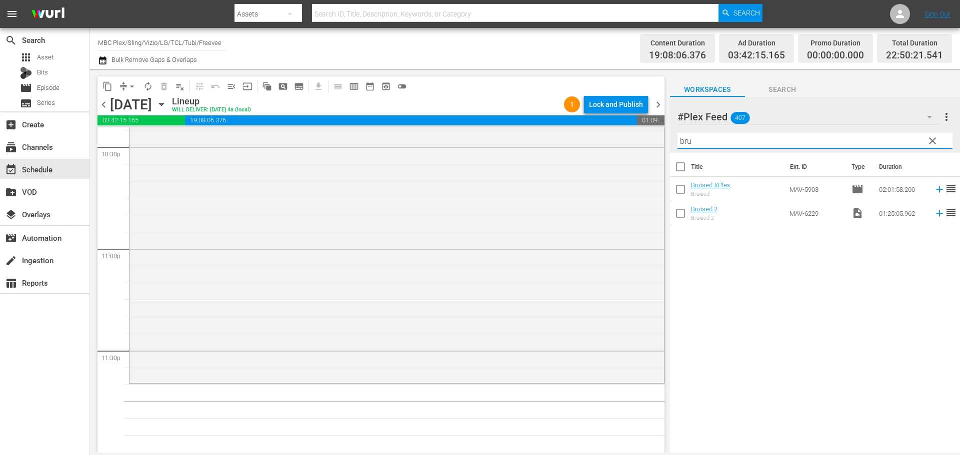
scroll to position [0, 0]
type input "brui"
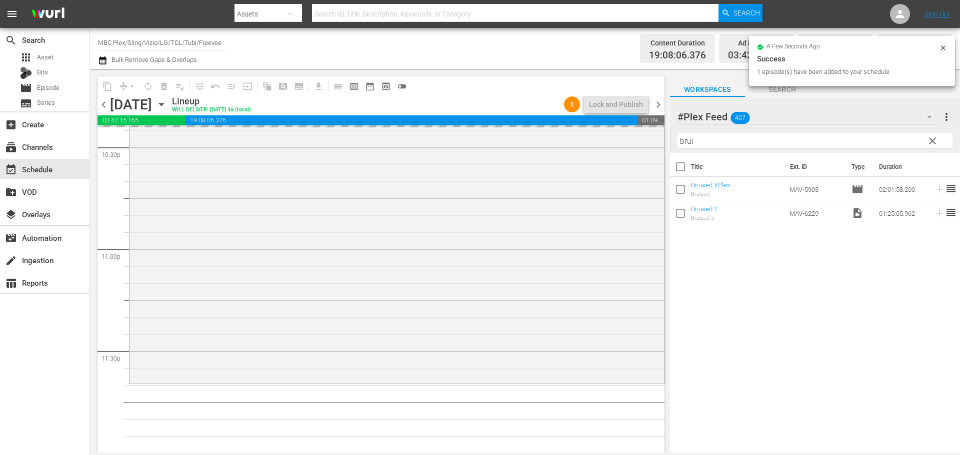
scroll to position [4570, 0]
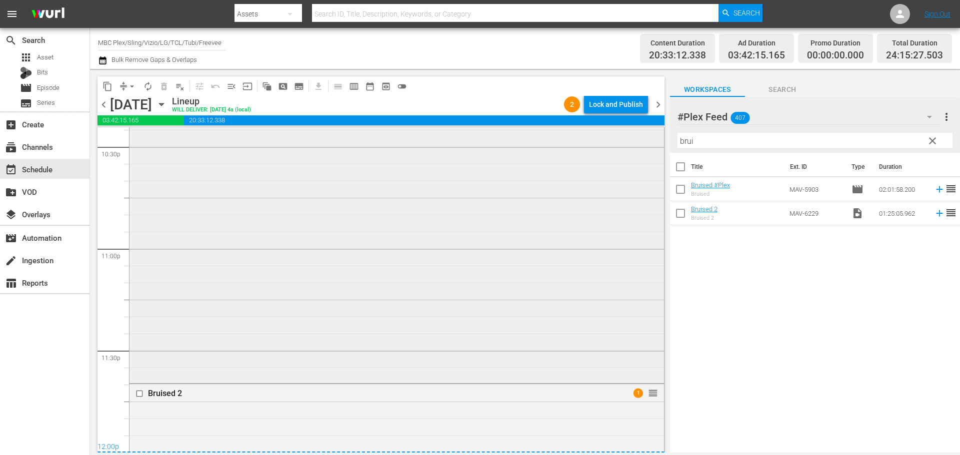
click at [304, 378] on div "Breaking Free Breaking Free #Plex VARIANT reorder" at bounding box center [396, 234] width 534 height 294
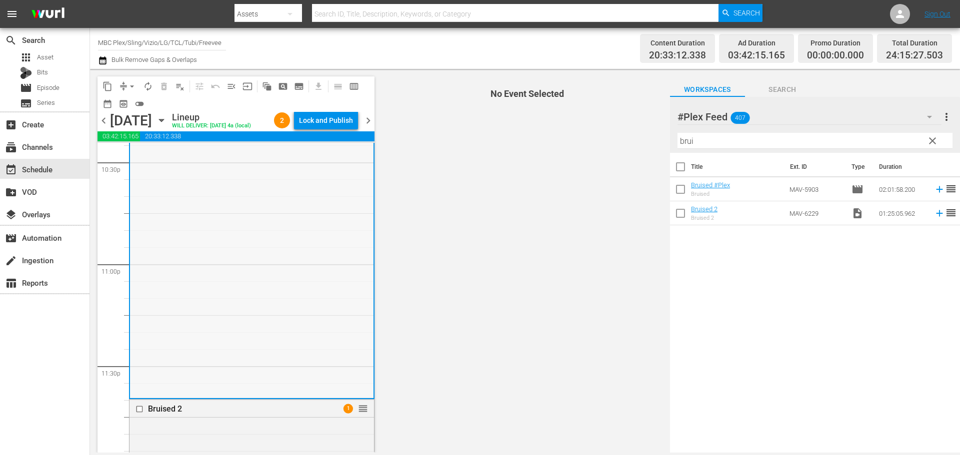
click at [293, 397] on div "Breaking Free Breaking Free #Plex VARIANT reorder" at bounding box center [251, 250] width 243 height 294
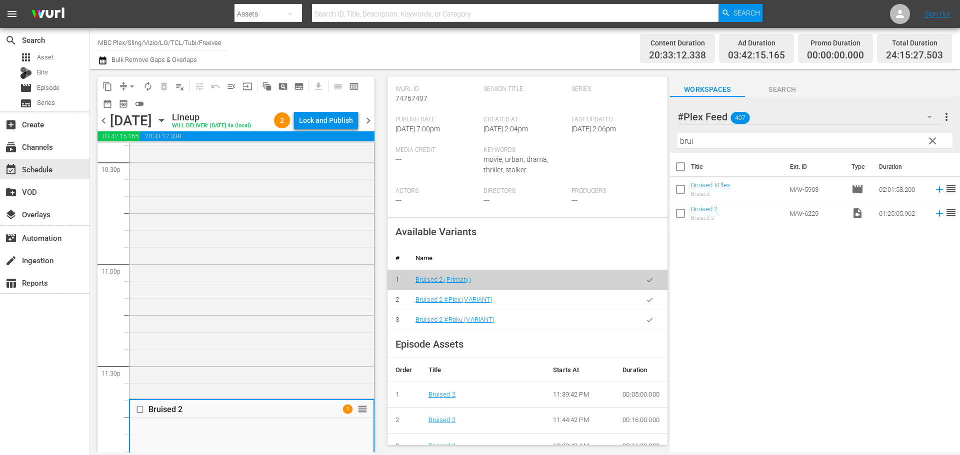
scroll to position [250, 0]
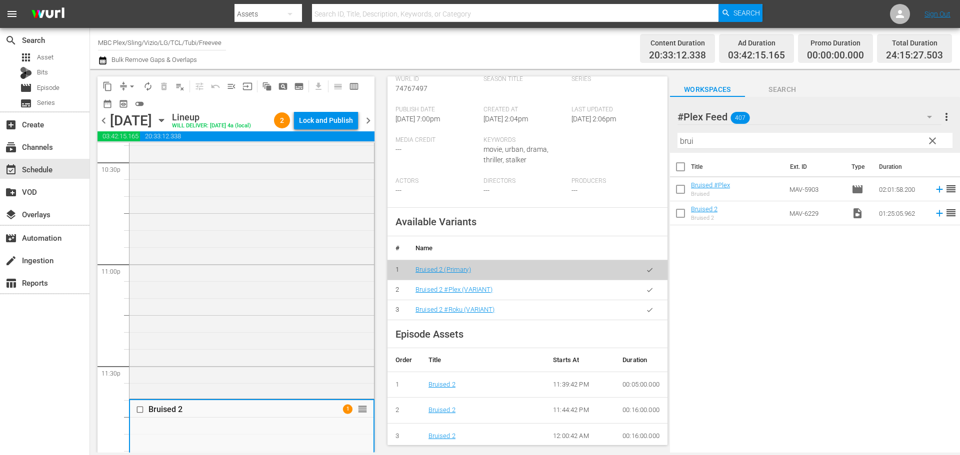
click at [646, 294] on icon "button" at bounding box center [649, 289] width 7 height 7
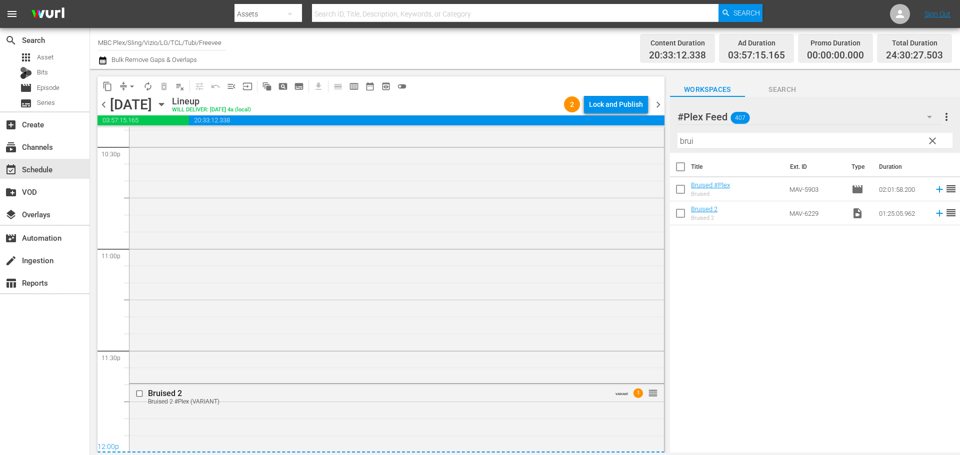
click at [617, 106] on div "Lock and Publish" at bounding box center [616, 104] width 54 height 18
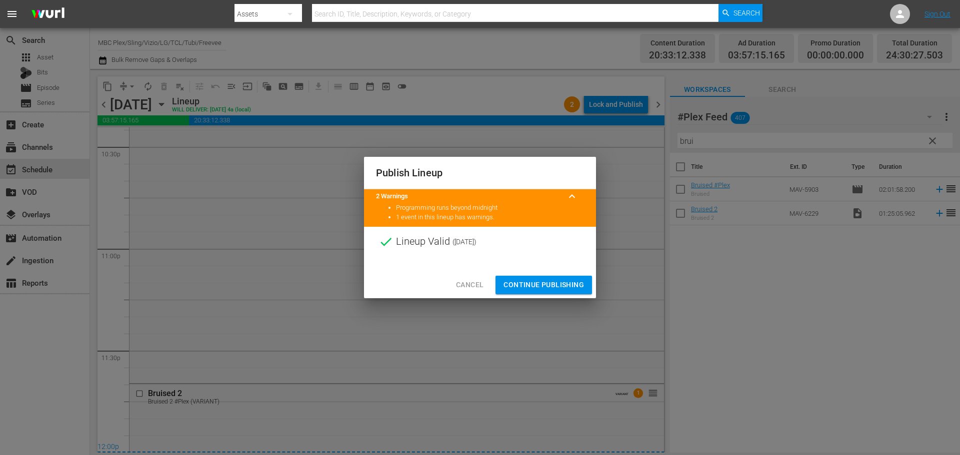
click at [534, 284] on span "Continue Publishing" at bounding box center [543, 285] width 80 height 12
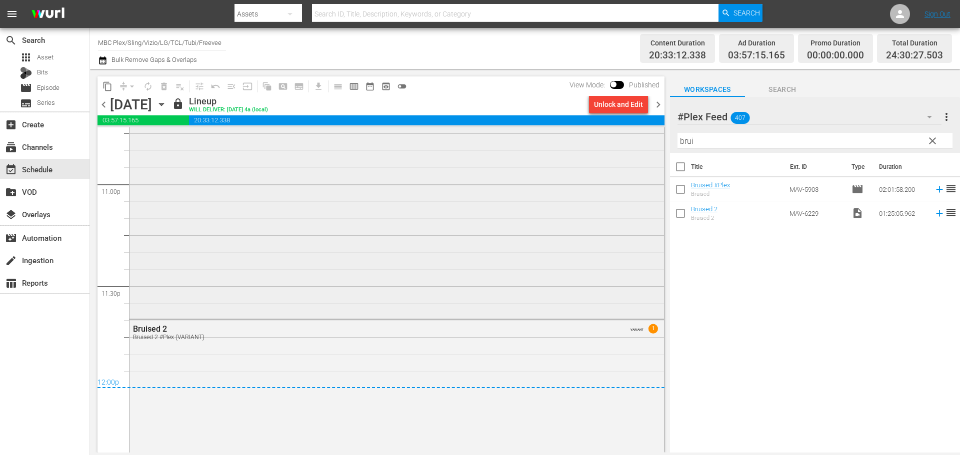
scroll to position [4749, 0]
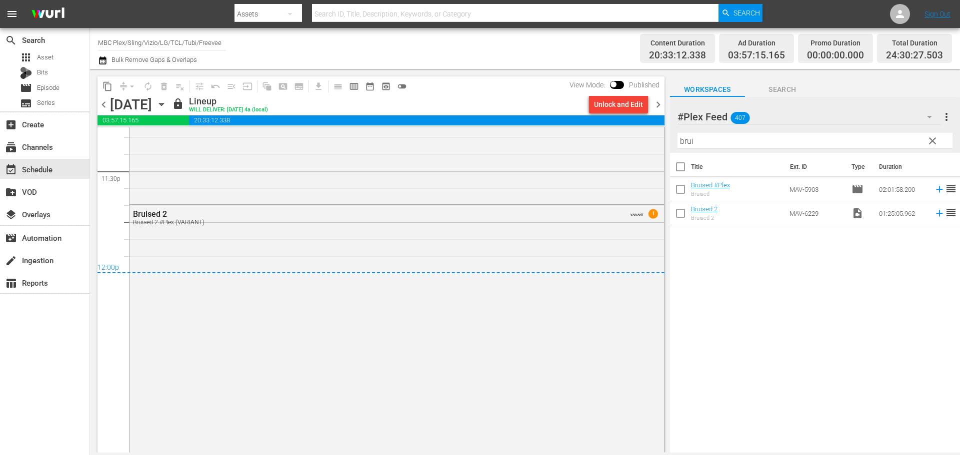
click at [656, 107] on span "chevron_right" at bounding box center [658, 104] width 12 height 12
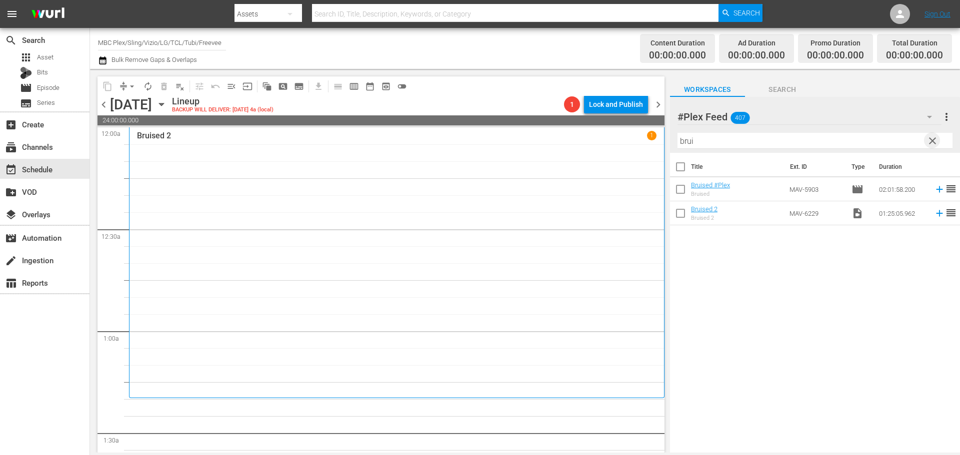
drag, startPoint x: 931, startPoint y: 140, endPoint x: 790, endPoint y: 175, distance: 145.6
click at [931, 141] on span "clear" at bounding box center [932, 141] width 12 height 12
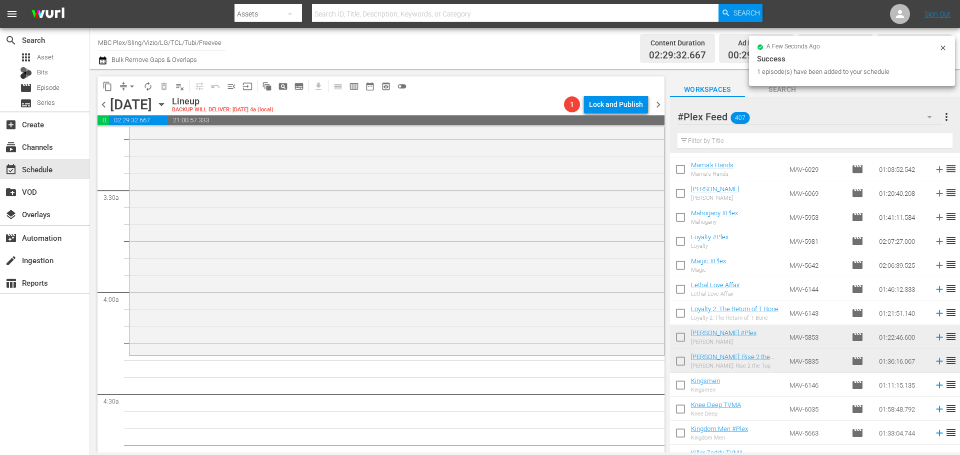
scroll to position [750, 0]
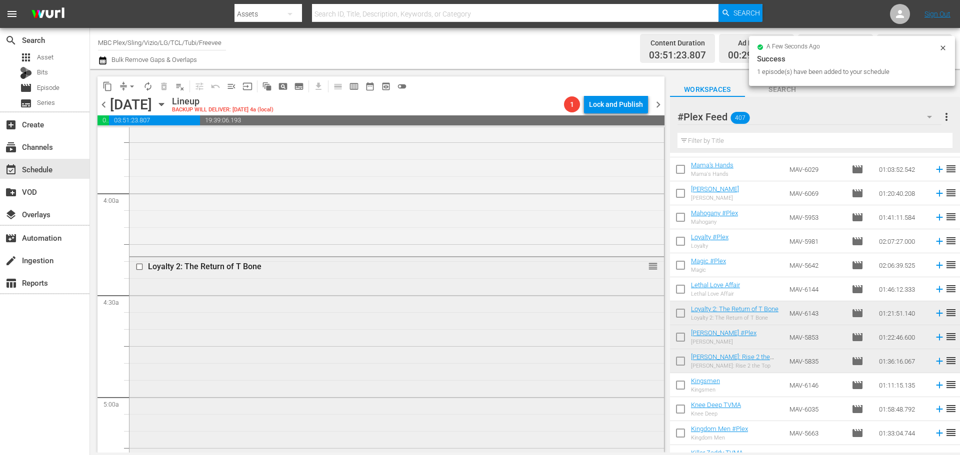
click at [218, 319] on div "Loyalty 2: The Return of T Bone reorder" at bounding box center [396, 394] width 534 height 275
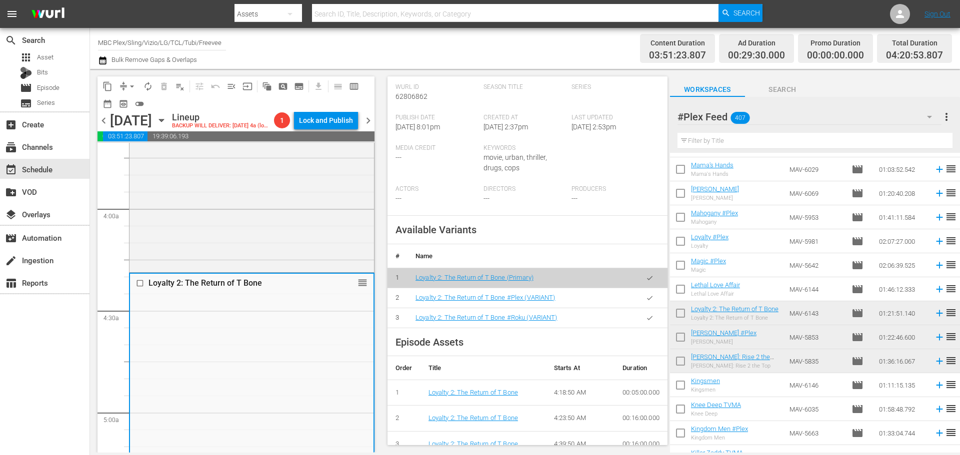
scroll to position [250, 0]
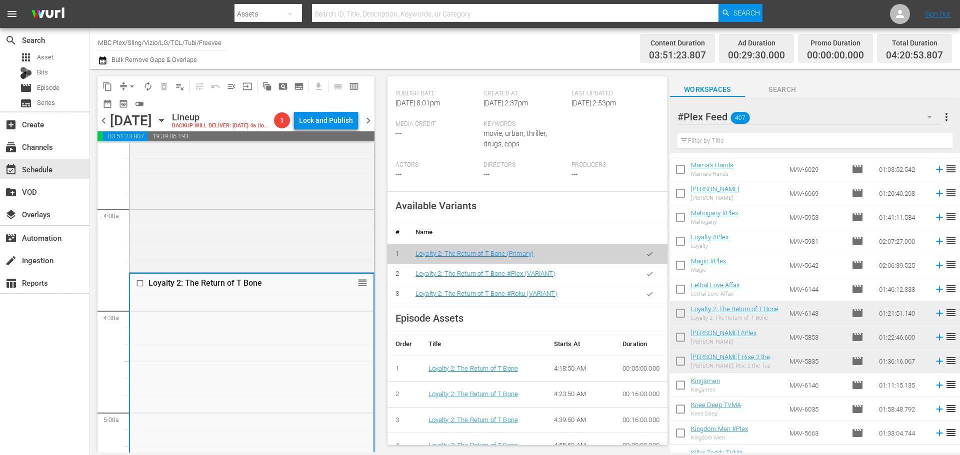
click at [643, 279] on button "button" at bounding box center [649, 273] width 19 height 19
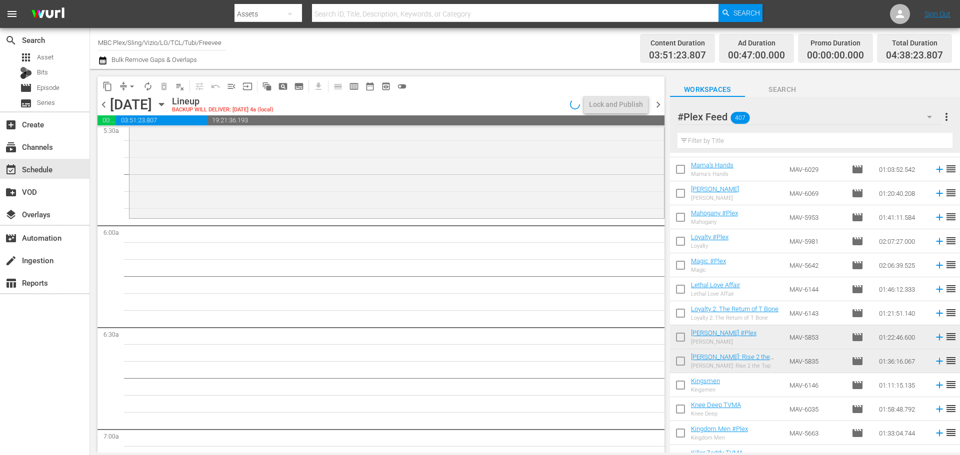
scroll to position [1150, 0]
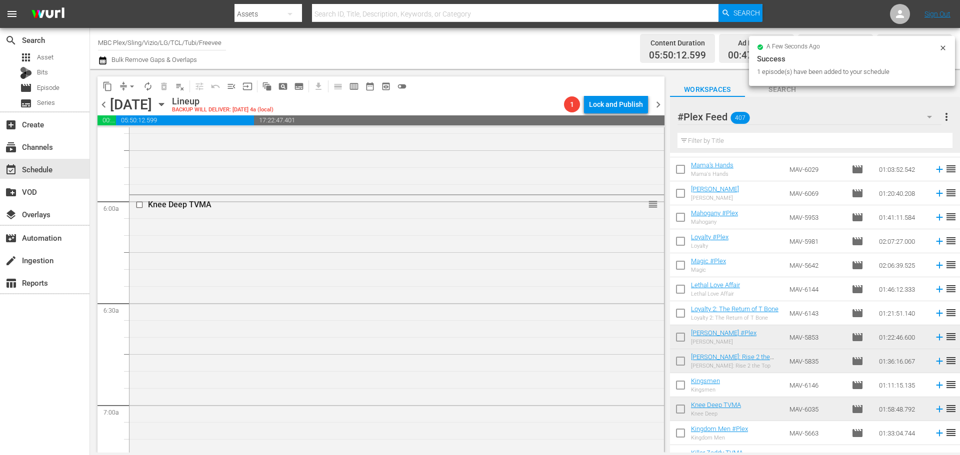
click at [282, 251] on div "Knee Deep TVMA reorder" at bounding box center [396, 395] width 534 height 401
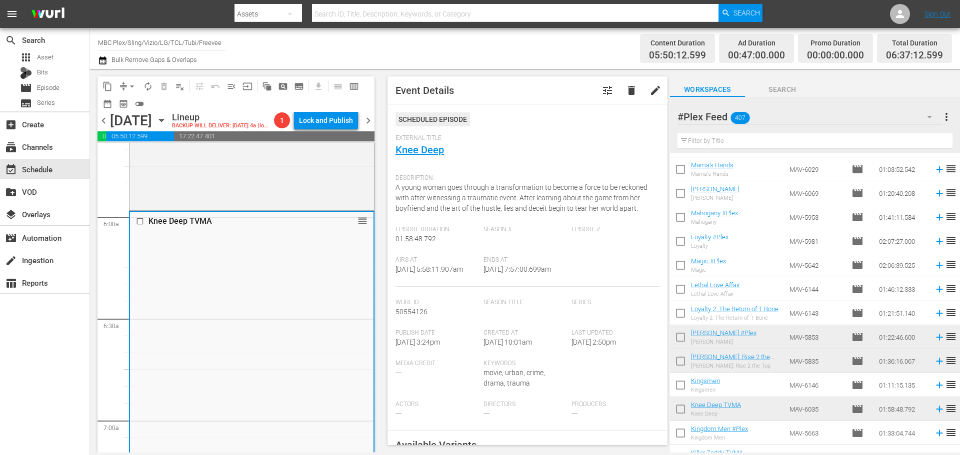
scroll to position [200, 0]
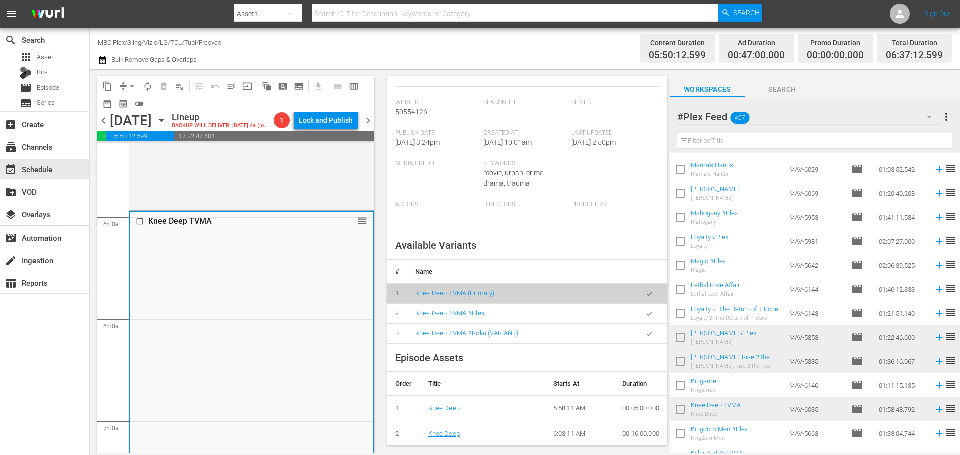
click at [646, 317] on icon "button" at bounding box center [649, 313] width 7 height 7
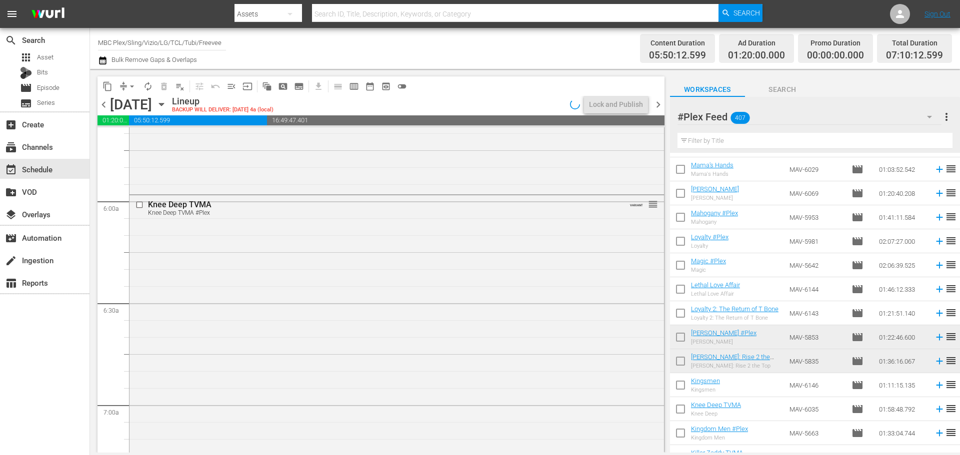
scroll to position [1500, 0]
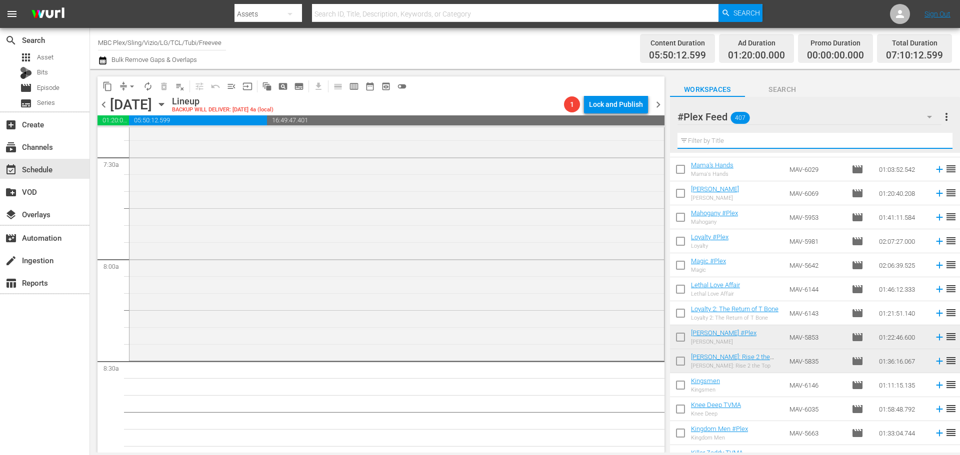
click at [726, 145] on input "text" at bounding box center [814, 141] width 275 height 16
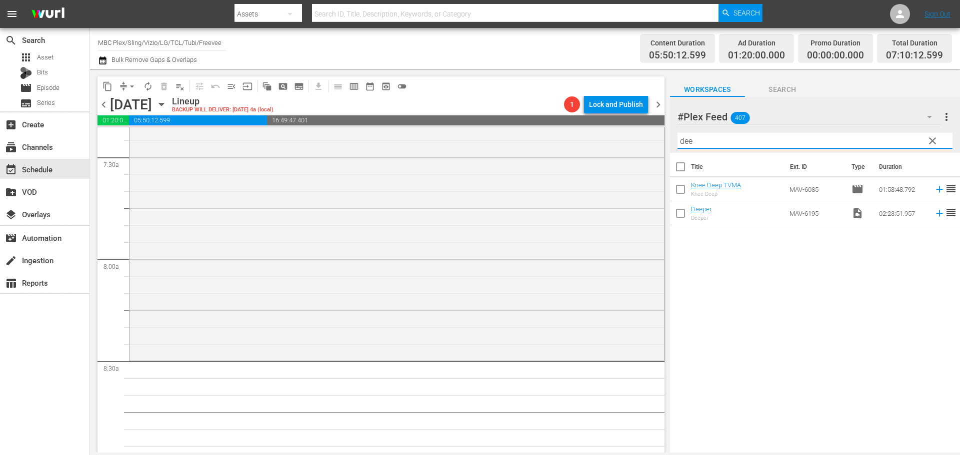
scroll to position [0, 0]
type input "dee"
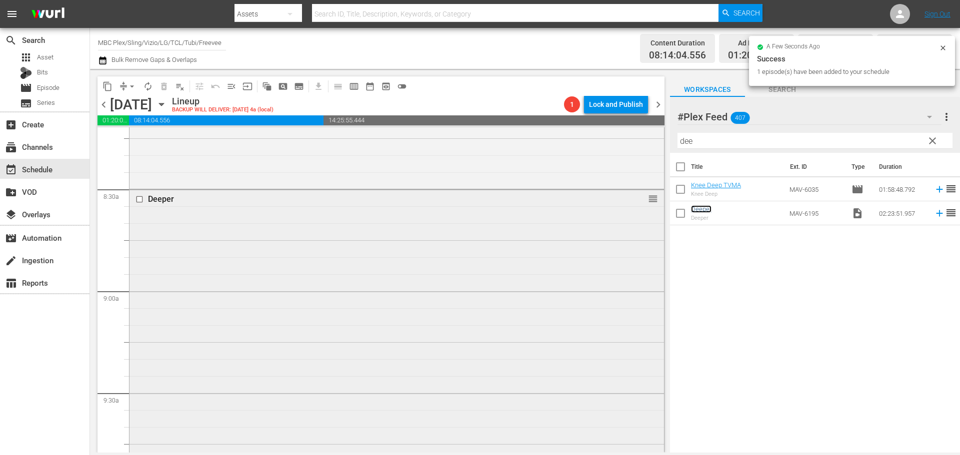
scroll to position [1700, 0]
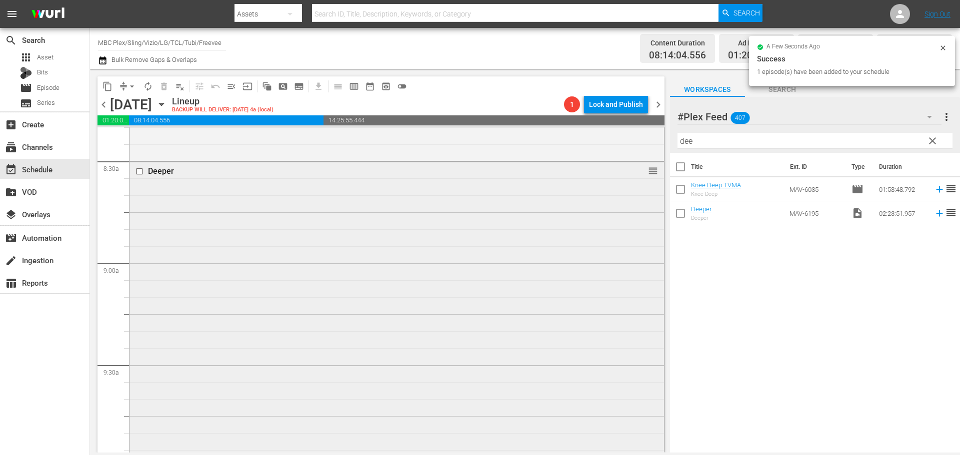
click at [345, 264] on div "Deeper reorder" at bounding box center [396, 405] width 534 height 486
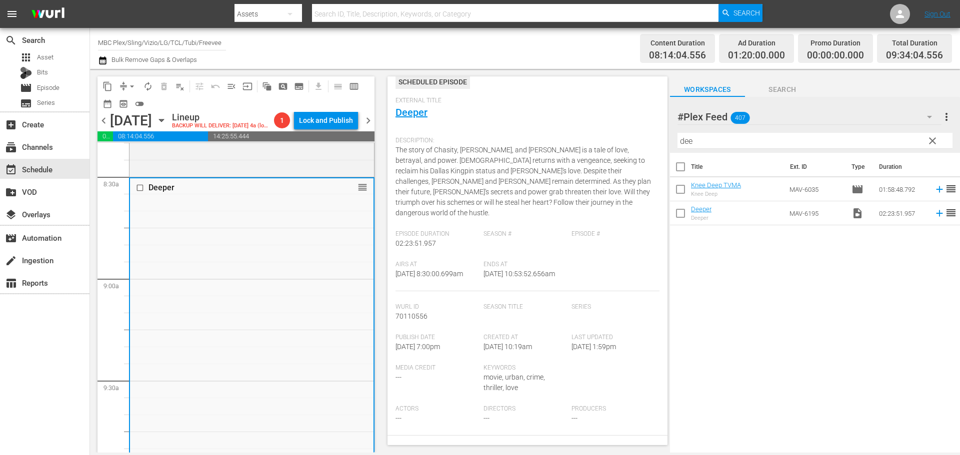
scroll to position [200, 0]
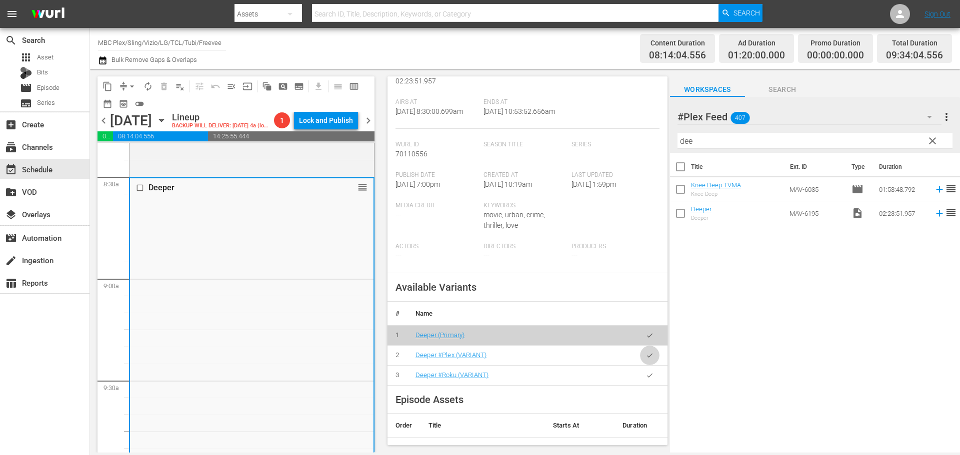
click at [646, 358] on icon "button" at bounding box center [649, 355] width 7 height 7
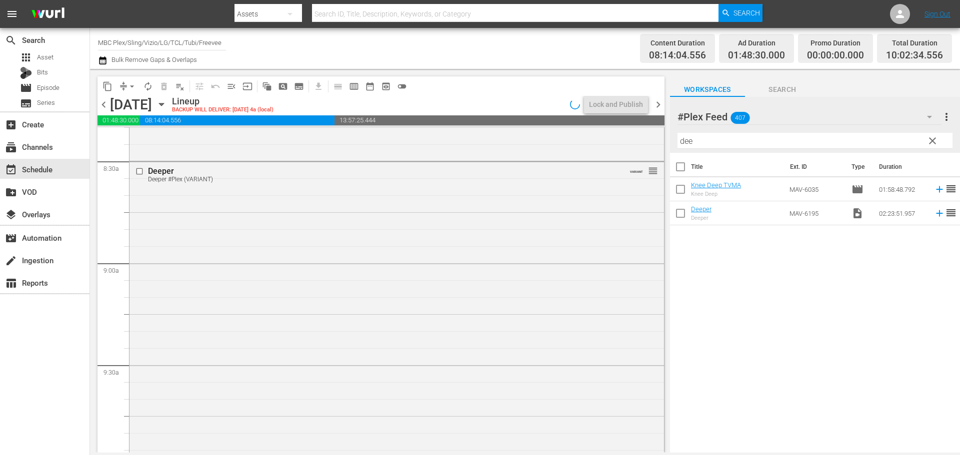
click at [937, 143] on span "clear" at bounding box center [932, 141] width 12 height 12
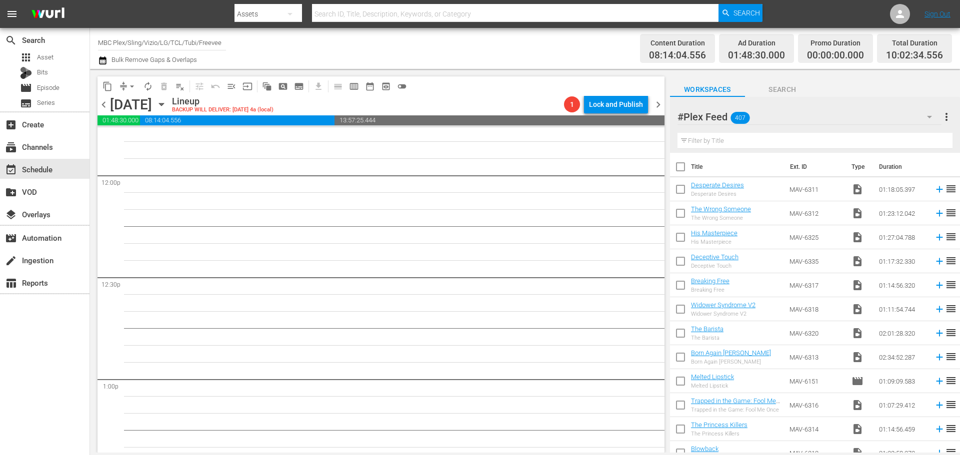
scroll to position [2100, 0]
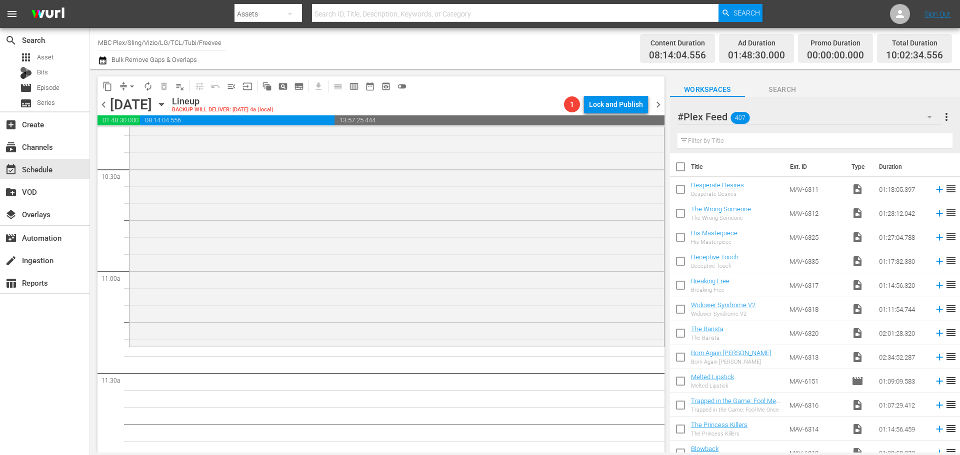
click at [754, 137] on input "text" at bounding box center [814, 141] width 275 height 16
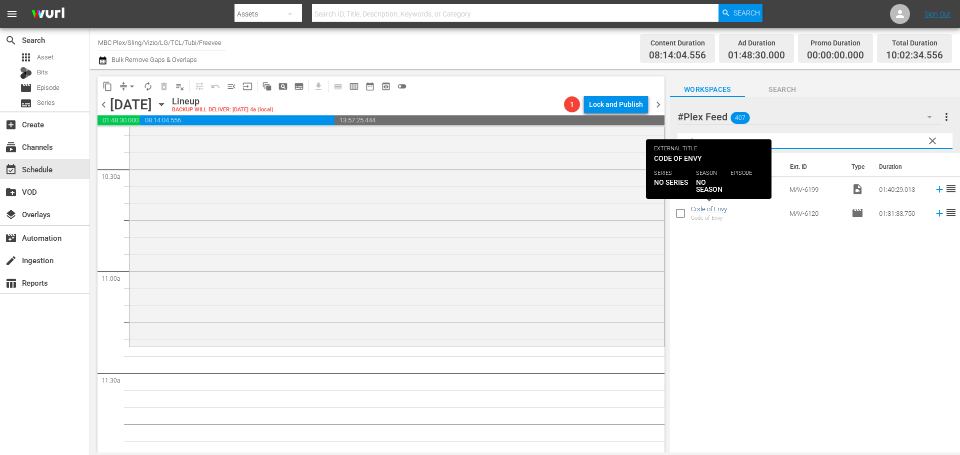
type input "code"
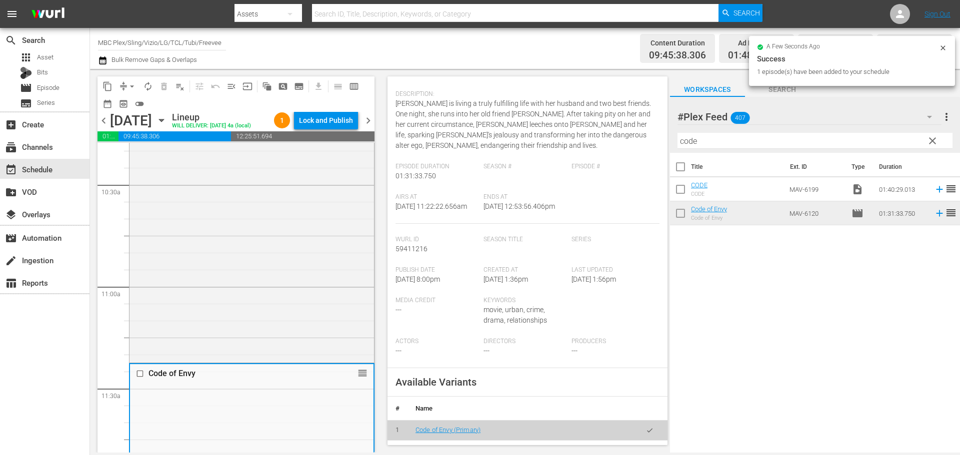
scroll to position [250, 0]
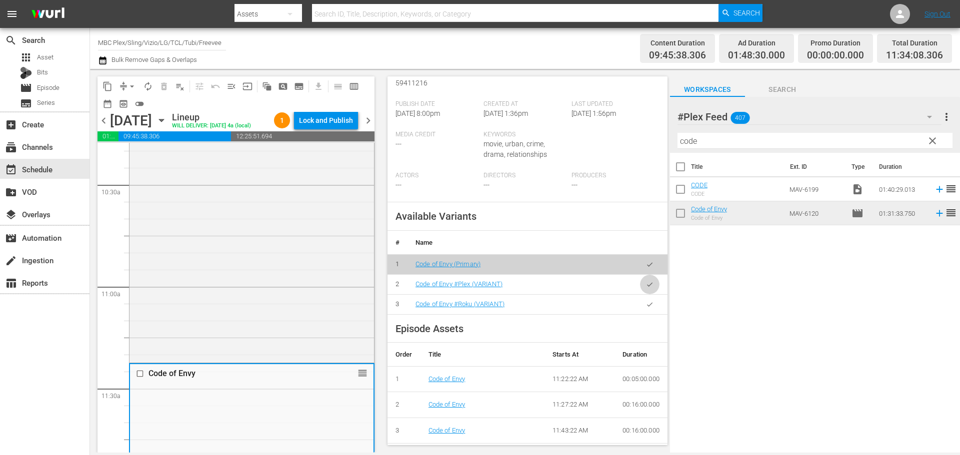
click at [646, 288] on icon "button" at bounding box center [649, 284] width 7 height 7
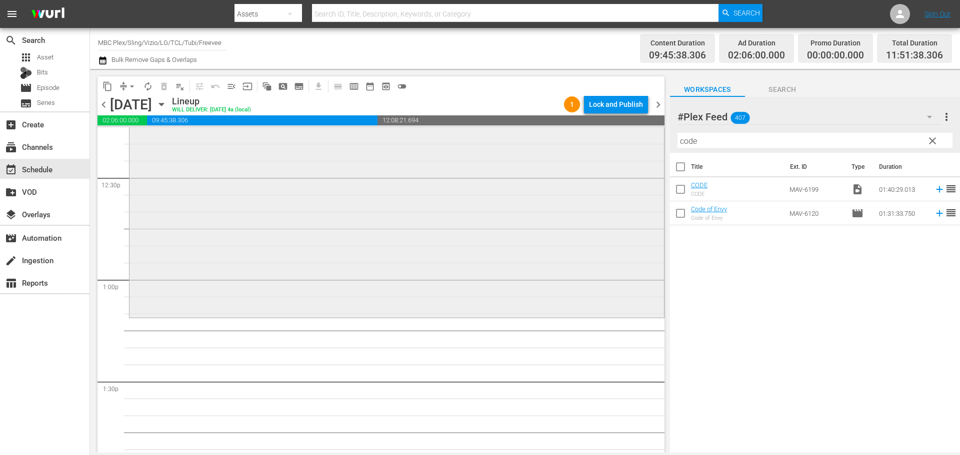
scroll to position [2500, 0]
click at [933, 139] on span "clear" at bounding box center [932, 141] width 12 height 12
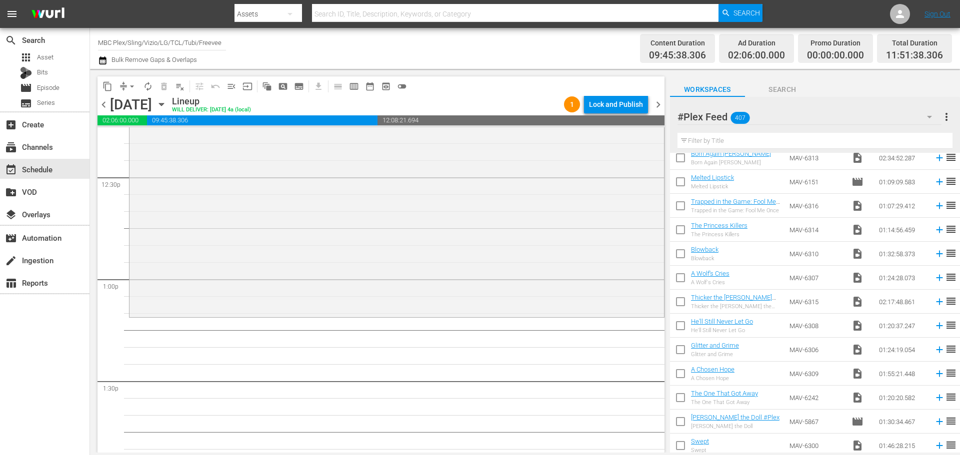
scroll to position [150, 0]
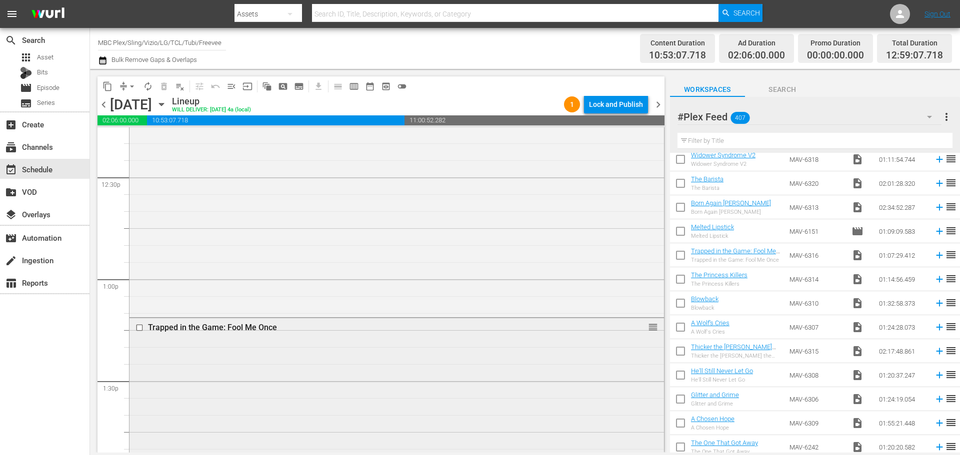
click at [222, 342] on div "Trapped in the Game: Fool Me Once reorder" at bounding box center [396, 431] width 534 height 226
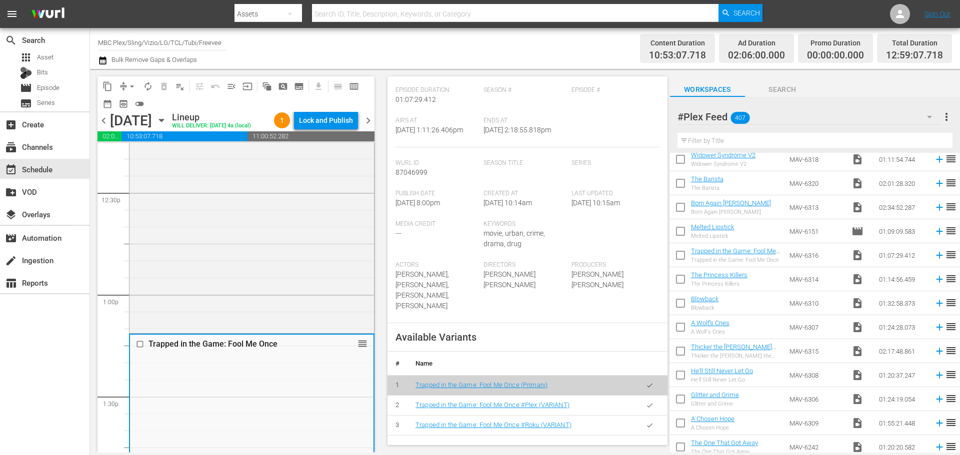
click at [646, 406] on icon "button" at bounding box center [649, 405] width 7 height 7
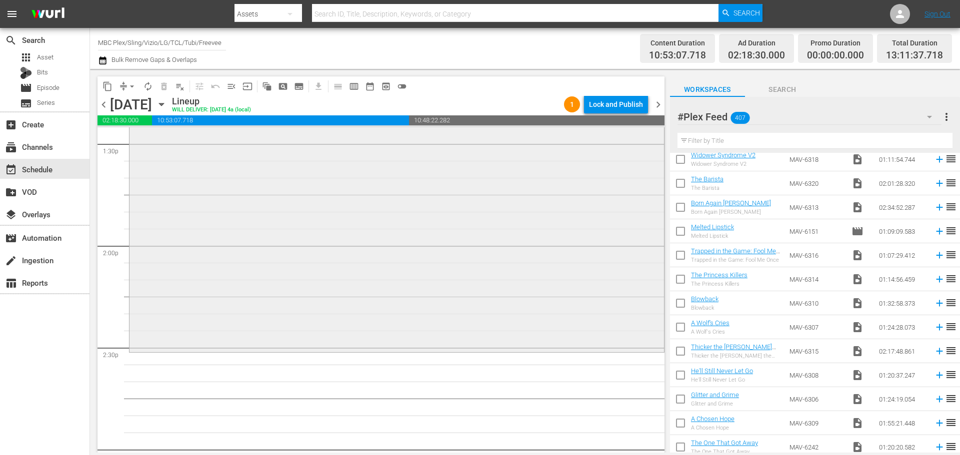
scroll to position [2800, 0]
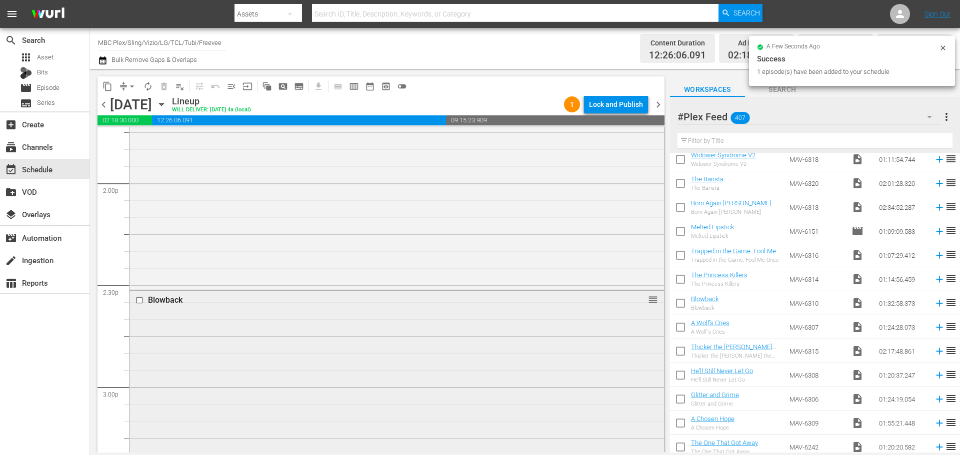
click at [360, 340] on div "Blowback reorder" at bounding box center [396, 447] width 534 height 313
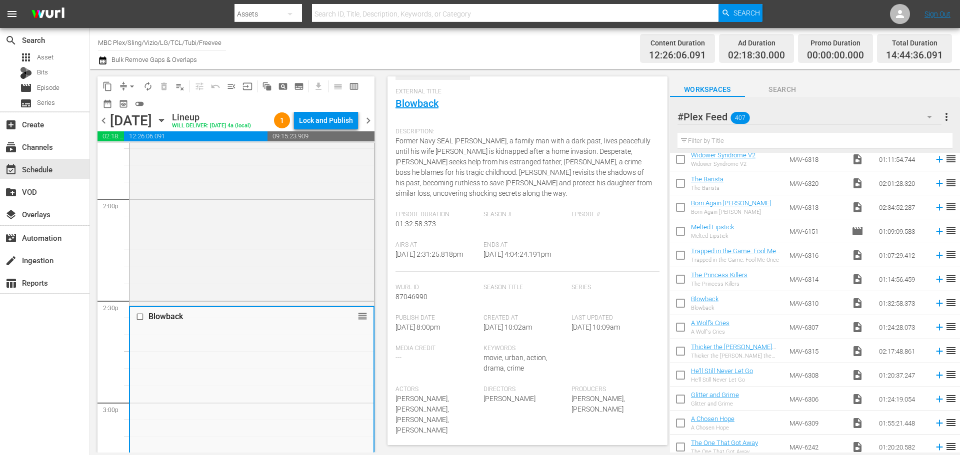
scroll to position [150, 0]
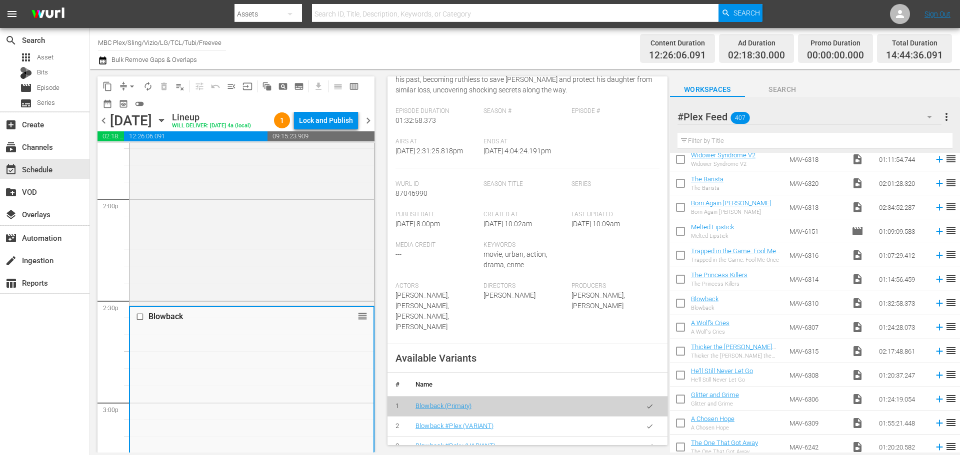
click at [646, 420] on button "button" at bounding box center [649, 426] width 19 height 19
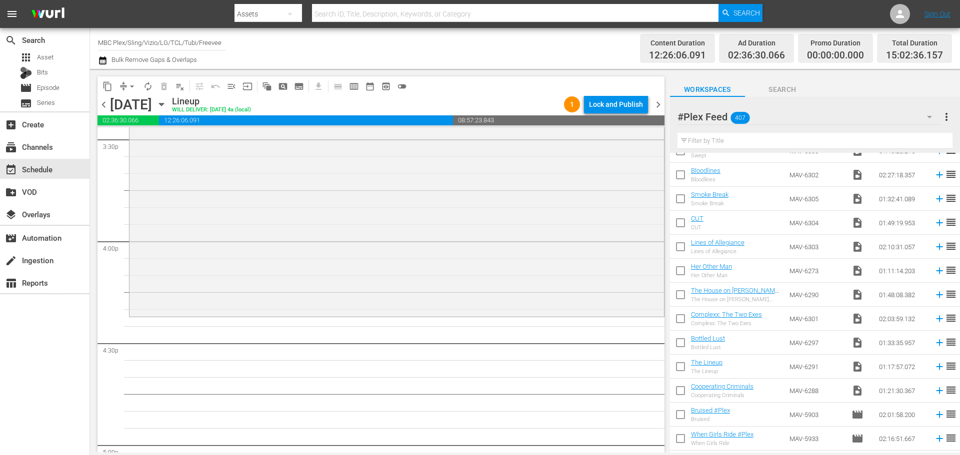
scroll to position [600, 0]
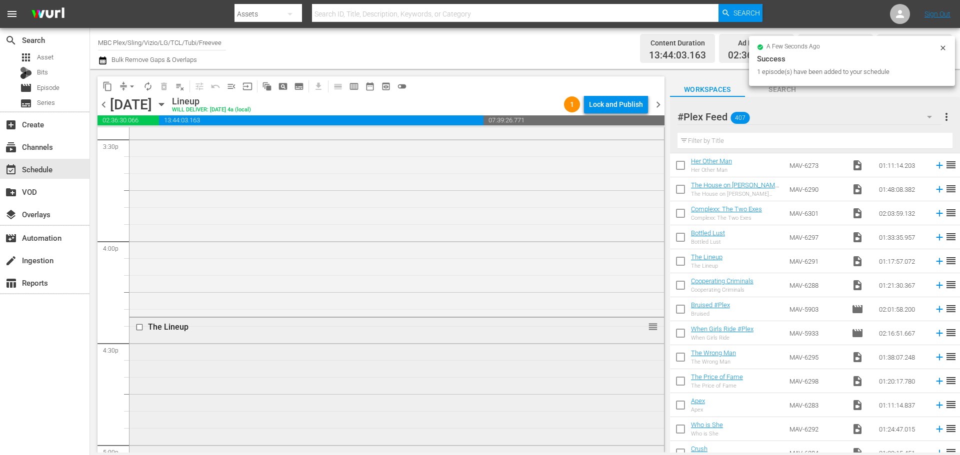
click at [274, 359] on div "The Lineup reorder" at bounding box center [396, 449] width 534 height 262
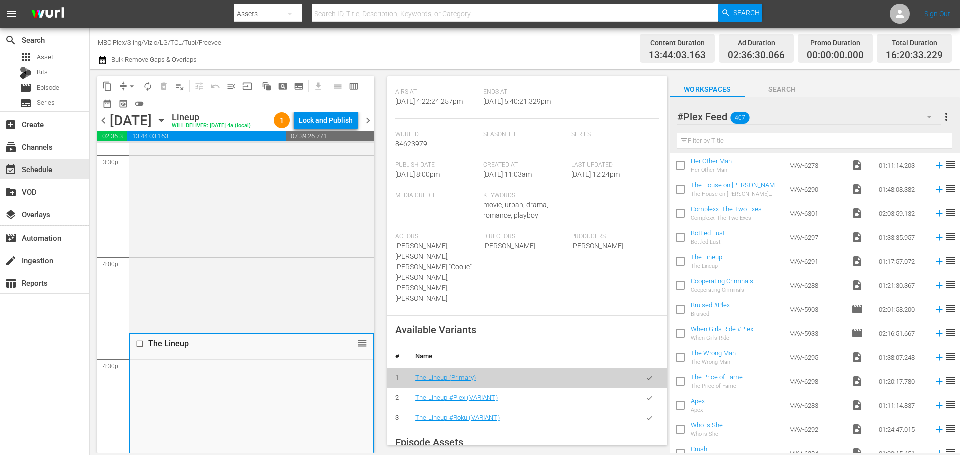
scroll to position [200, 0]
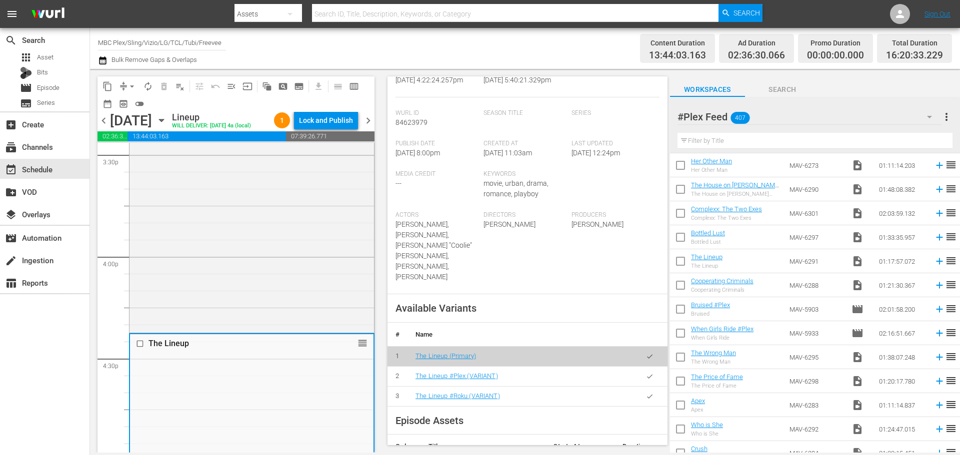
click at [646, 373] on icon "button" at bounding box center [649, 376] width 7 height 7
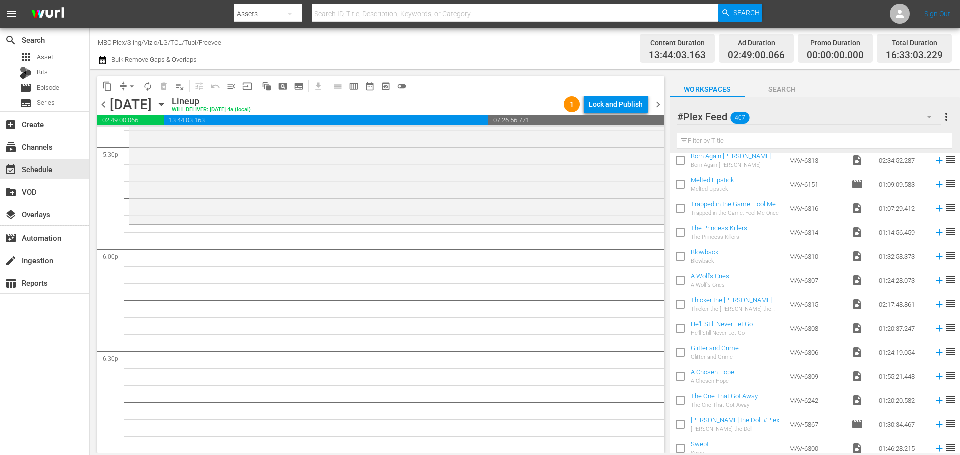
scroll to position [0, 0]
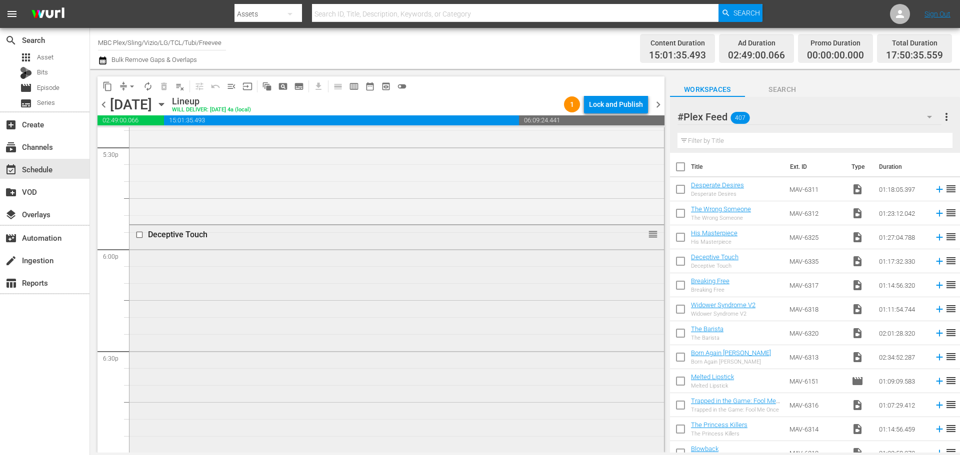
click at [391, 240] on div "Deceptive Touch" at bounding box center [370, 235] width 475 height 12
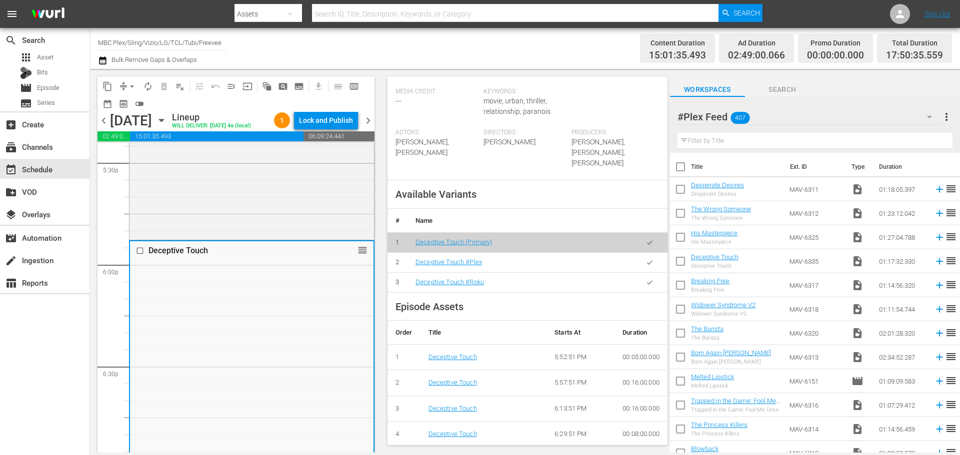
scroll to position [300, 0]
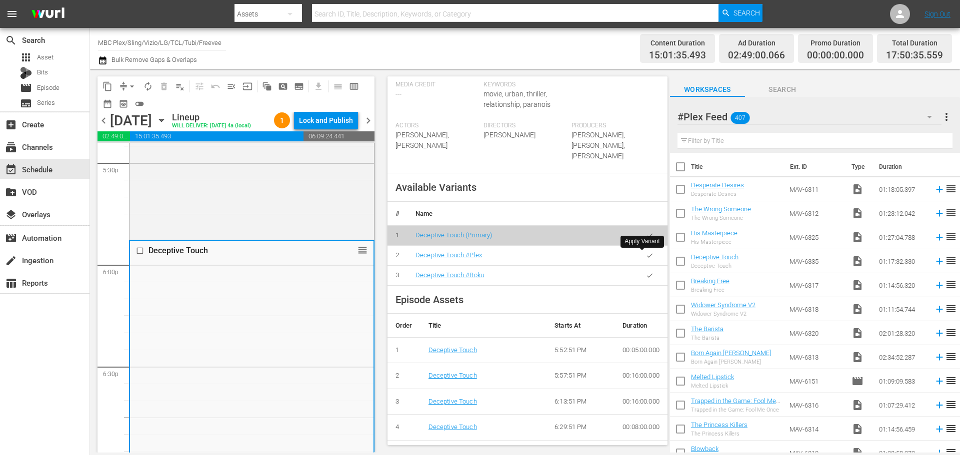
click at [646, 253] on icon "button" at bounding box center [649, 255] width 7 height 7
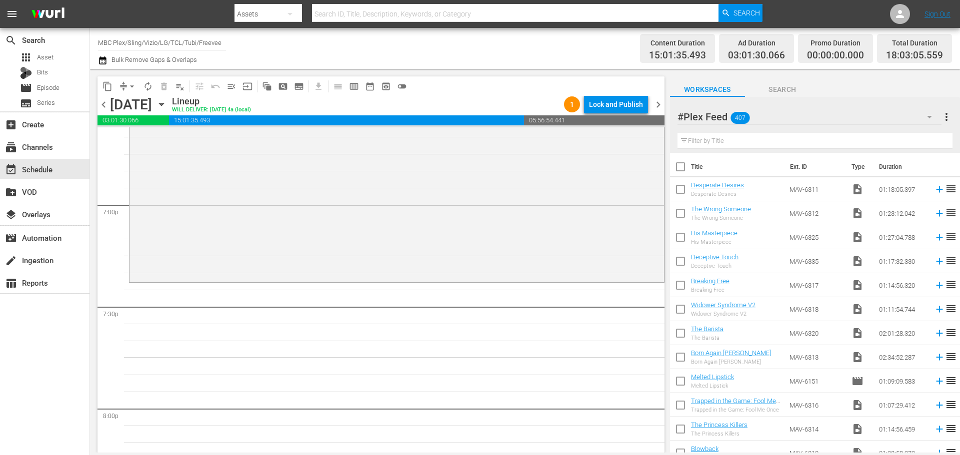
scroll to position [3849, 0]
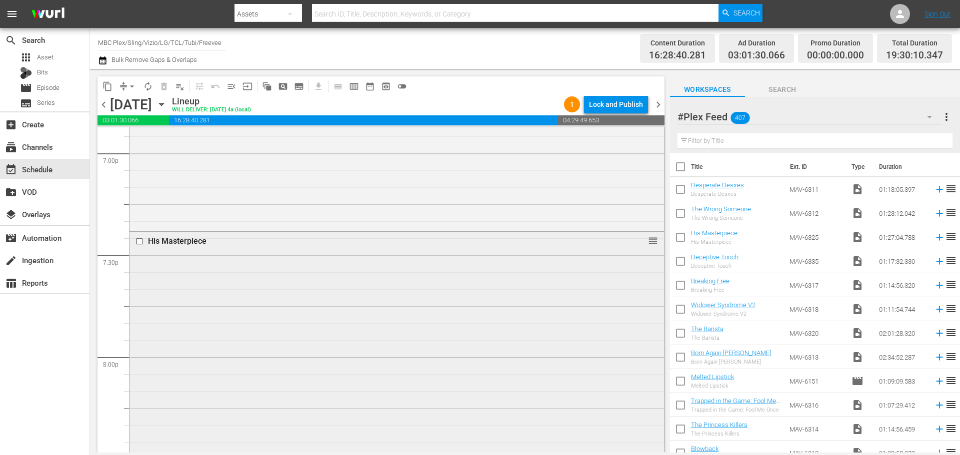
click at [209, 281] on div "His Masterpiece reorder" at bounding box center [396, 378] width 534 height 293
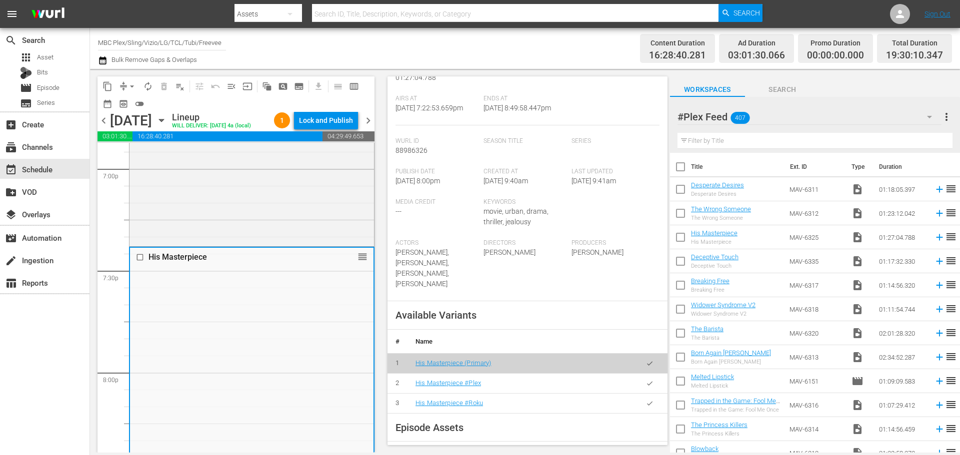
scroll to position [200, 0]
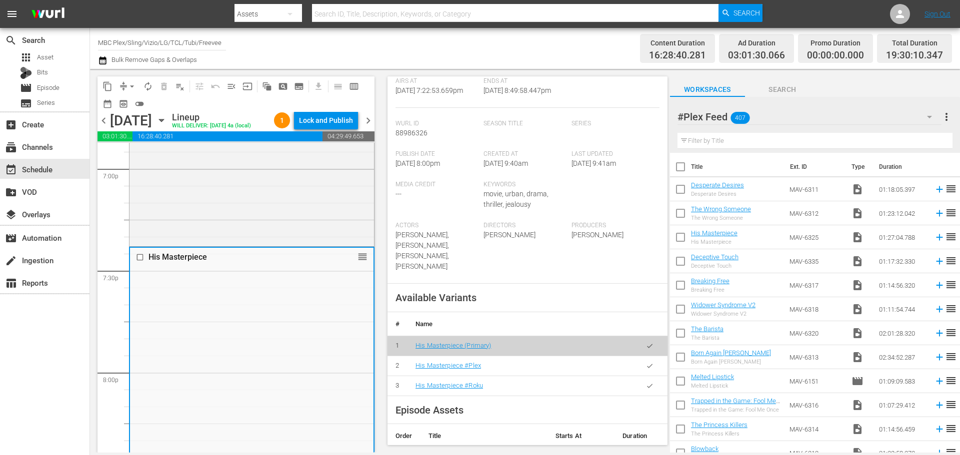
click at [646, 370] on icon "button" at bounding box center [649, 365] width 7 height 7
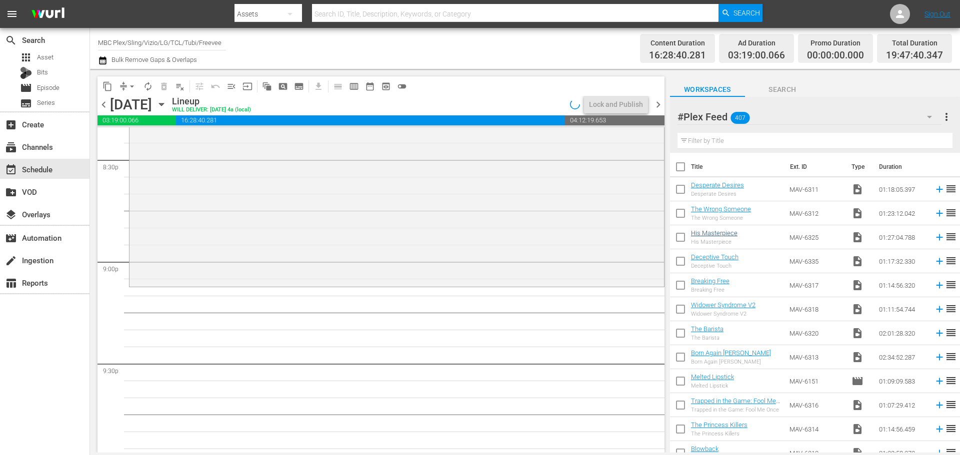
scroll to position [4149, 0]
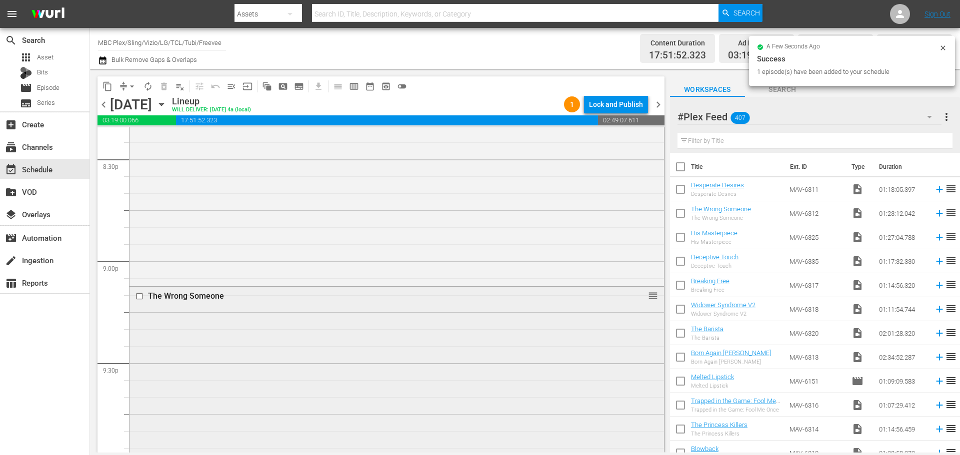
click at [297, 358] on div "The Wrong Someone reorder" at bounding box center [396, 427] width 534 height 280
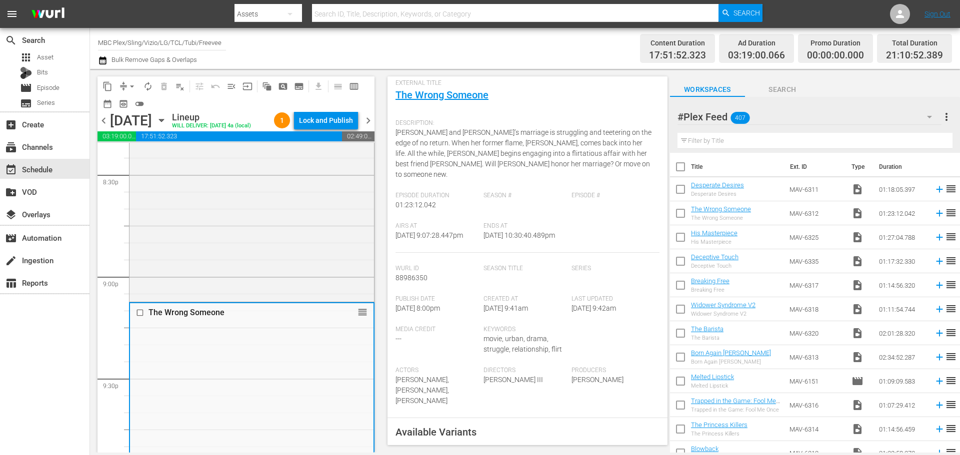
scroll to position [200, 0]
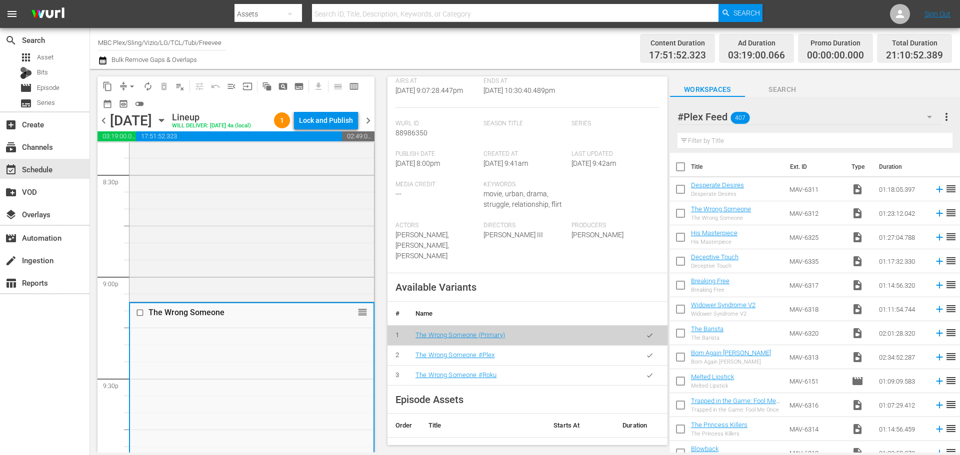
click at [649, 357] on button "button" at bounding box center [649, 355] width 19 height 19
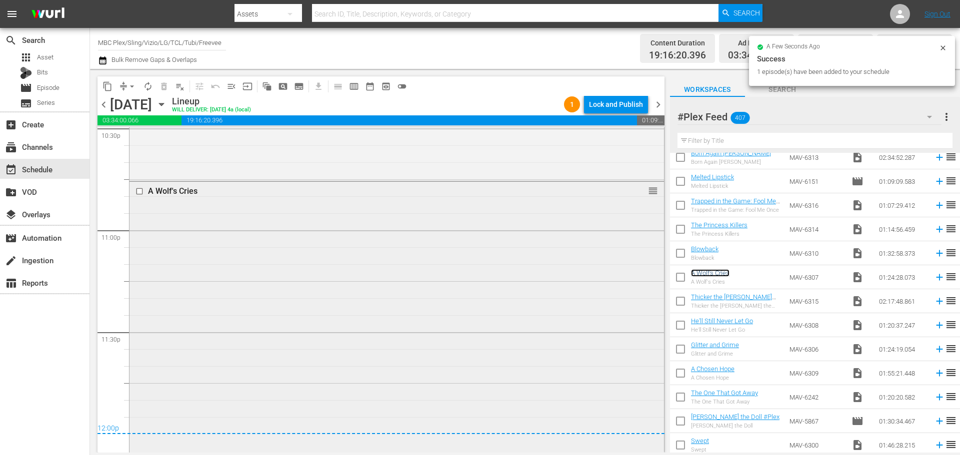
scroll to position [4604, 0]
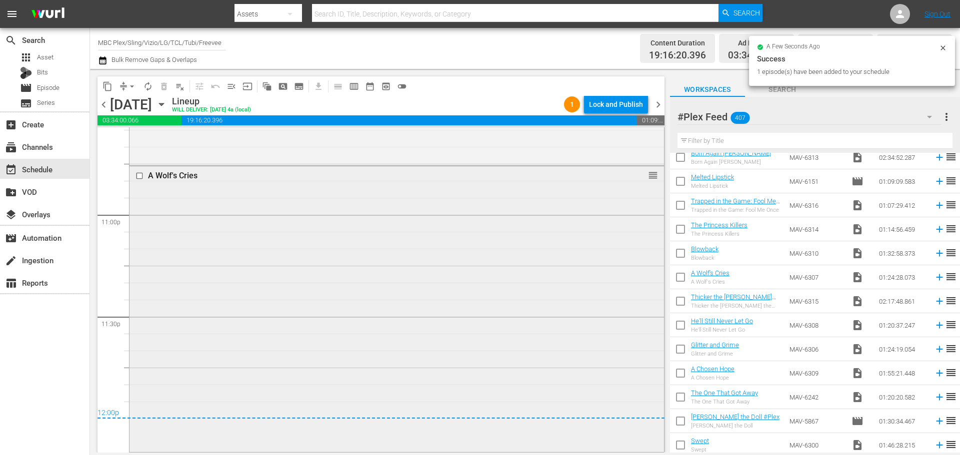
click at [407, 308] on div "A Wolf's Cries reorder" at bounding box center [396, 308] width 534 height 284
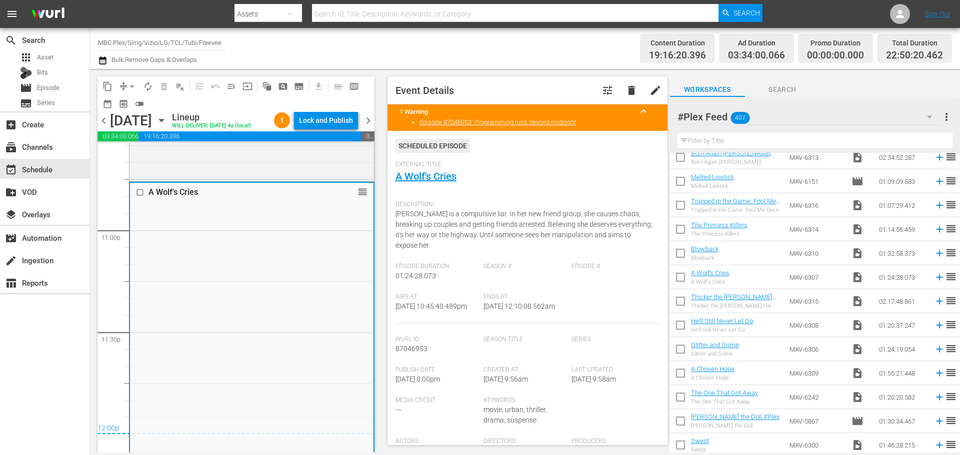
scroll to position [350, 0]
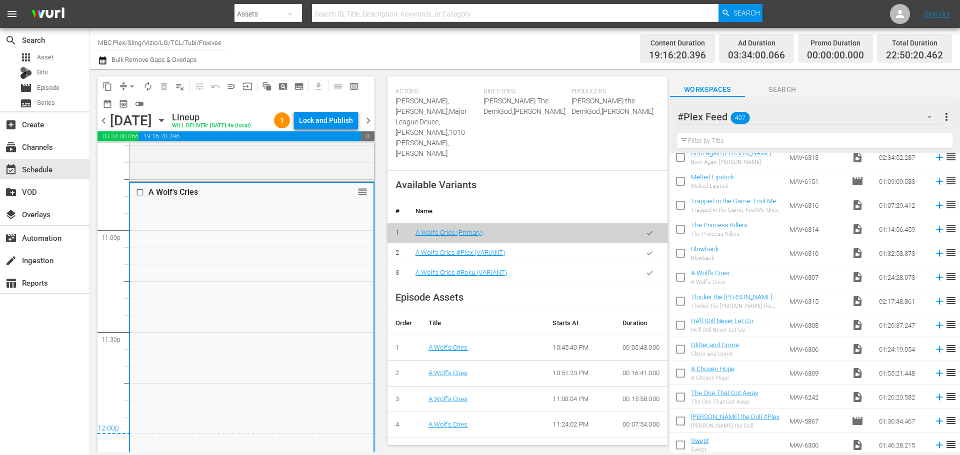
click at [646, 249] on icon "button" at bounding box center [649, 252] width 7 height 7
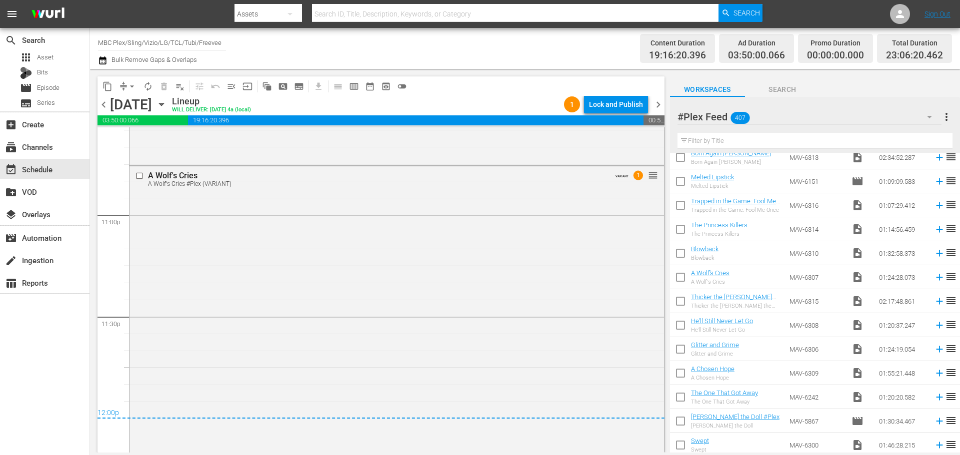
click at [618, 107] on div "Lock and Publish" at bounding box center [616, 104] width 54 height 18
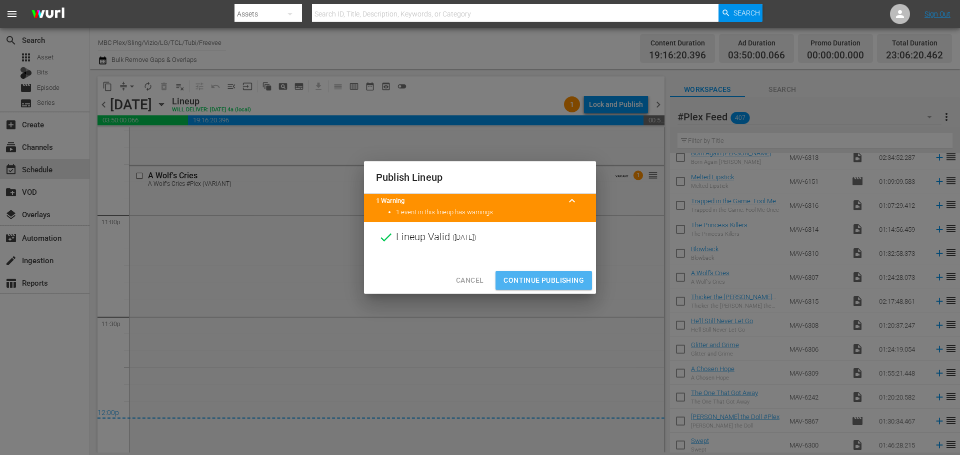
click at [553, 276] on span "Continue Publishing" at bounding box center [543, 280] width 80 height 12
